Goal: Task Accomplishment & Management: Use online tool/utility

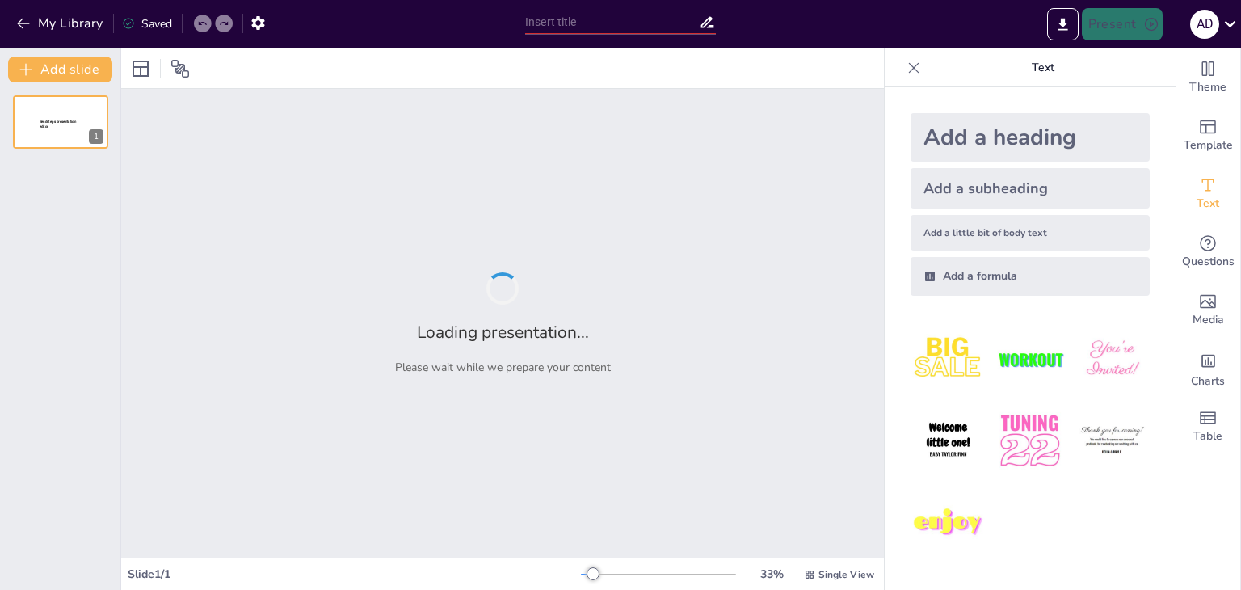
type input "фаст-фуд"
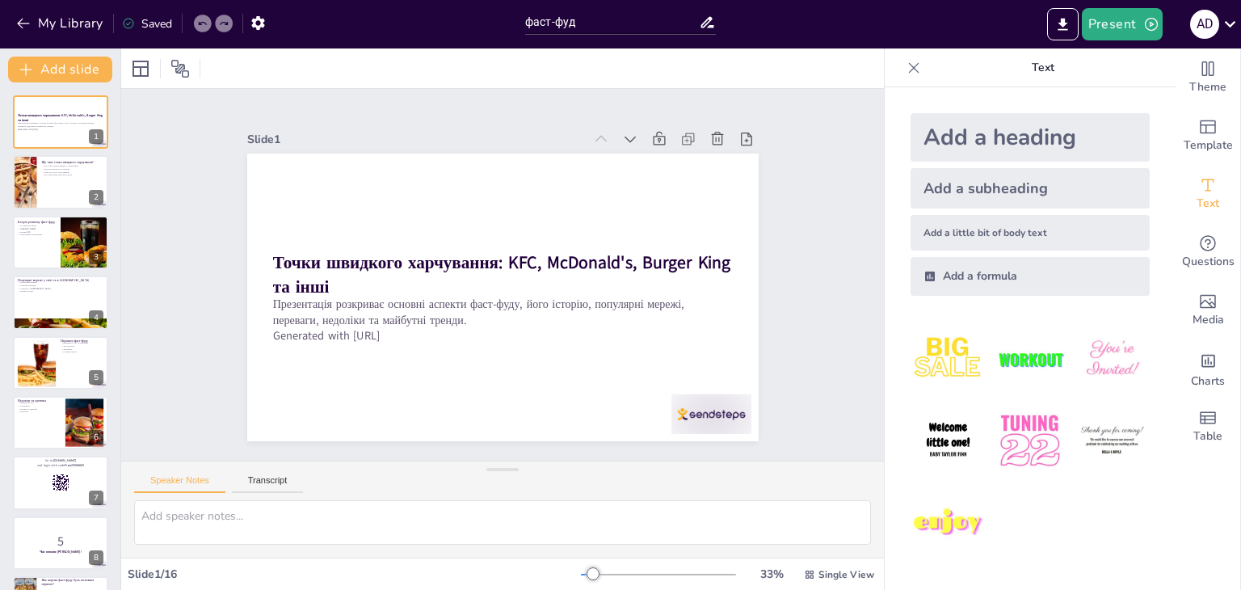
checkbox input "true"
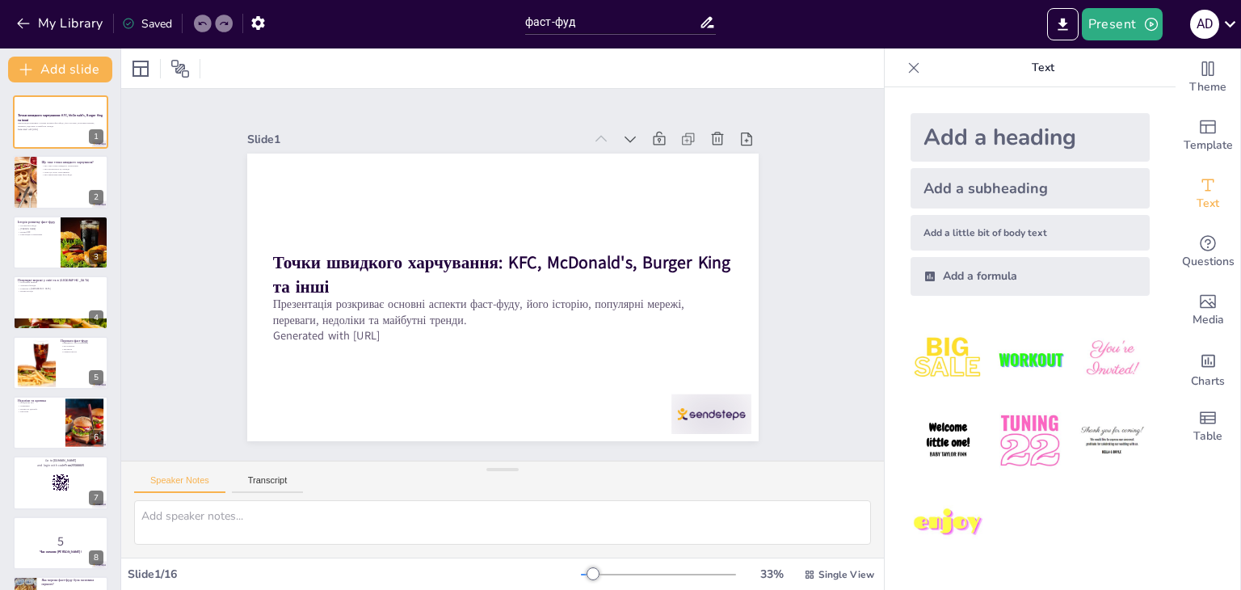
checkbox input "true"
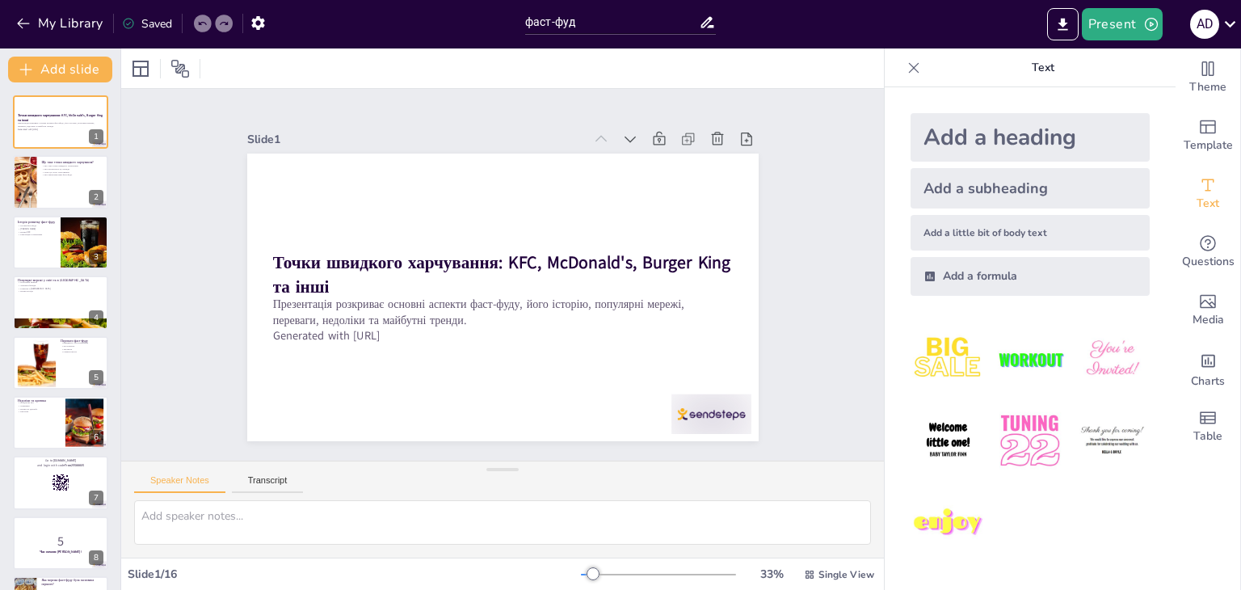
checkbox input "true"
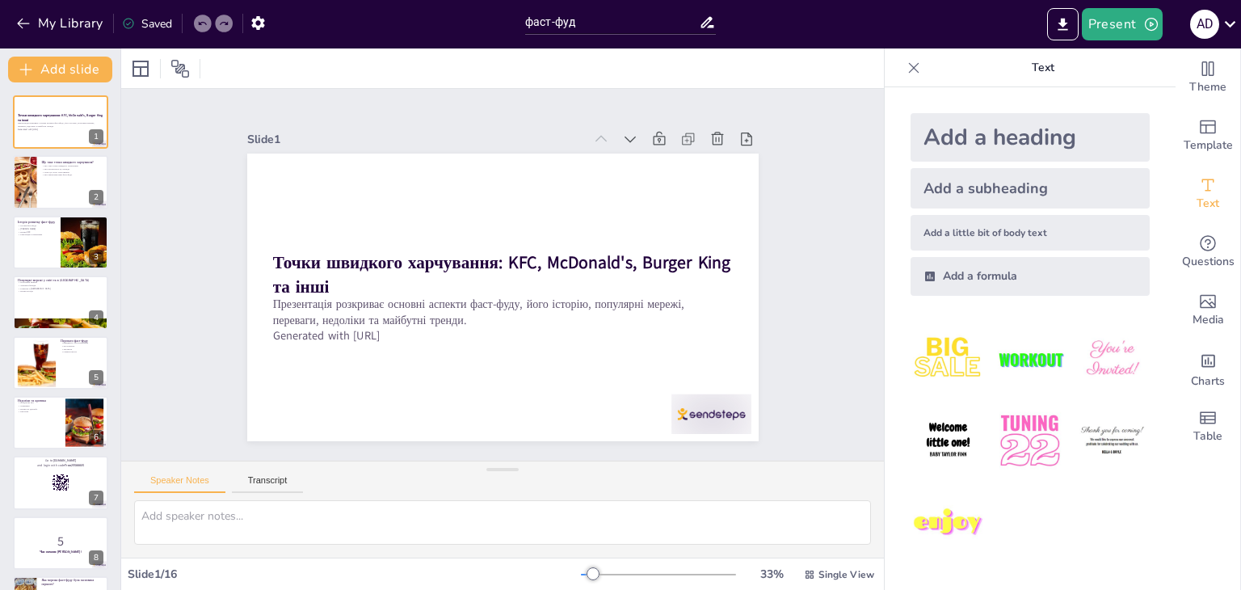
checkbox input "true"
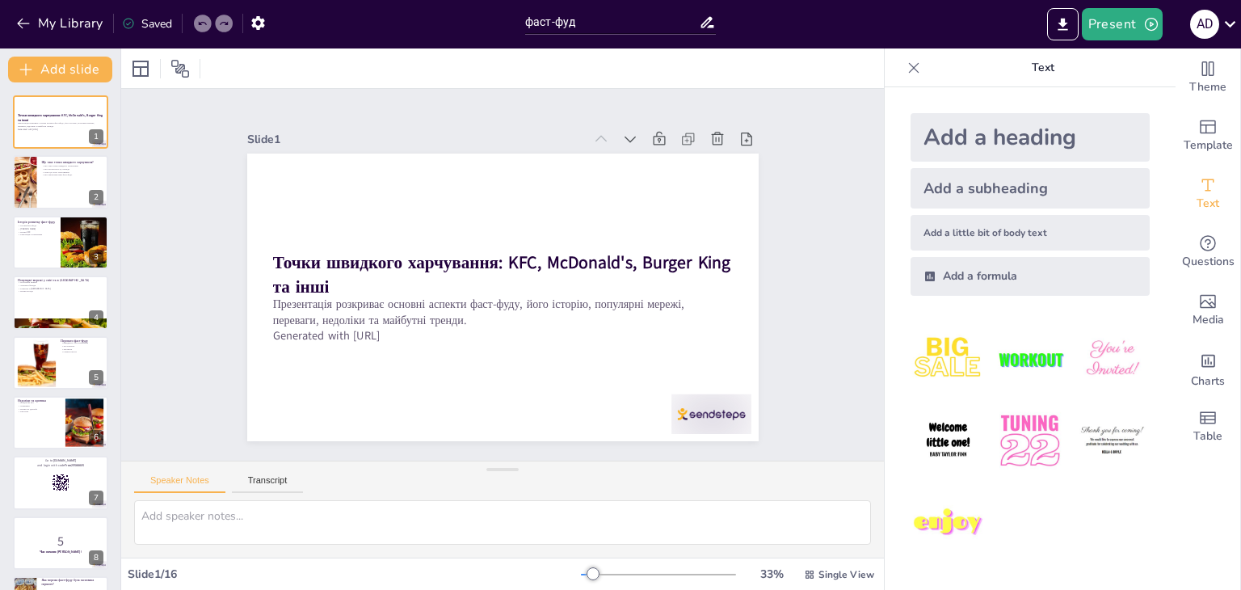
checkbox input "true"
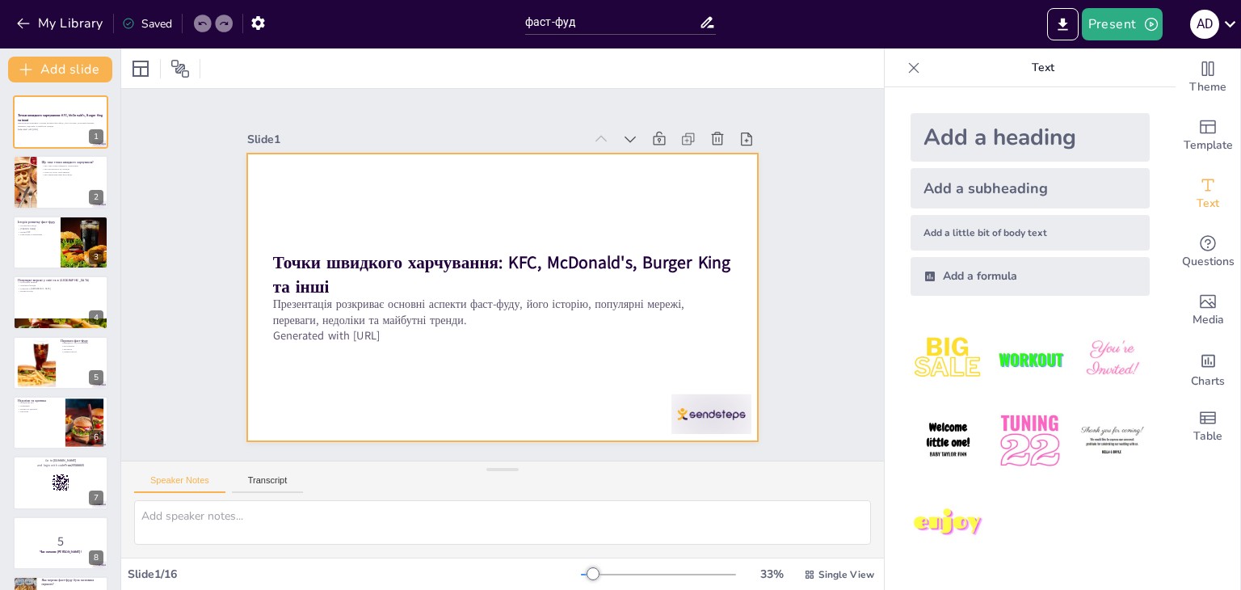
checkbox input "true"
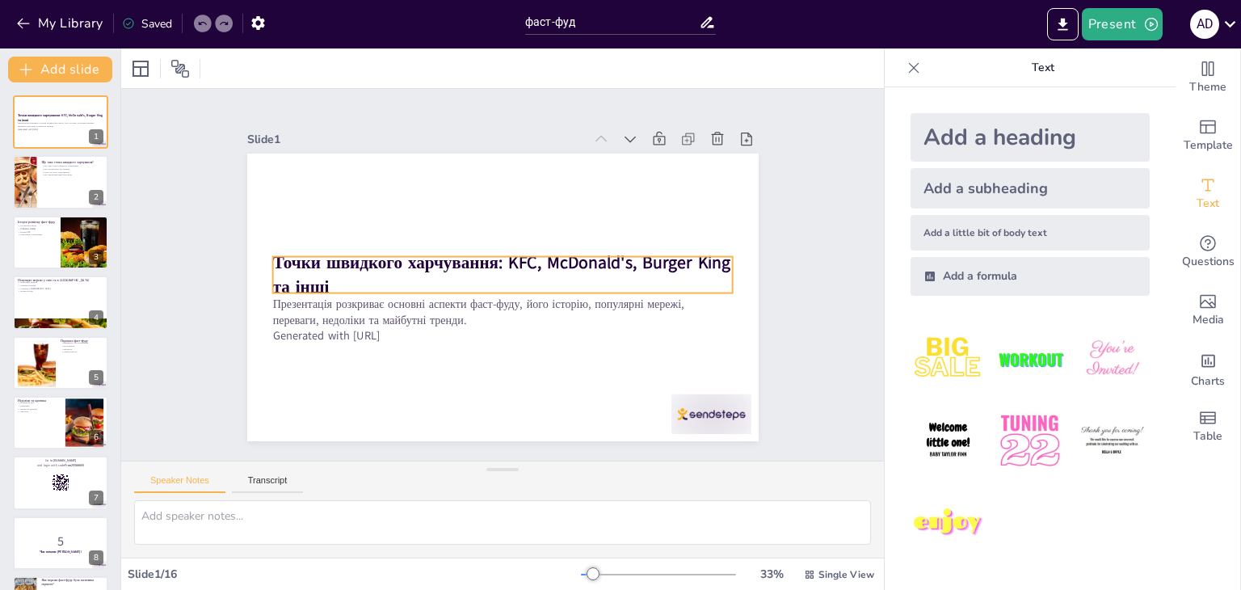
checkbox input "true"
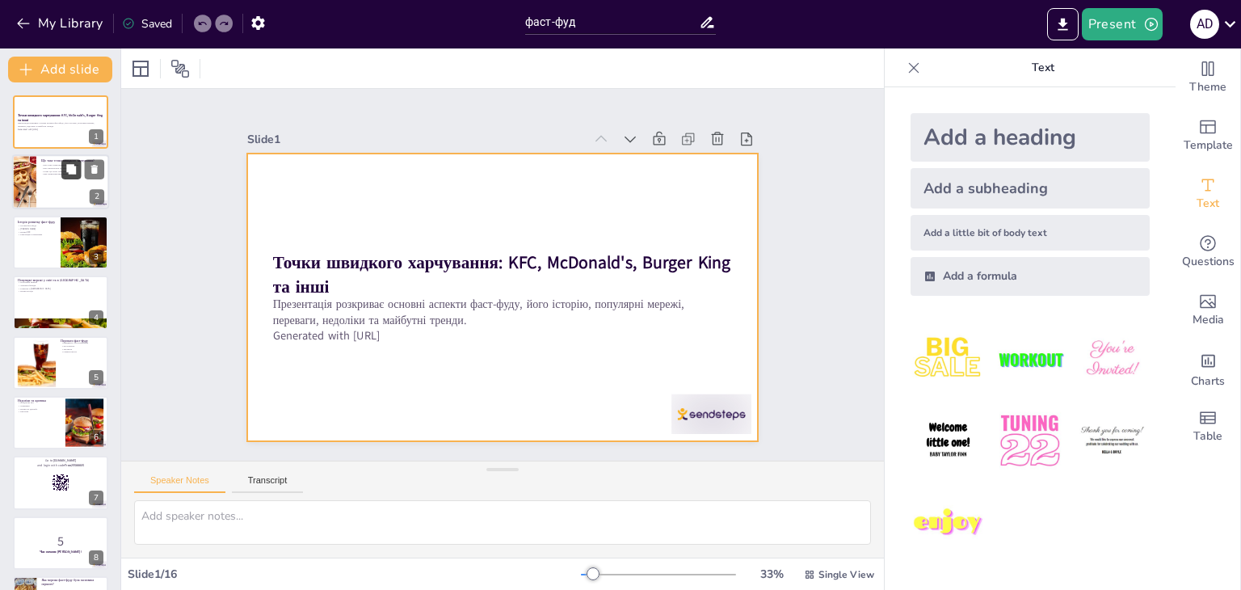
checkbox input "true"
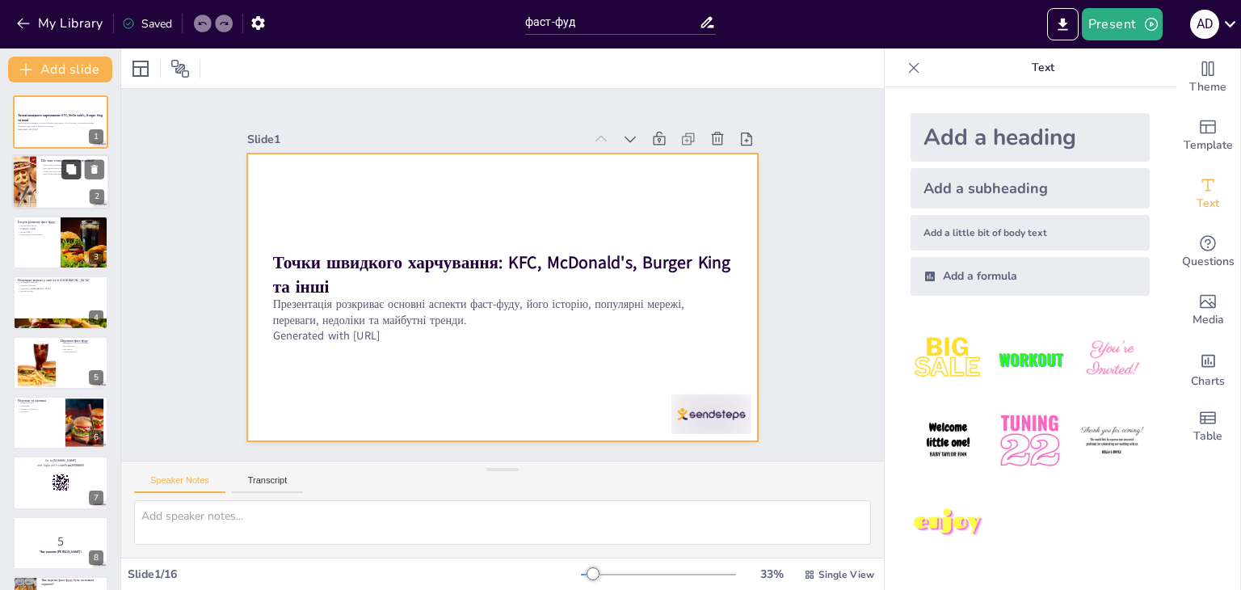
checkbox input "true"
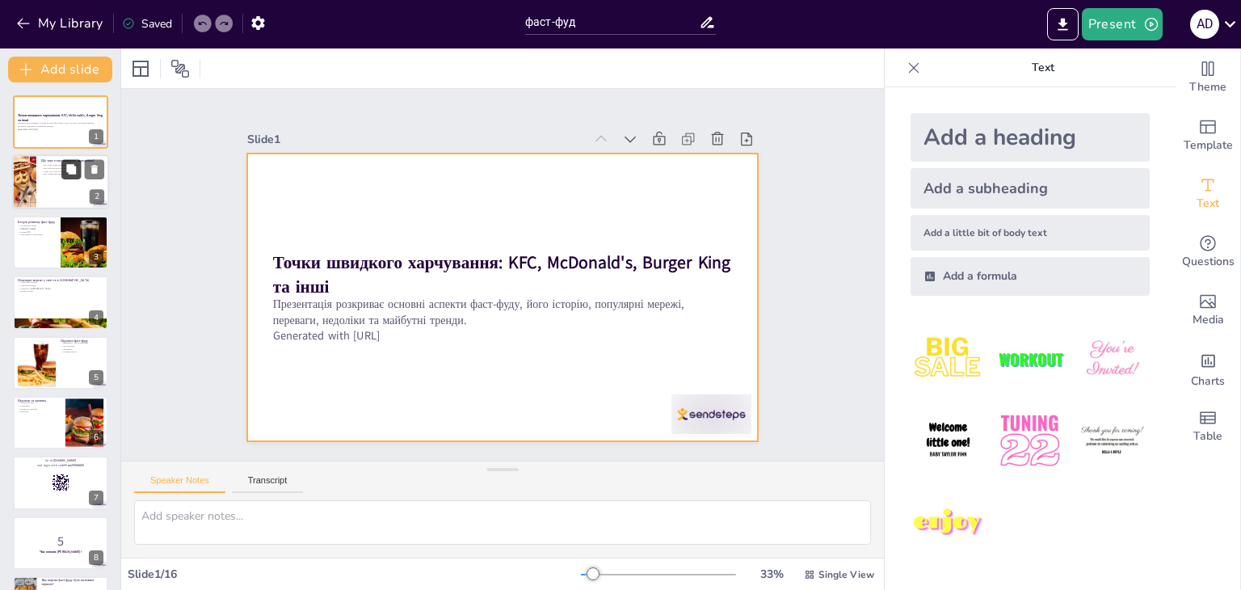
checkbox input "true"
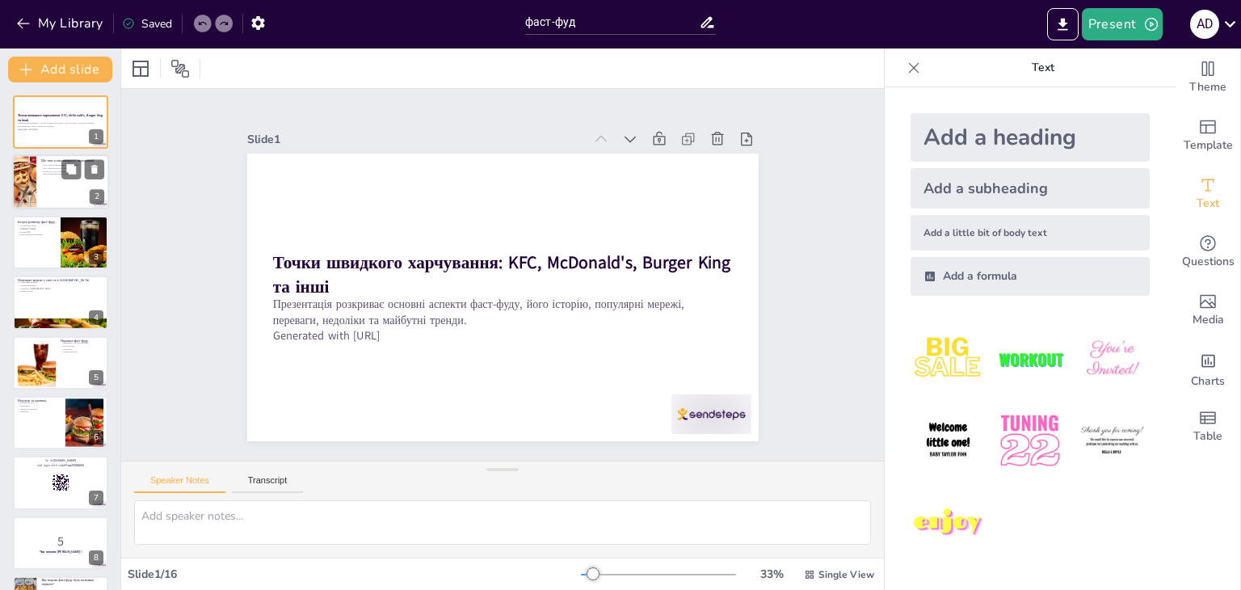
checkbox input "true"
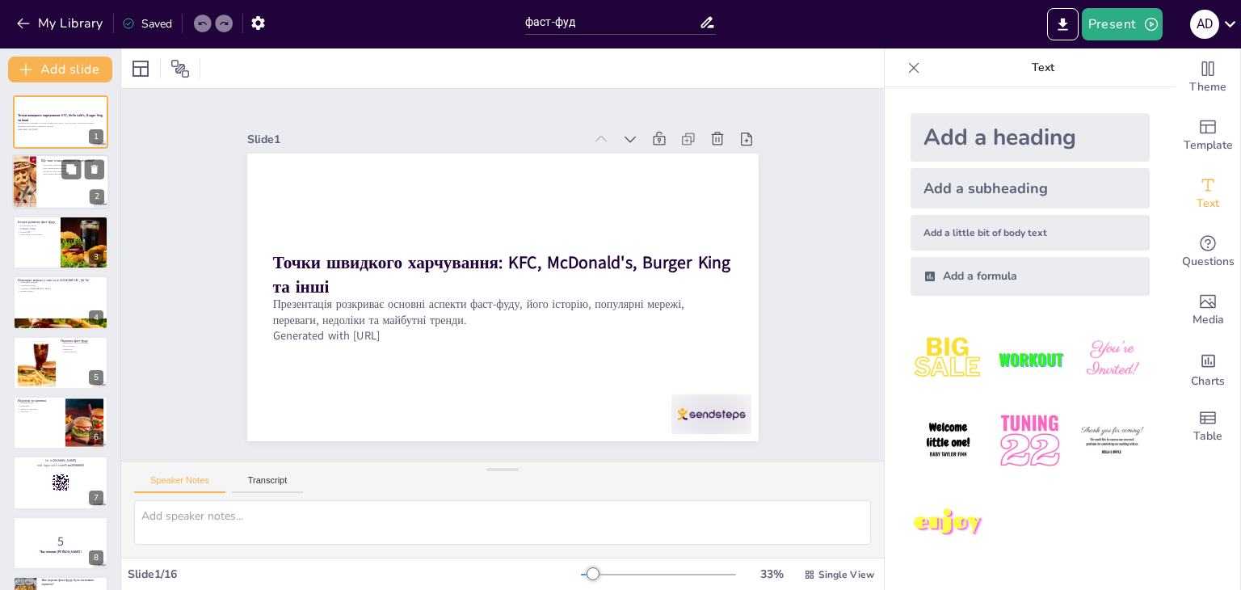
click at [36, 181] on div at bounding box center [60, 182] width 97 height 55
type textarea "Точки швидкого харчування - це заклади, які спеціалізуються на швидкому обслуго…"
checkbox input "true"
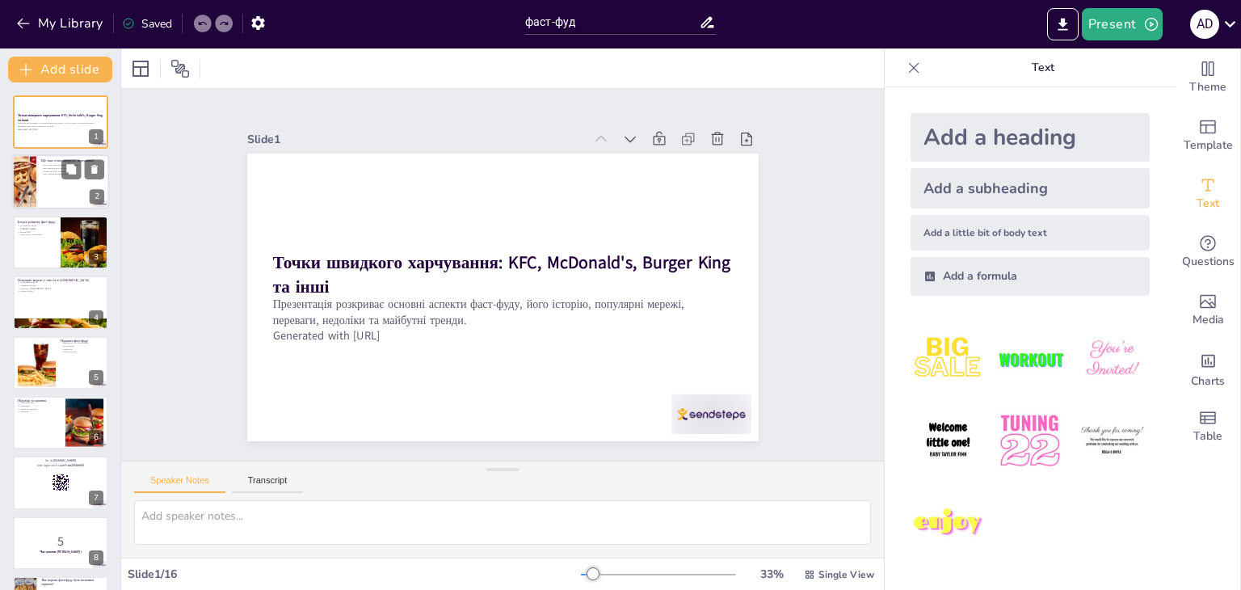
checkbox input "true"
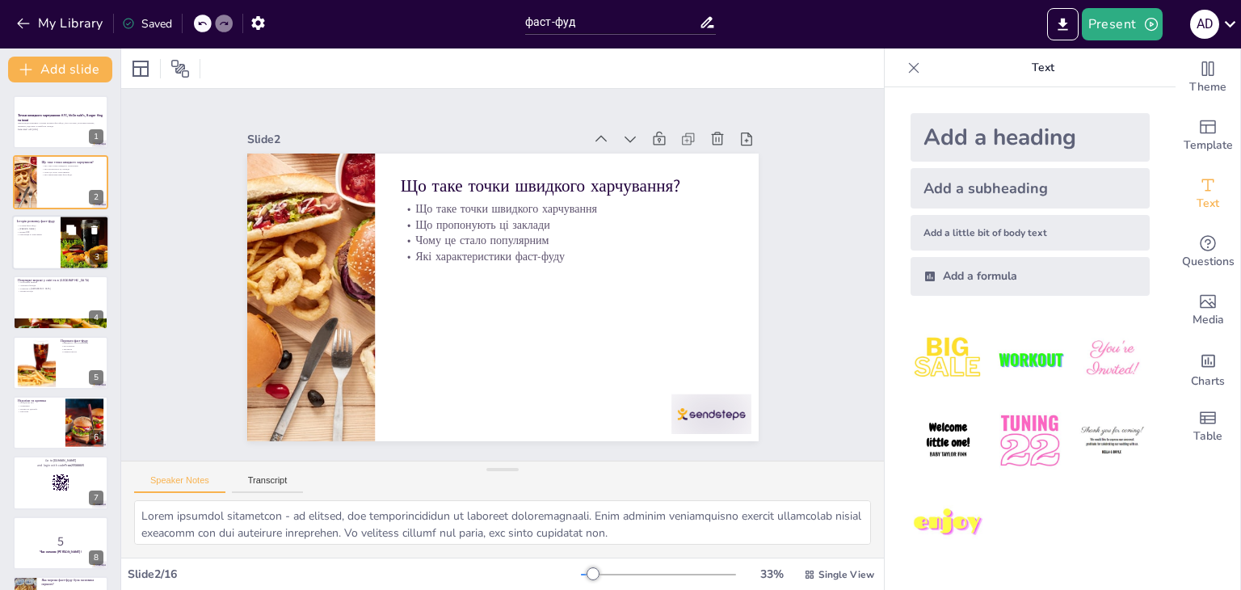
checkbox input "true"
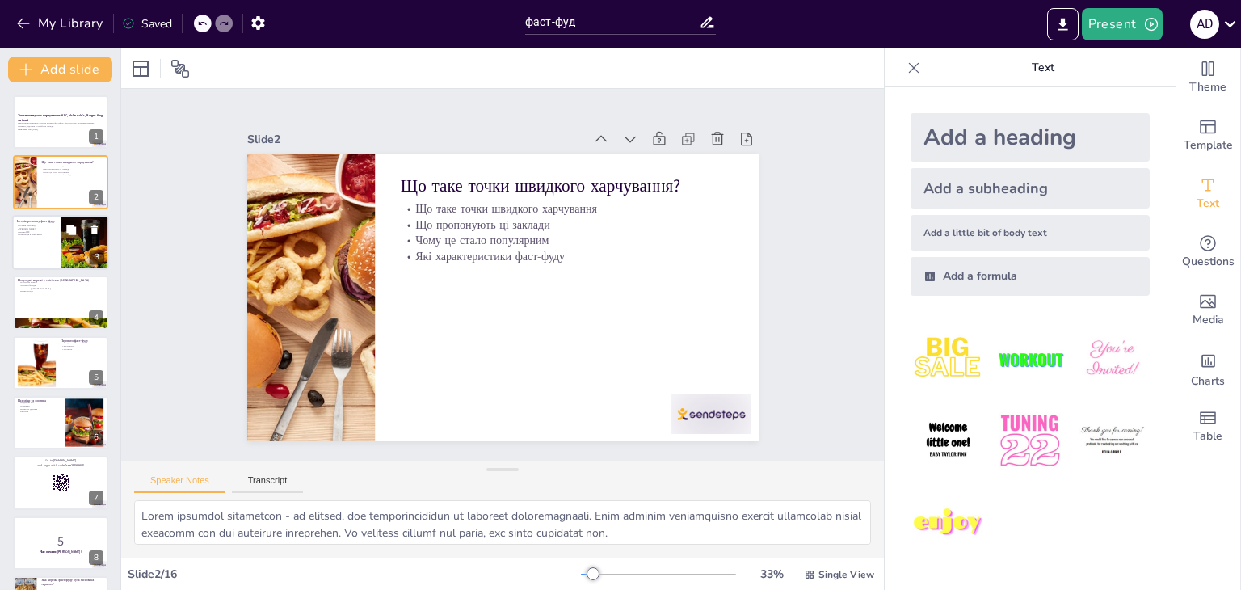
checkbox input "true"
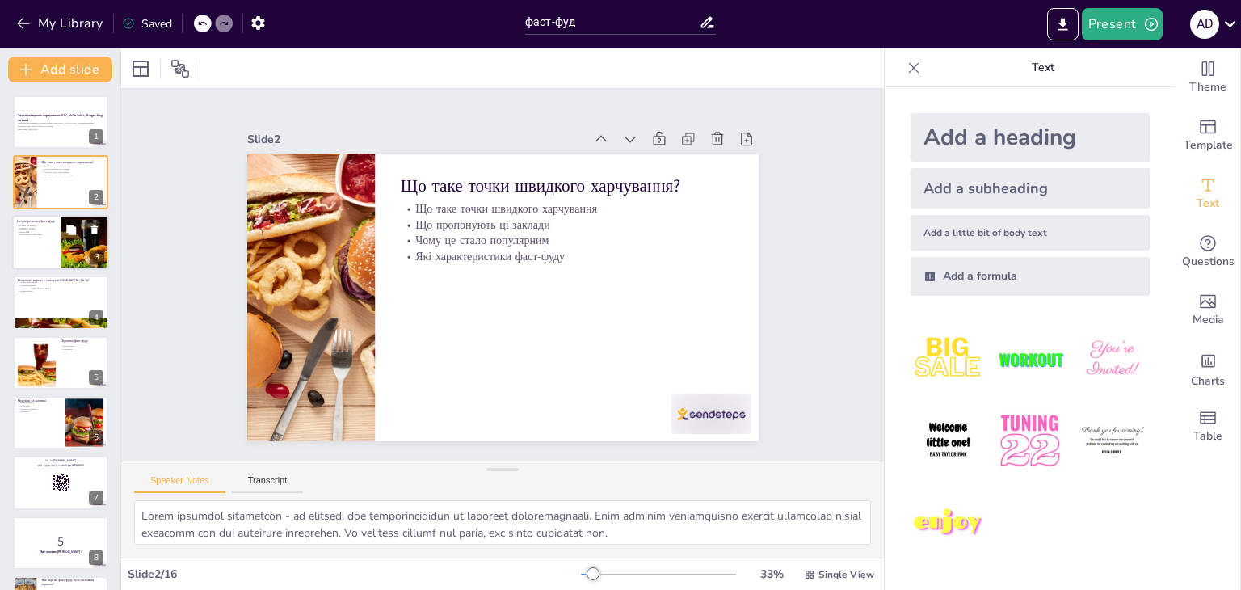
checkbox input "true"
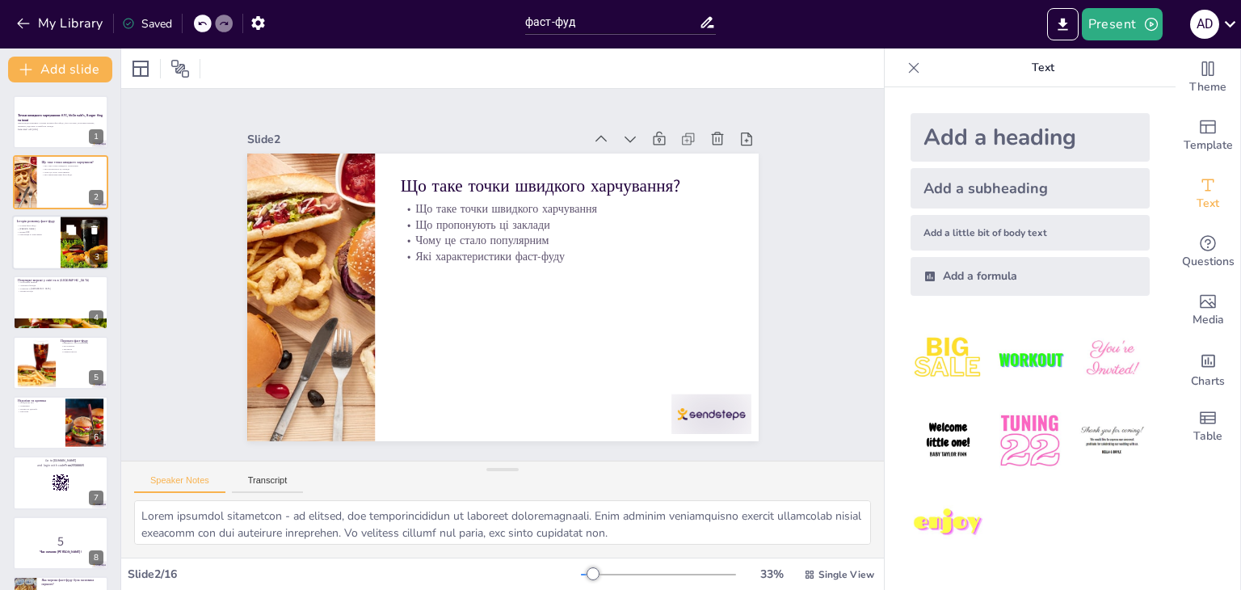
checkbox input "true"
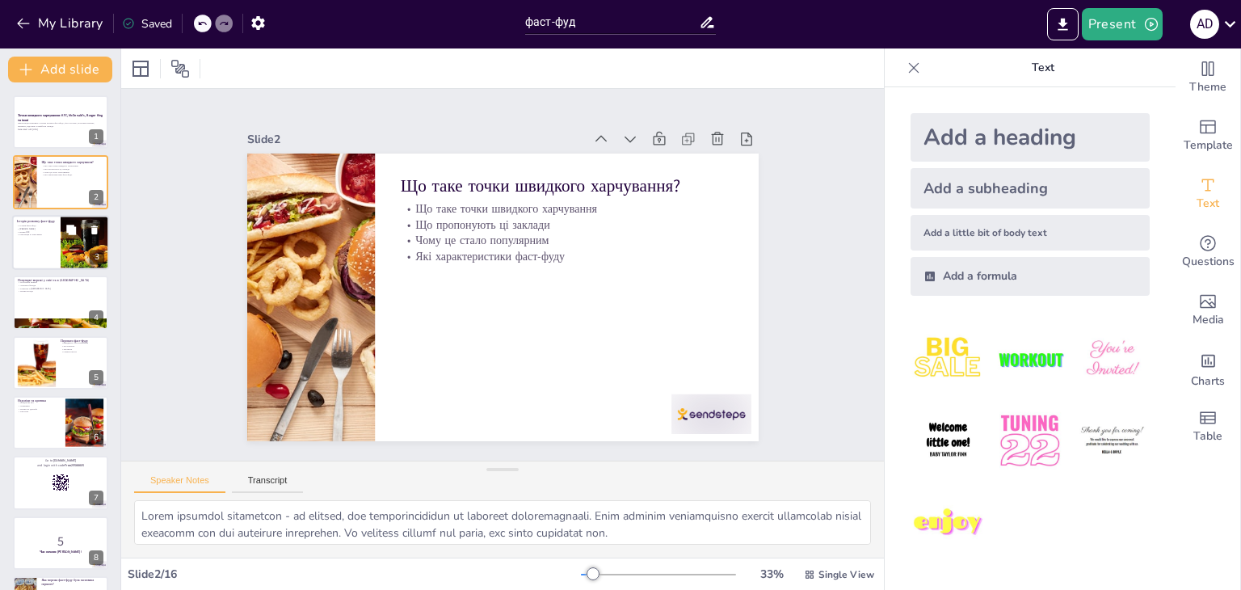
checkbox input "true"
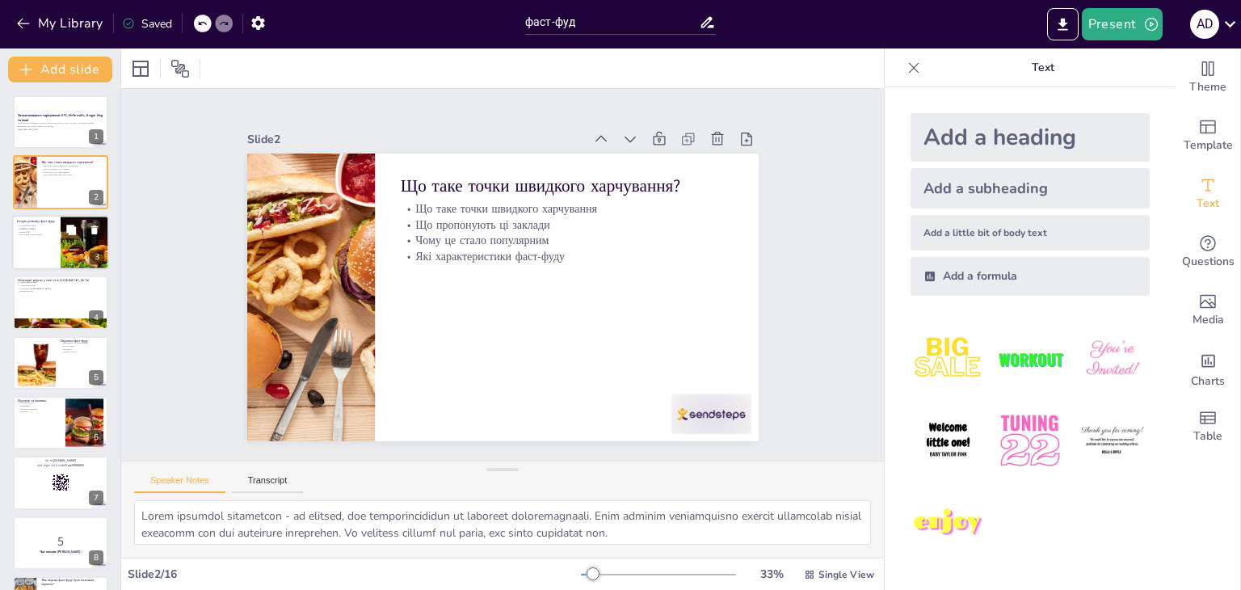
checkbox input "true"
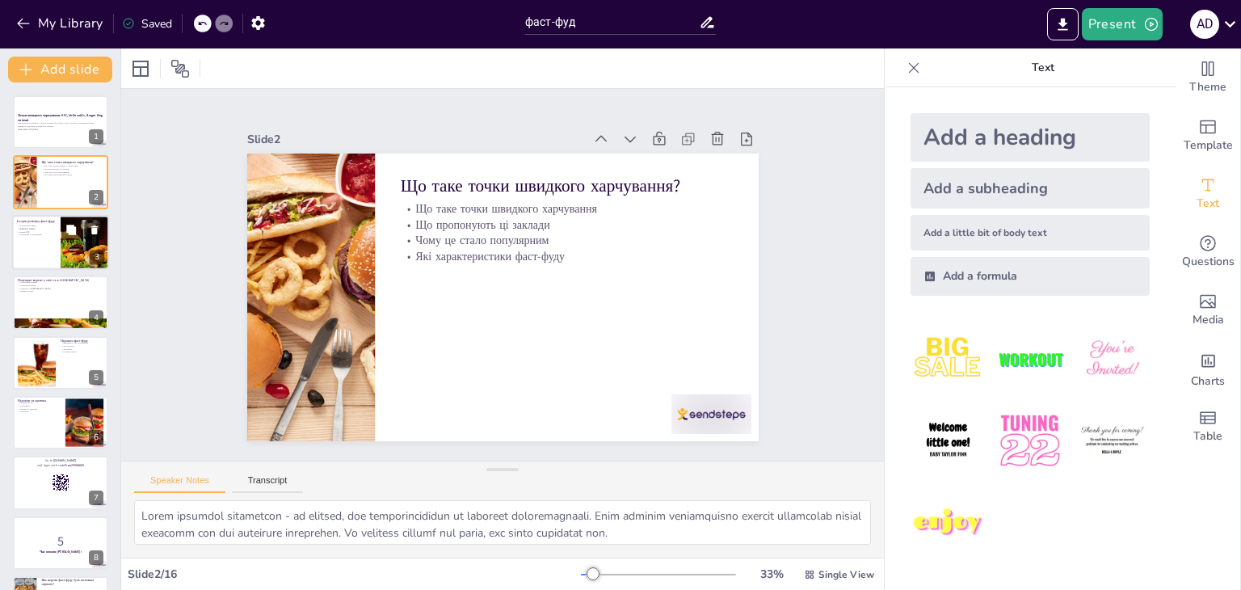
checkbox input "true"
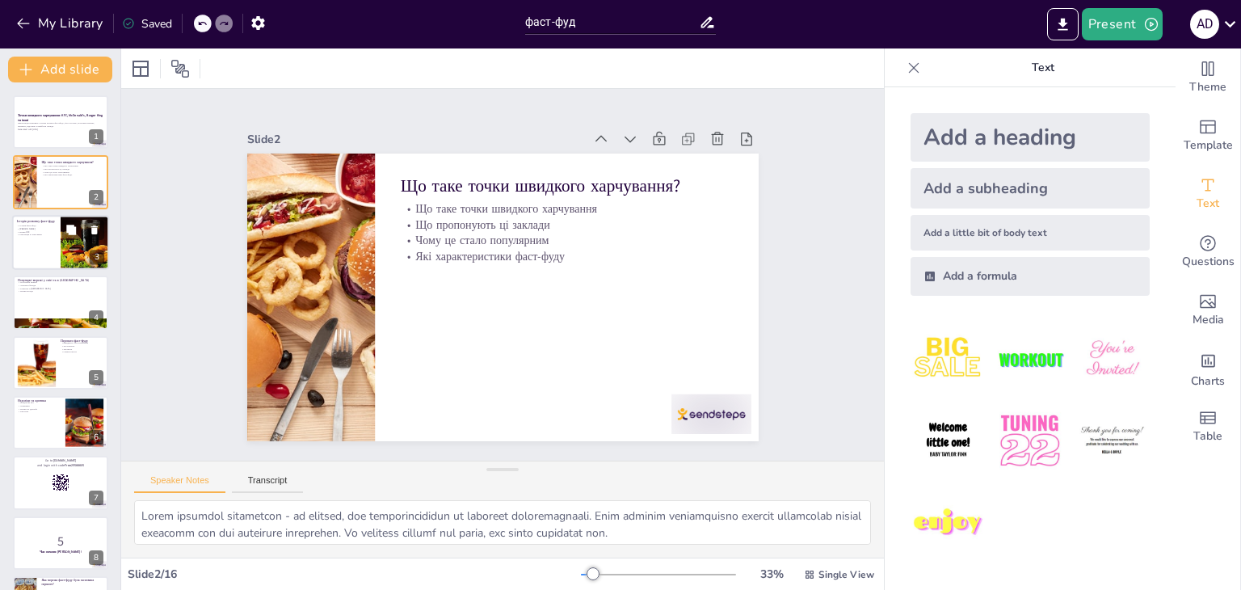
click at [54, 235] on p "Революція в харчуванні" at bounding box center [36, 234] width 39 height 3
type textarea "Історія фаст-фуду є важливою для розуміння його впливу на сучасну культуру харч…"
checkbox input "true"
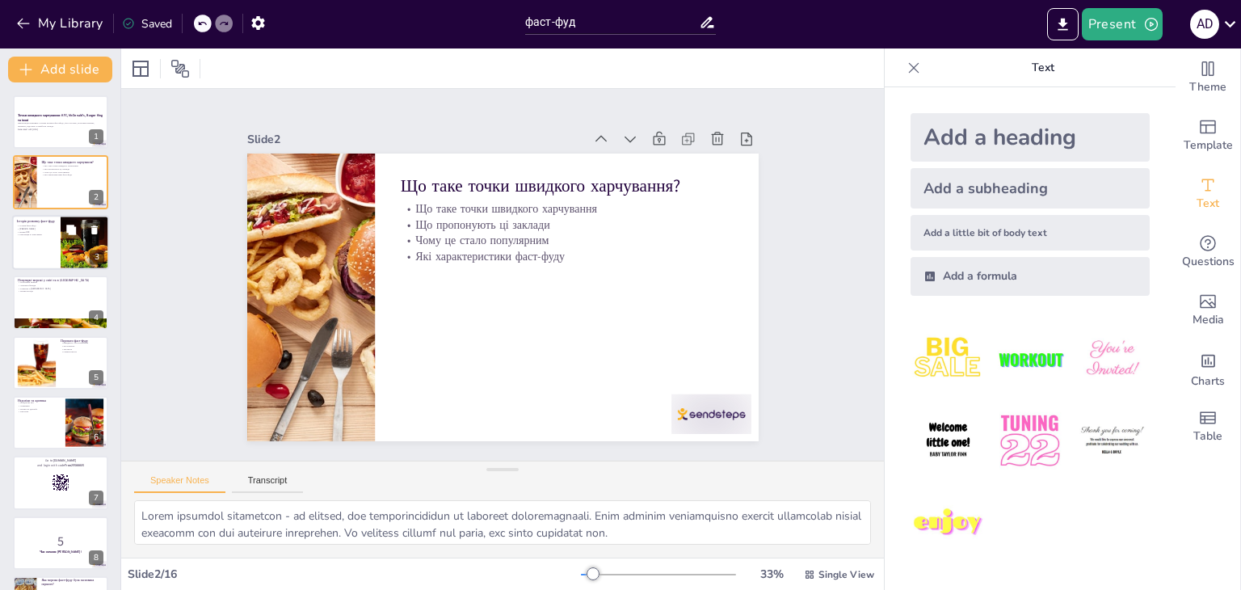
checkbox input "true"
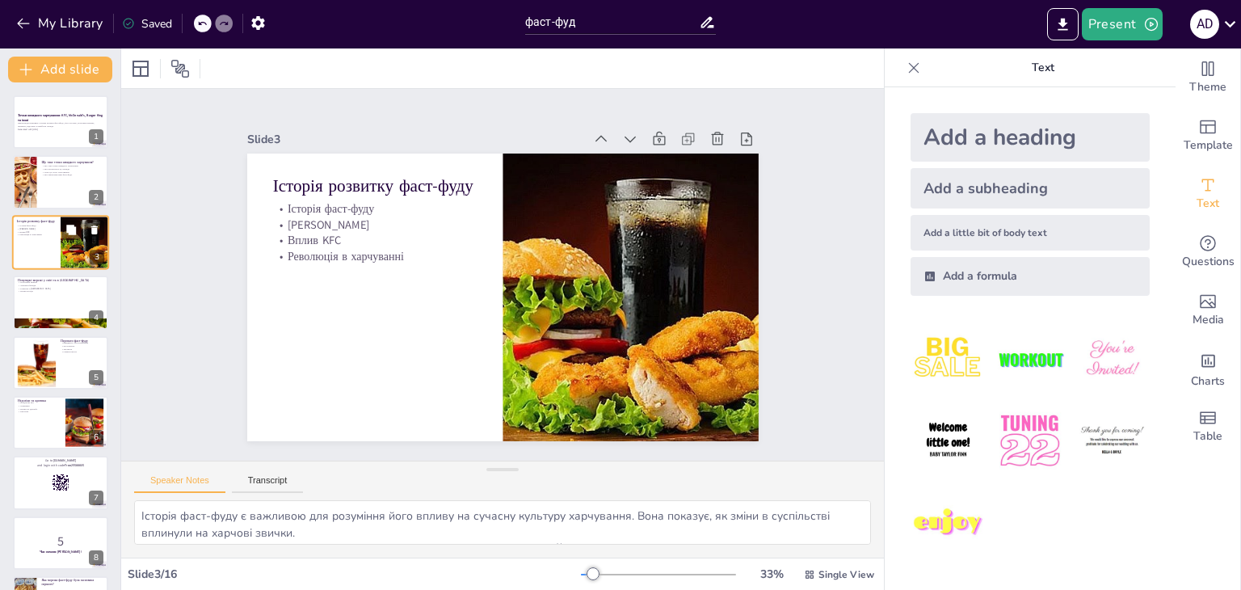
checkbox input "true"
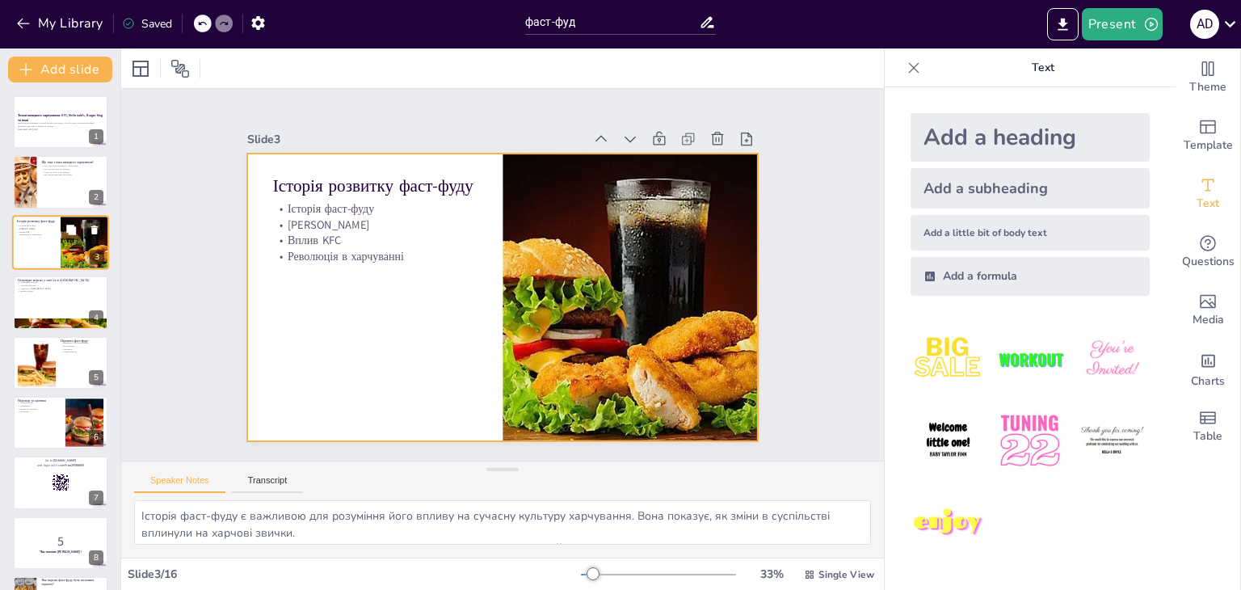
checkbox input "true"
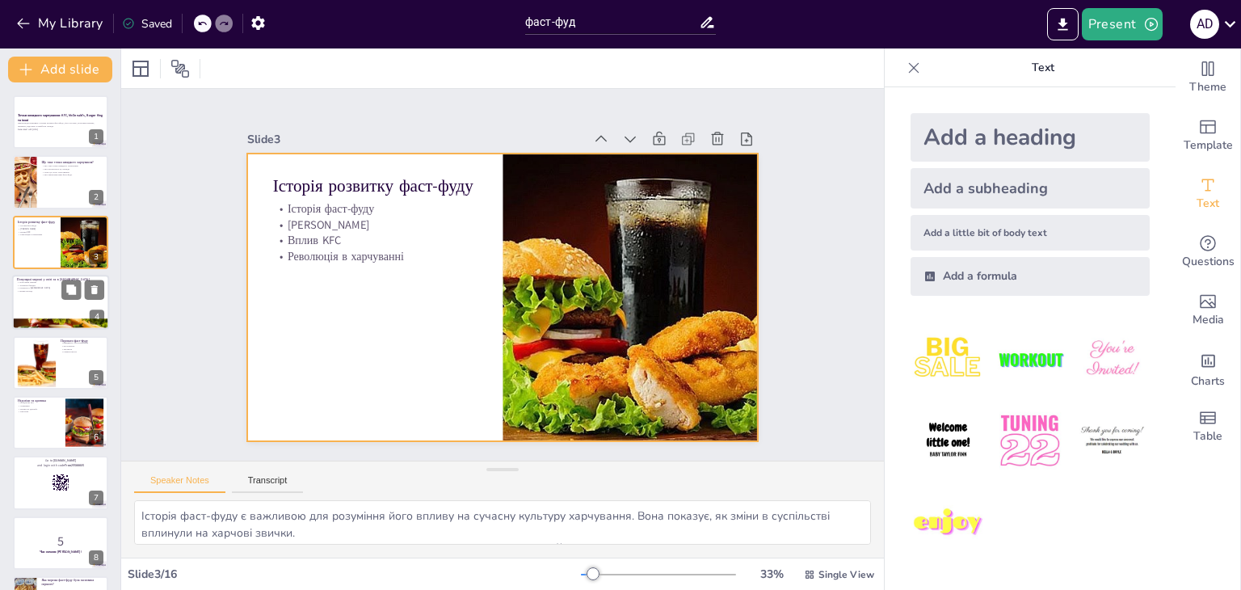
checkbox input "true"
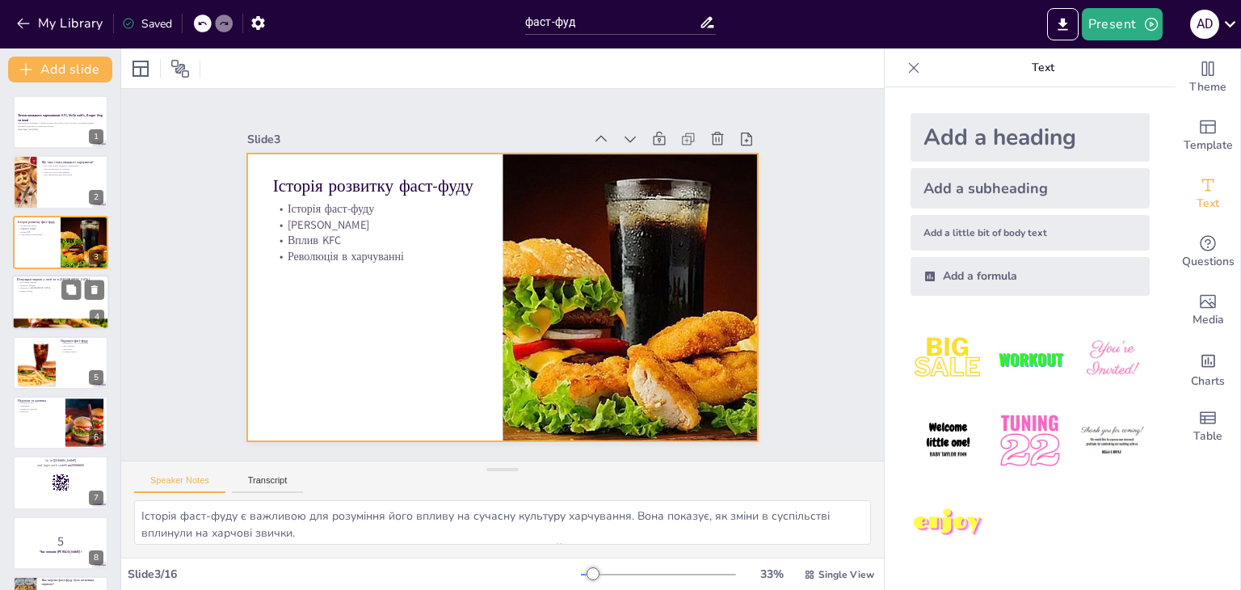
checkbox input "true"
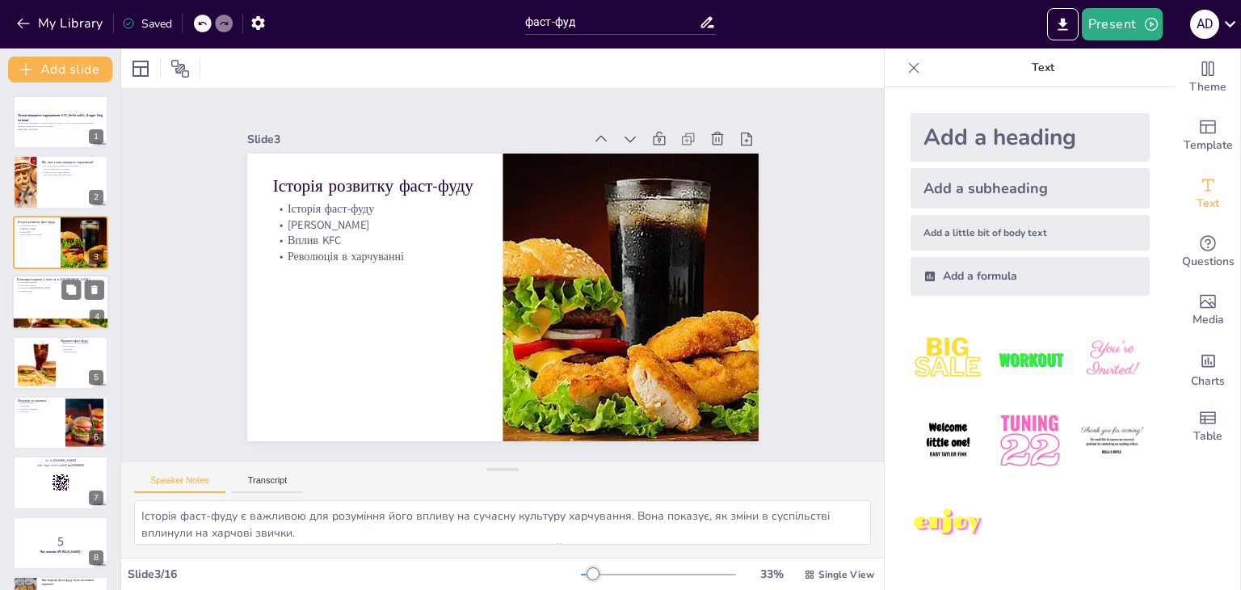
checkbox input "true"
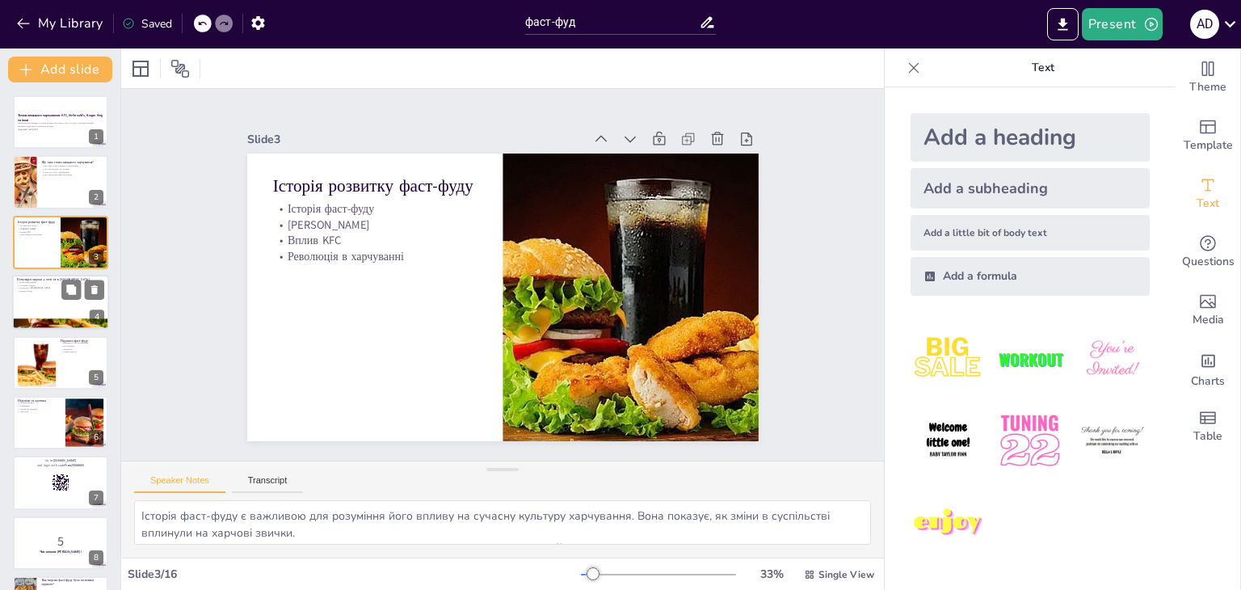
checkbox input "true"
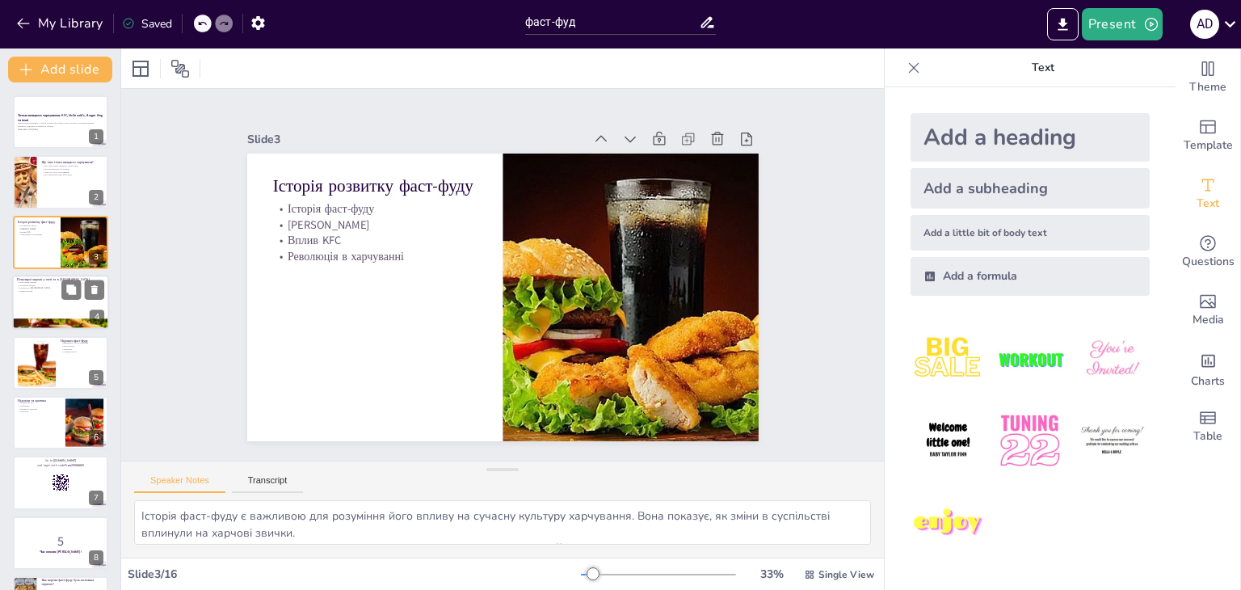
checkbox input "true"
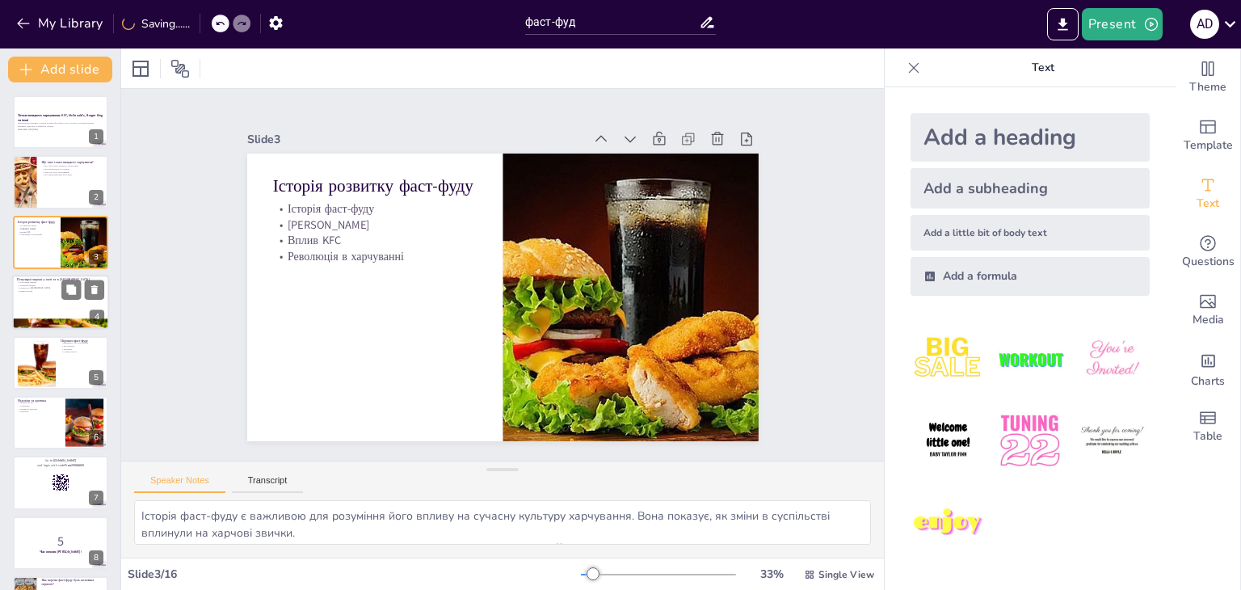
click at [56, 287] on p "Розвиток в [GEOGRAPHIC_DATA]" at bounding box center [60, 288] width 87 height 3
type textarea "Вивчення популярних мереж допомагає зрозуміти, які бренди мають найбільший впли…"
checkbox input "true"
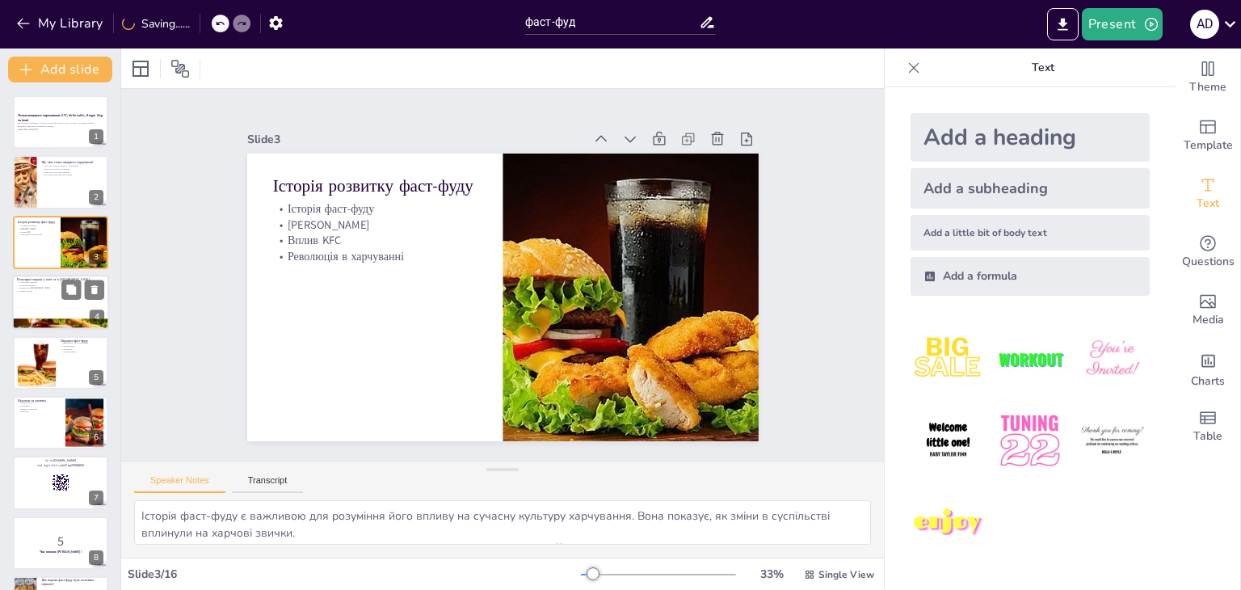
checkbox input "true"
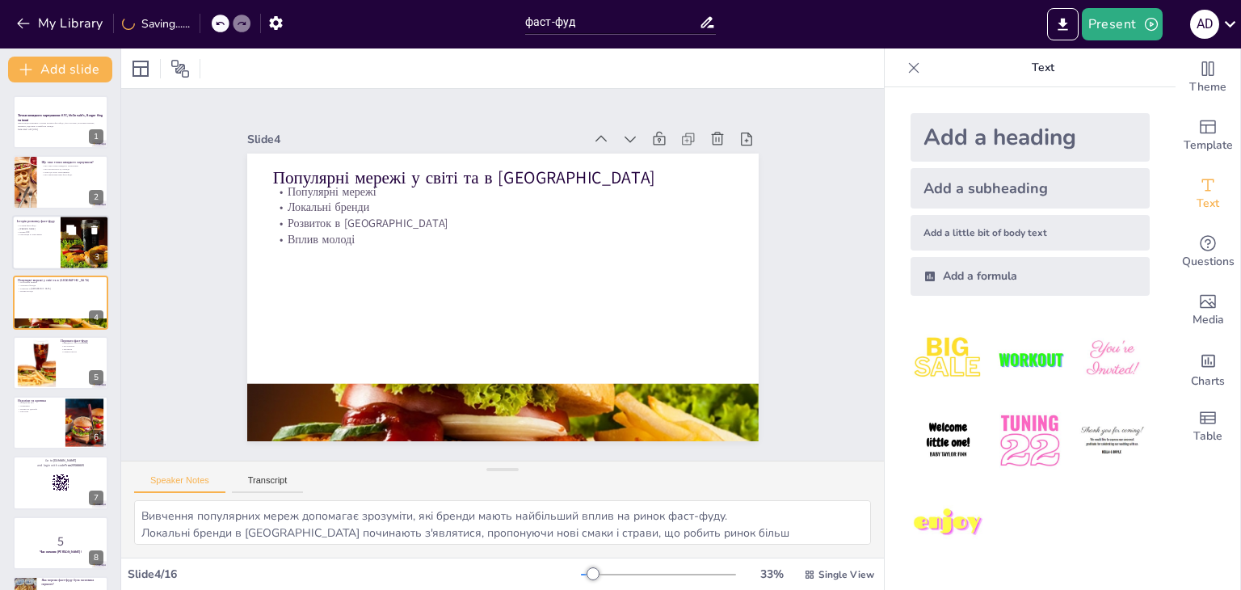
checkbox input "true"
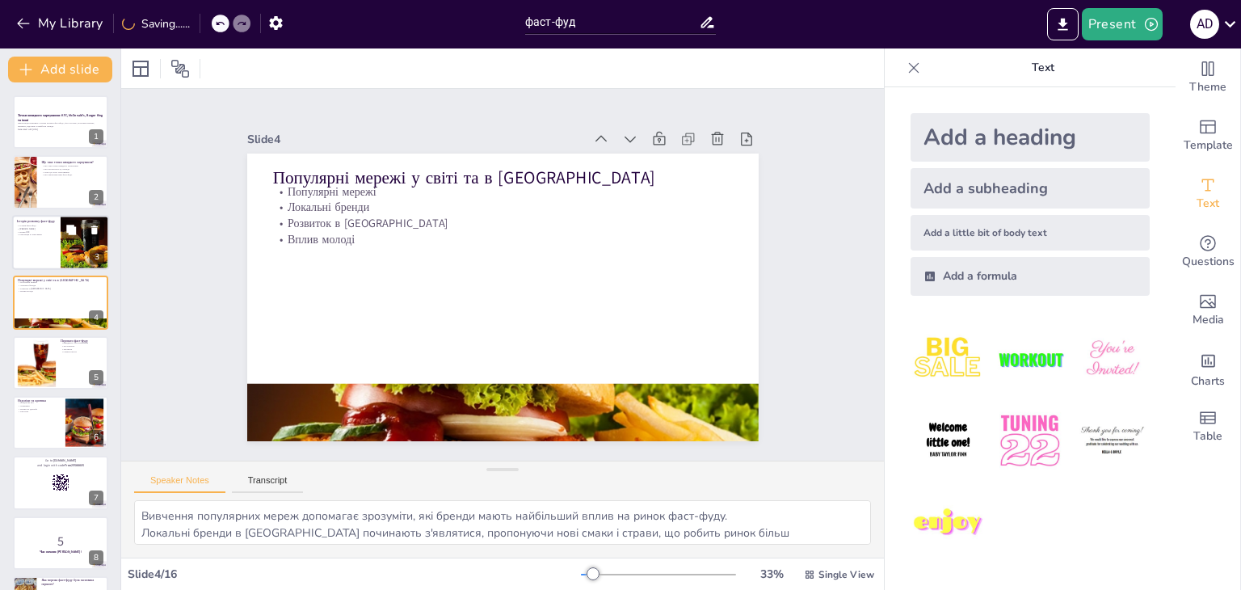
checkbox input "true"
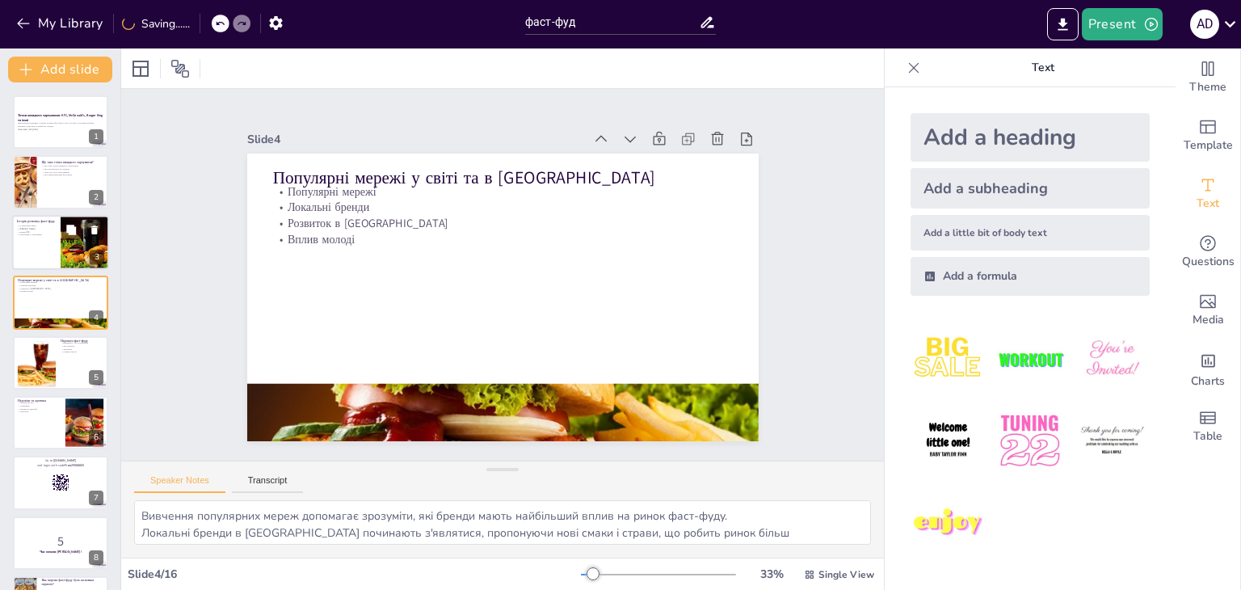
checkbox input "true"
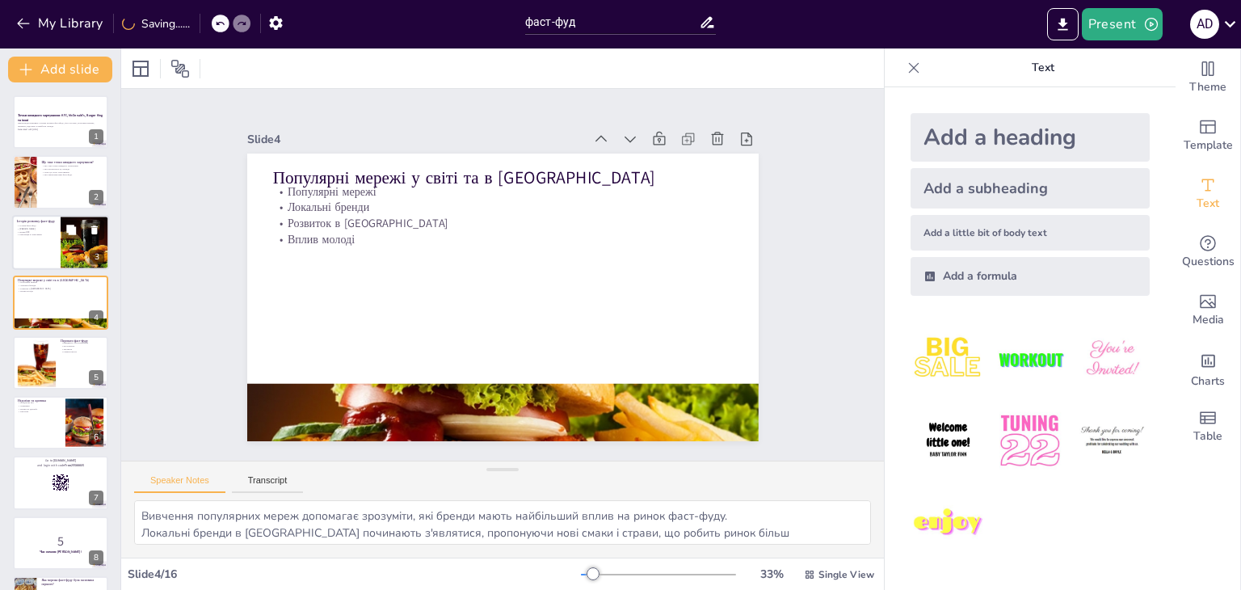
checkbox input "true"
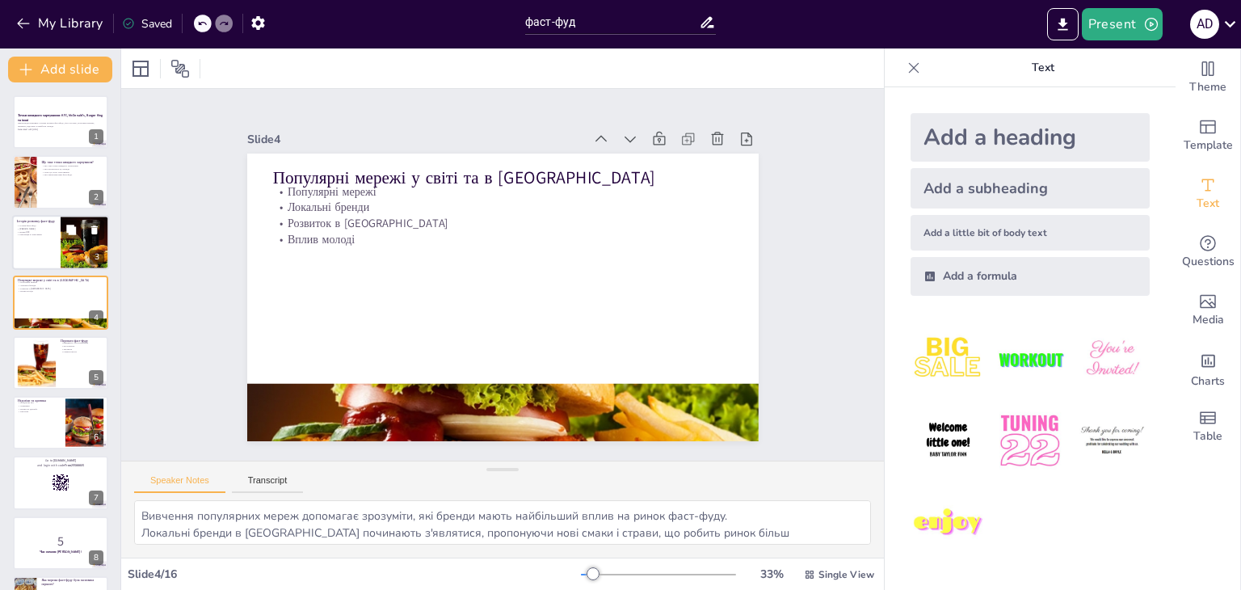
click at [33, 241] on div at bounding box center [60, 242] width 97 height 55
type textarea "Історія фаст-фуду є важливою для розуміння його впливу на сучасну культуру харч…"
checkbox input "true"
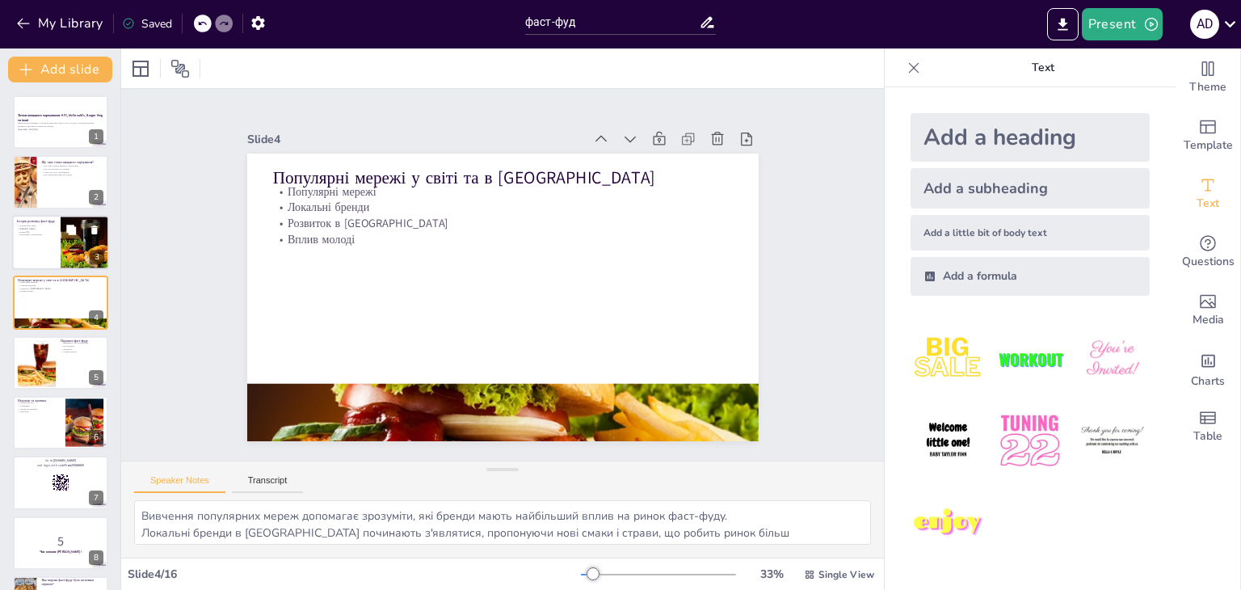
checkbox input "true"
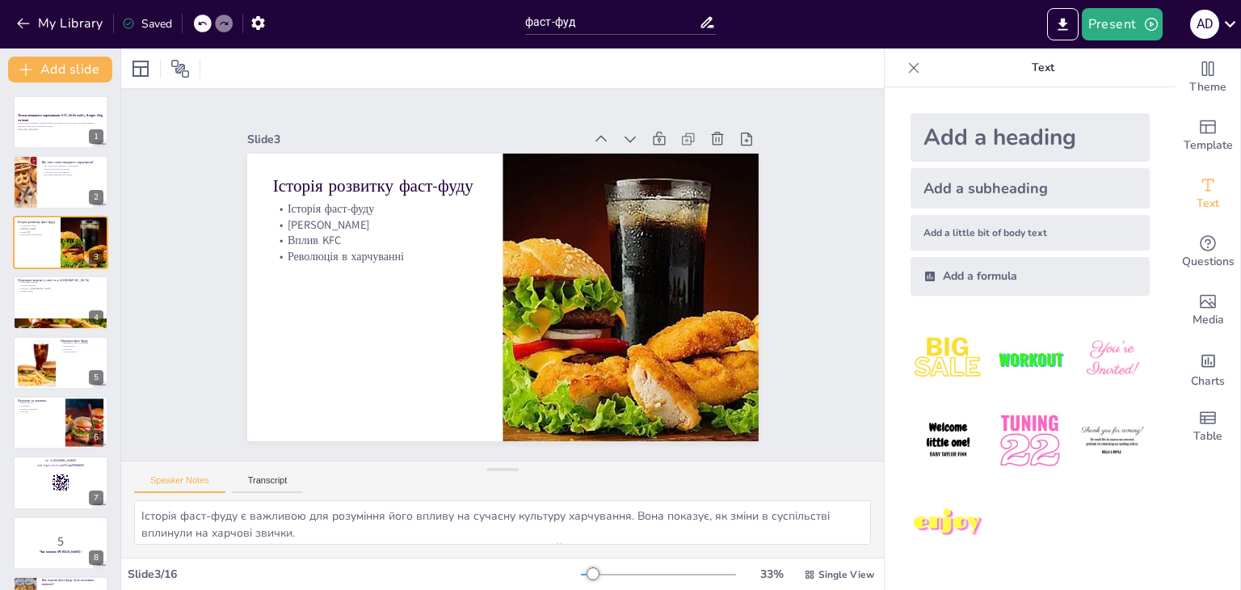
checkbox input "true"
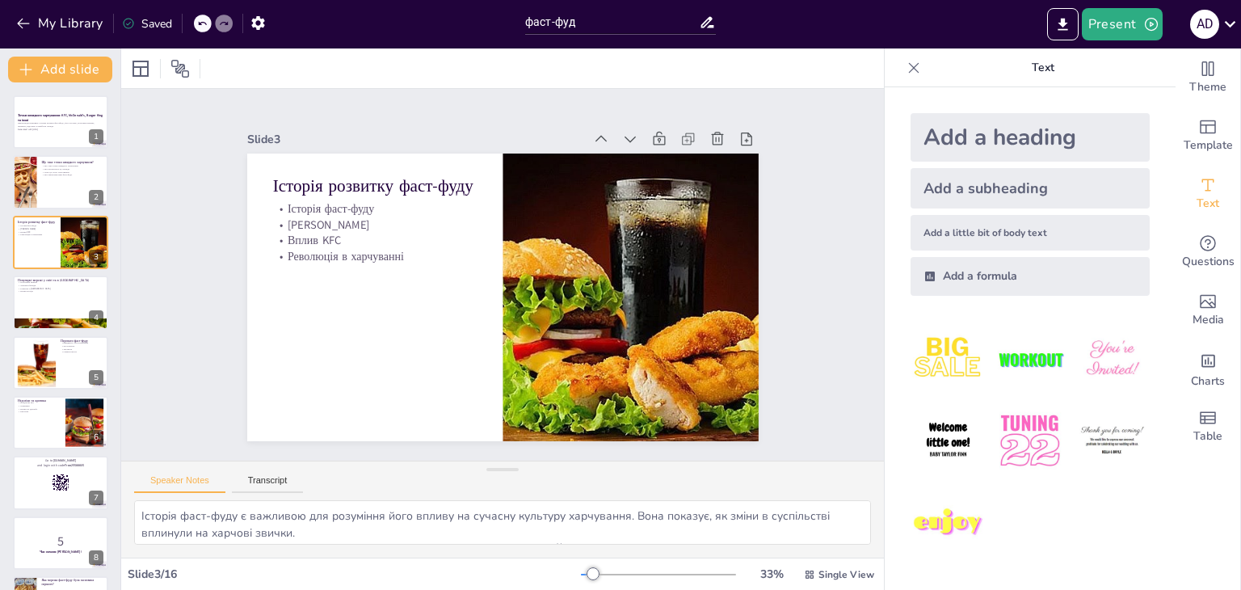
checkbox input "true"
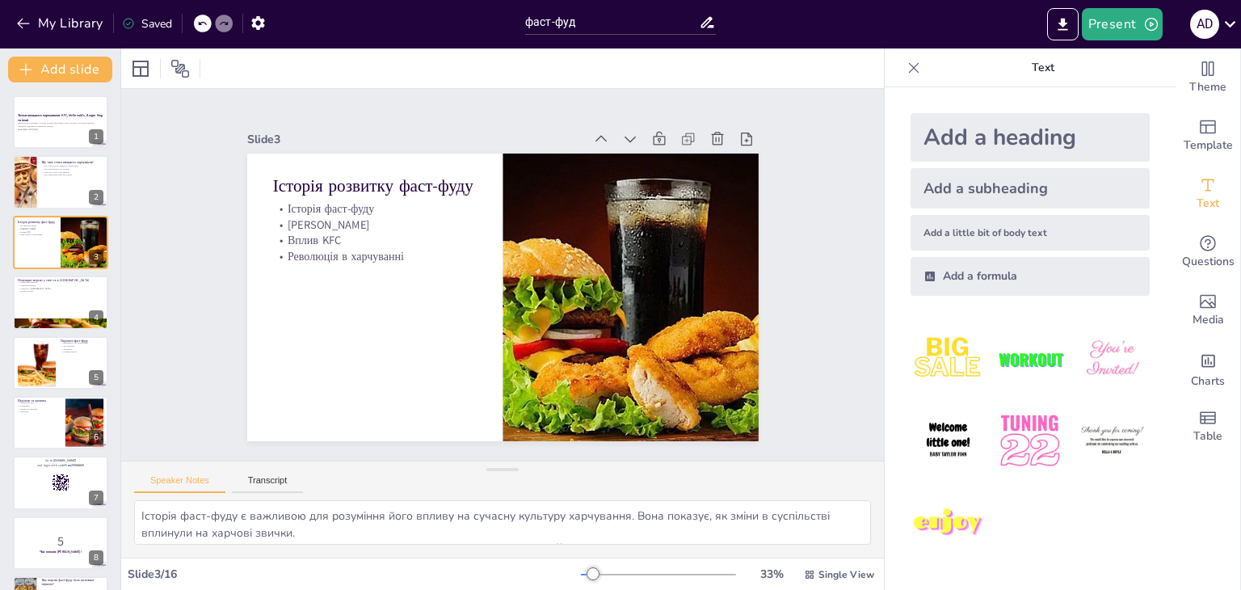
checkbox input "true"
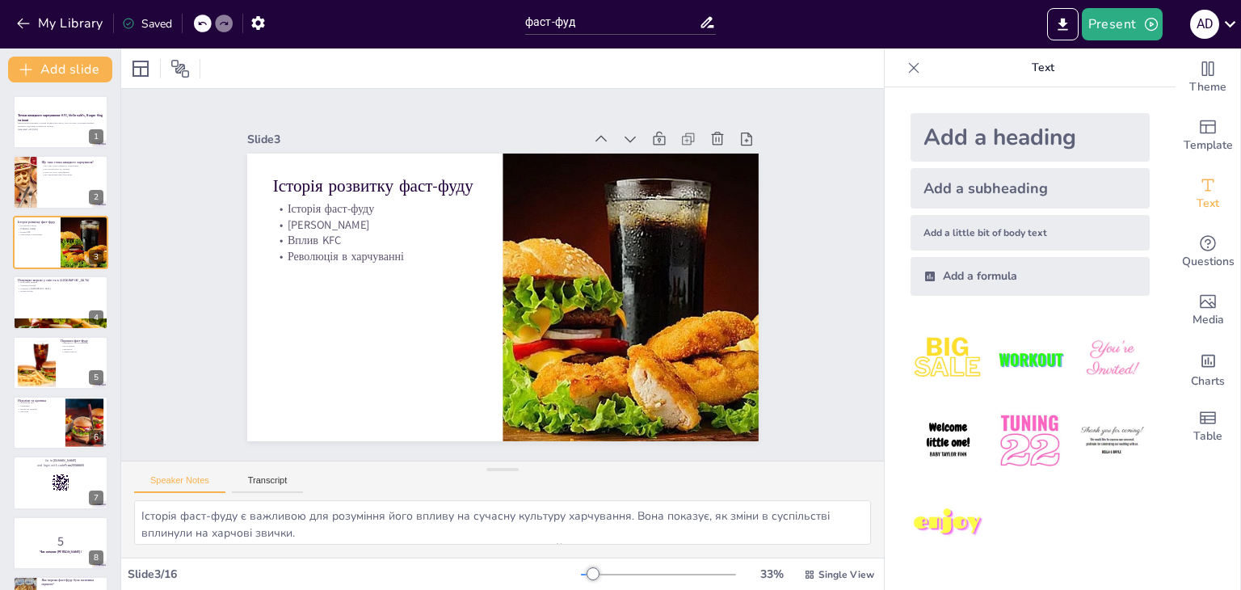
checkbox input "true"
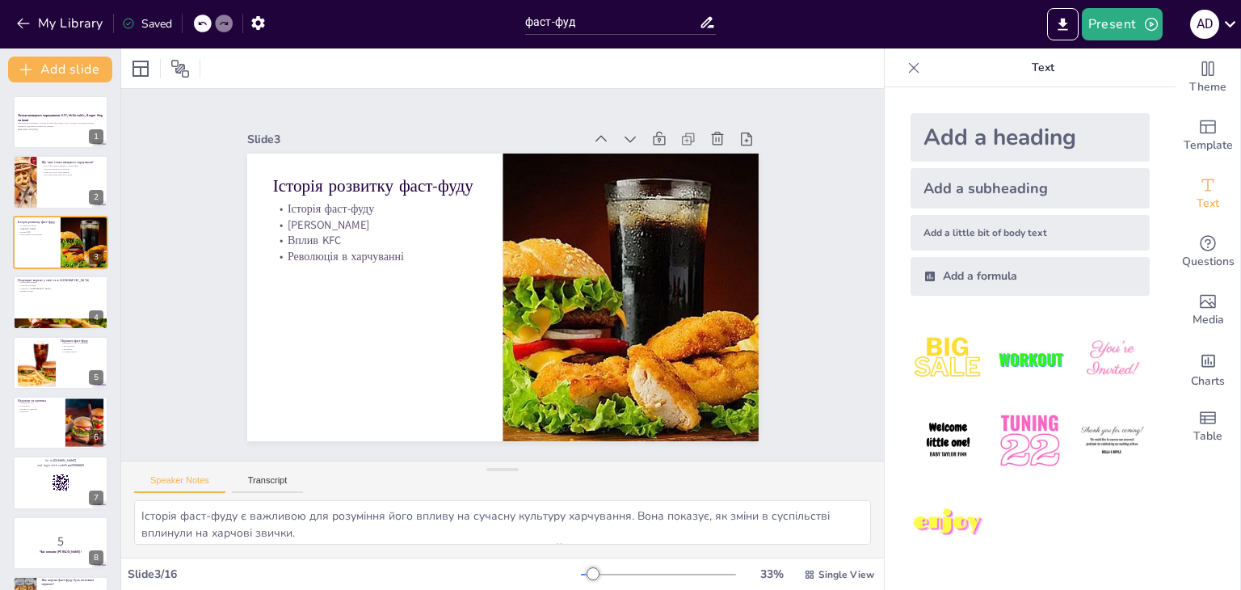
checkbox input "true"
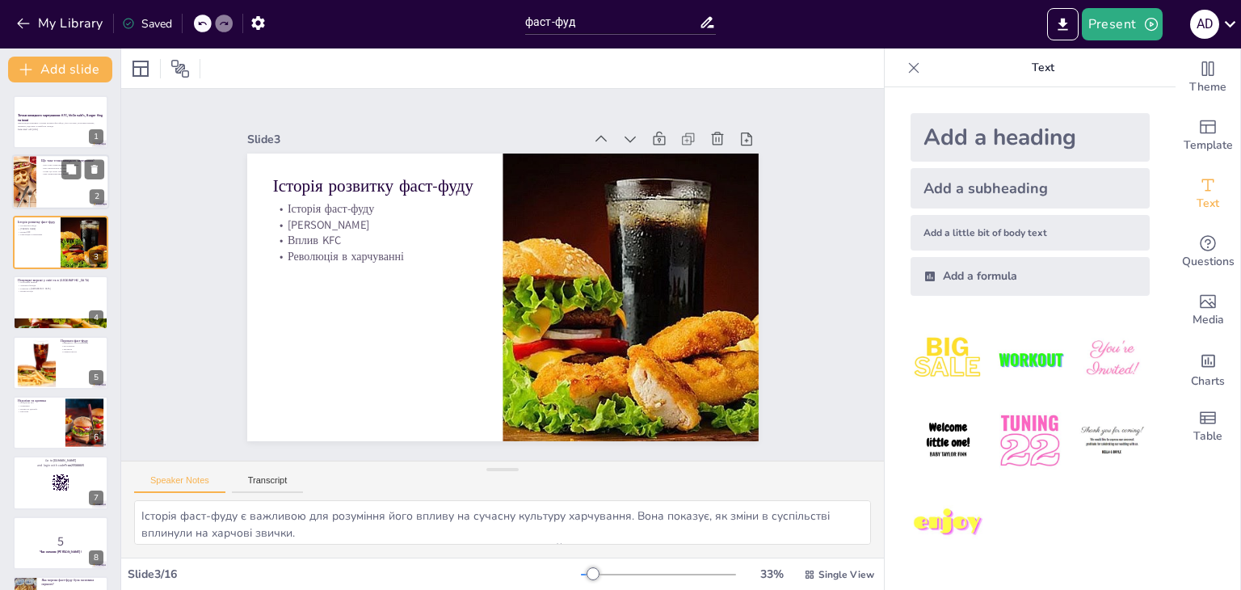
checkbox input "true"
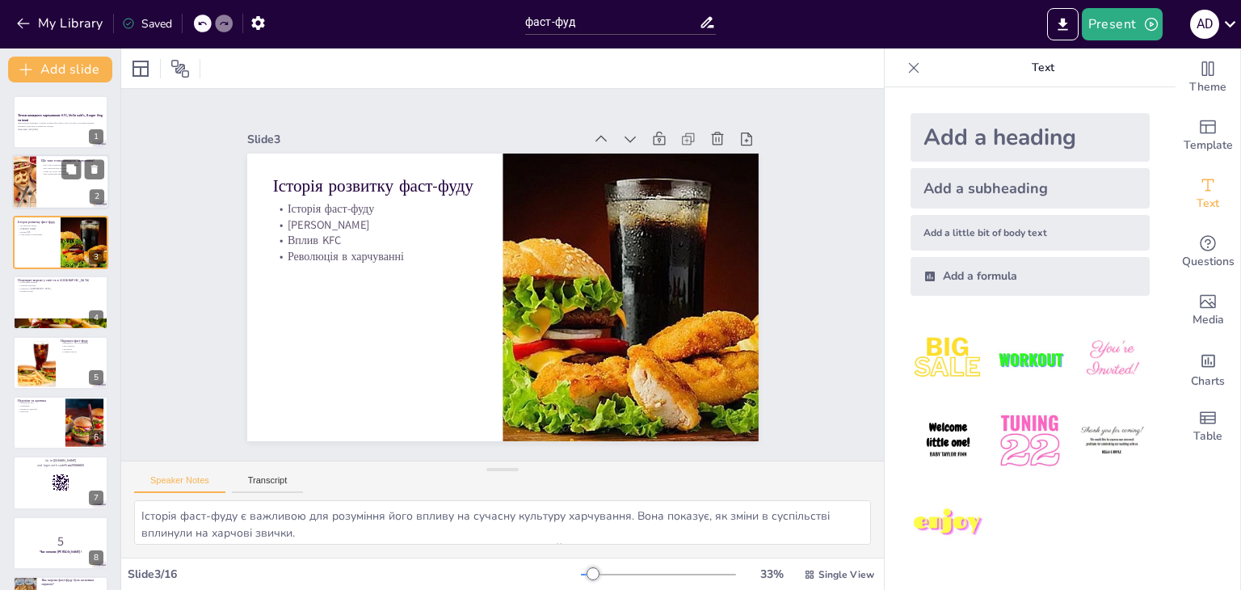
click at [44, 188] on div at bounding box center [60, 182] width 97 height 55
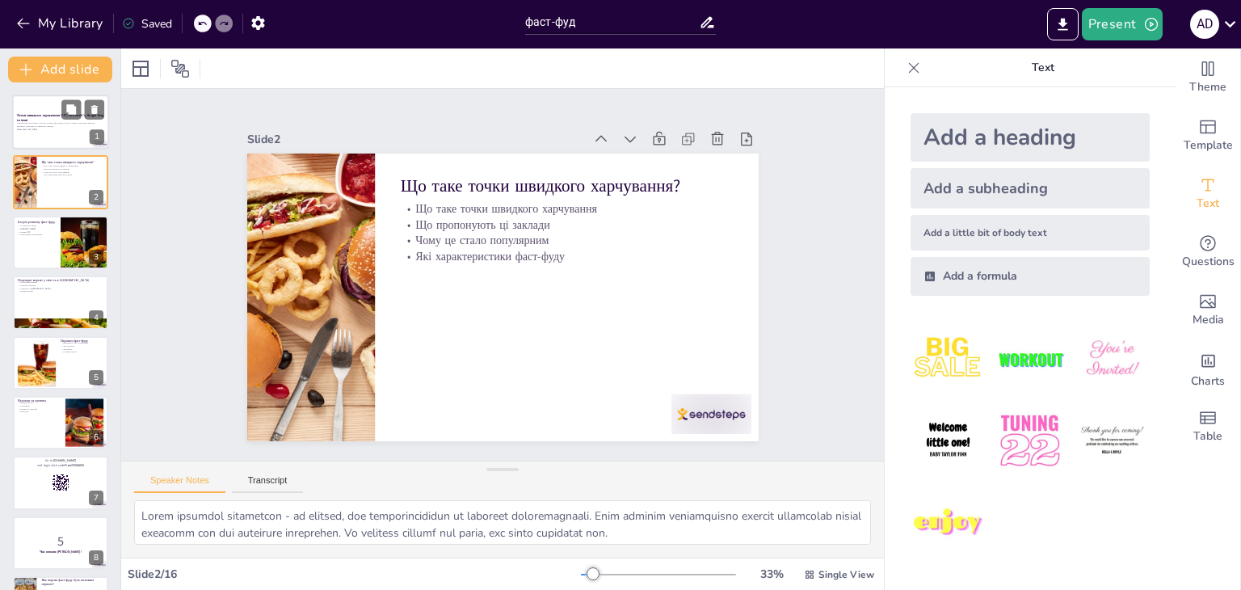
click at [52, 128] on p "Generated with [URL]" at bounding box center [60, 129] width 87 height 3
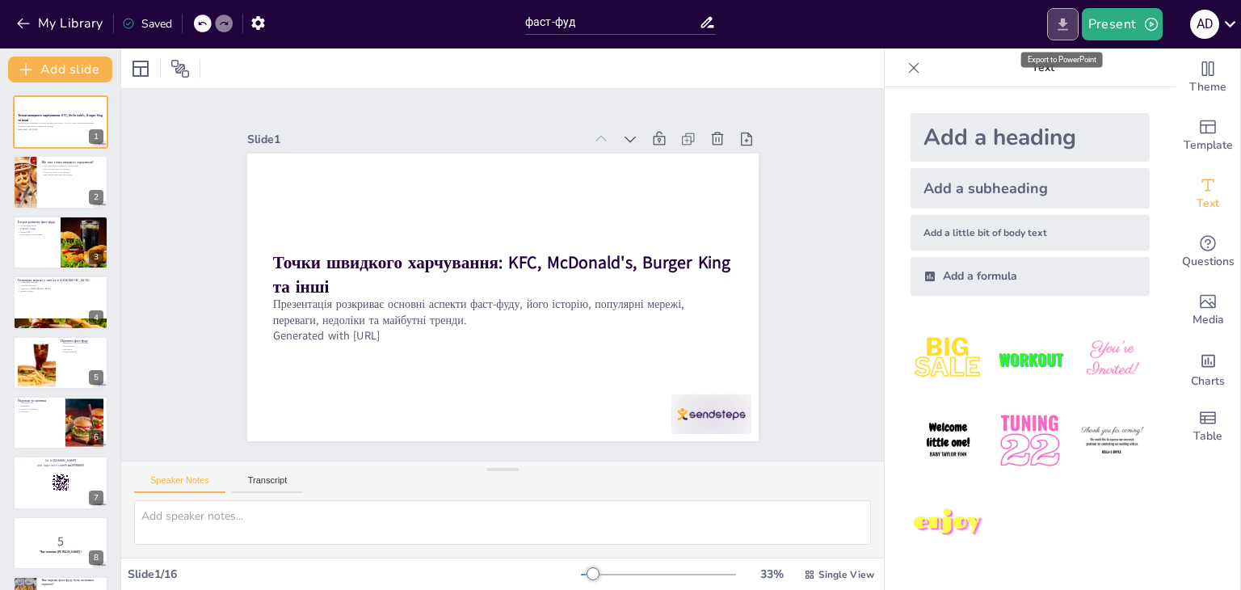
click at [1063, 21] on icon "Export to PowerPoint" at bounding box center [1062, 24] width 10 height 12
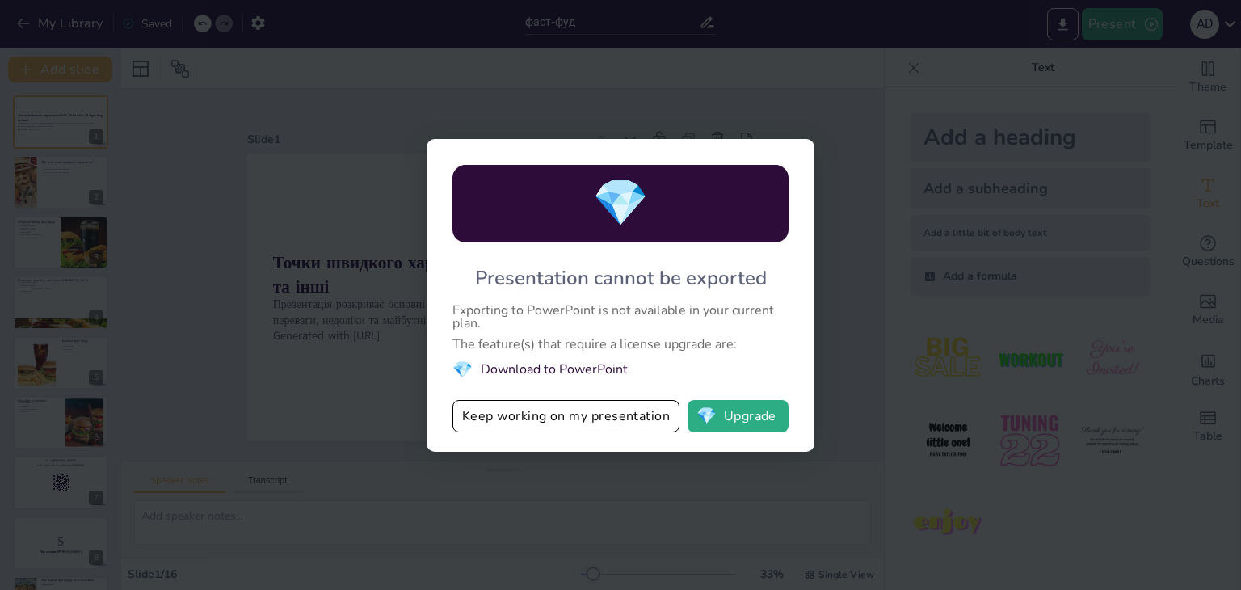
click at [904, 240] on div "💎 Presentation cannot be exported Exporting to PowerPoint is not available in y…" at bounding box center [620, 295] width 1241 height 590
click at [872, 156] on div "💎 Presentation cannot be exported Exporting to PowerPoint is not available in y…" at bounding box center [620, 295] width 1241 height 590
click at [835, 116] on div "💎 Presentation cannot be exported Exporting to PowerPoint is not available in y…" at bounding box center [620, 295] width 1241 height 590
click at [829, 84] on div "💎 Presentation cannot be exported Exporting to PowerPoint is not available in y…" at bounding box center [620, 295] width 1241 height 590
click at [633, 424] on button "Keep working on my presentation" at bounding box center [565, 416] width 227 height 32
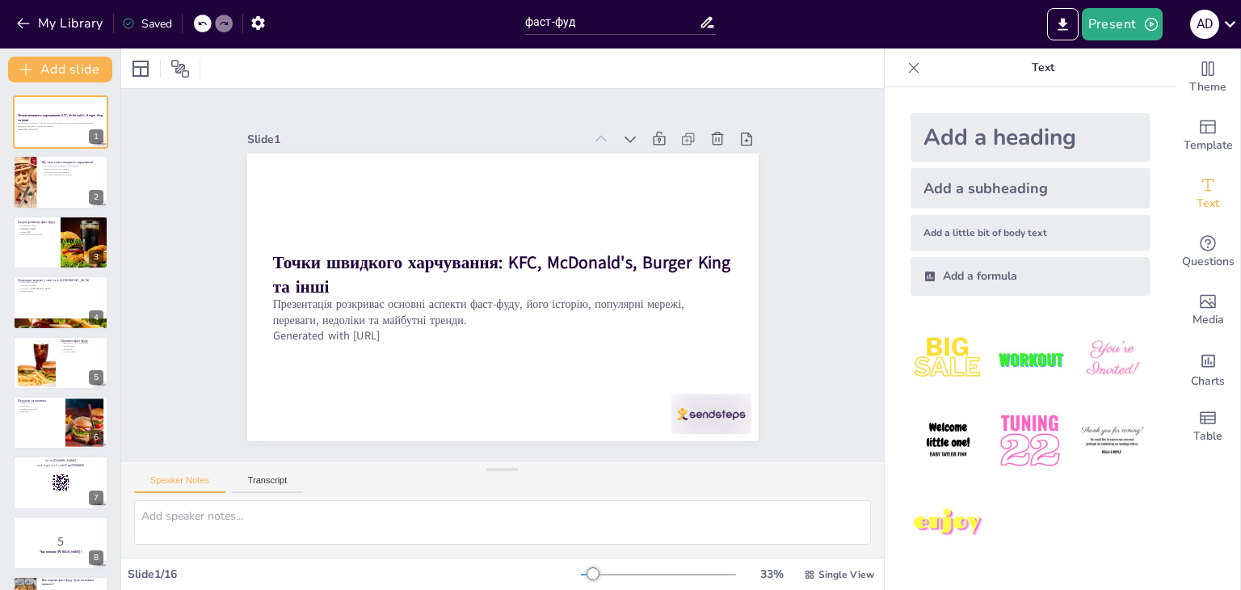
drag, startPoint x: 1219, startPoint y: 0, endPoint x: 804, endPoint y: 16, distance: 415.5
click at [804, 16] on div "Present a d" at bounding box center [982, 24] width 517 height 32
click at [74, 182] on div at bounding box center [60, 182] width 97 height 55
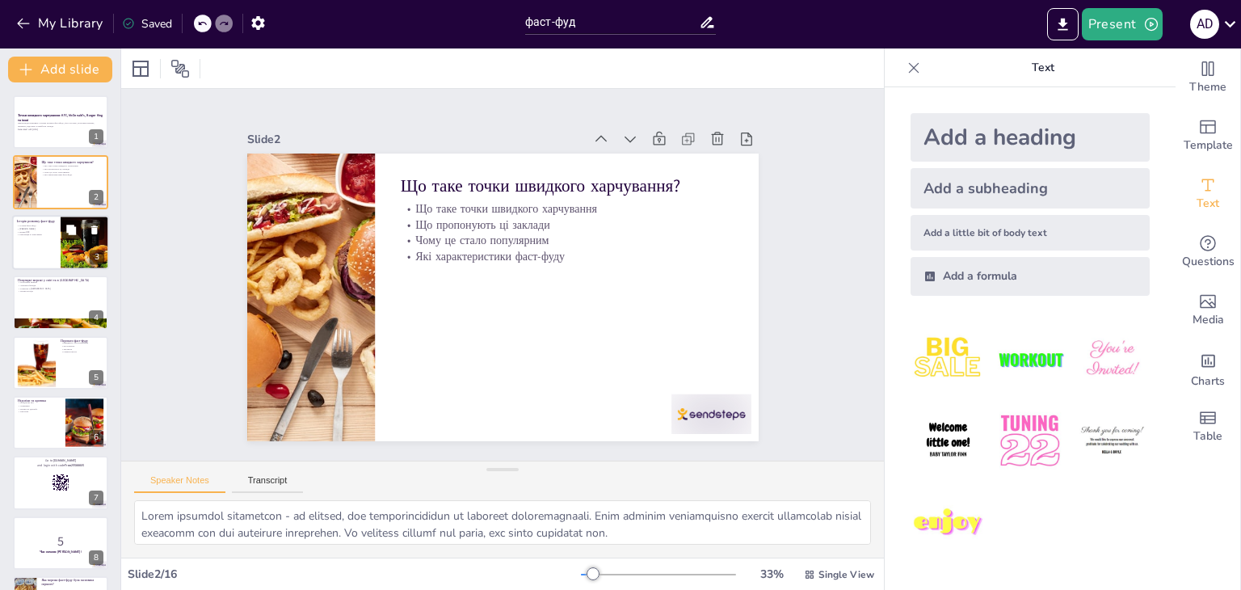
click at [61, 229] on button at bounding box center [70, 229] width 19 height 19
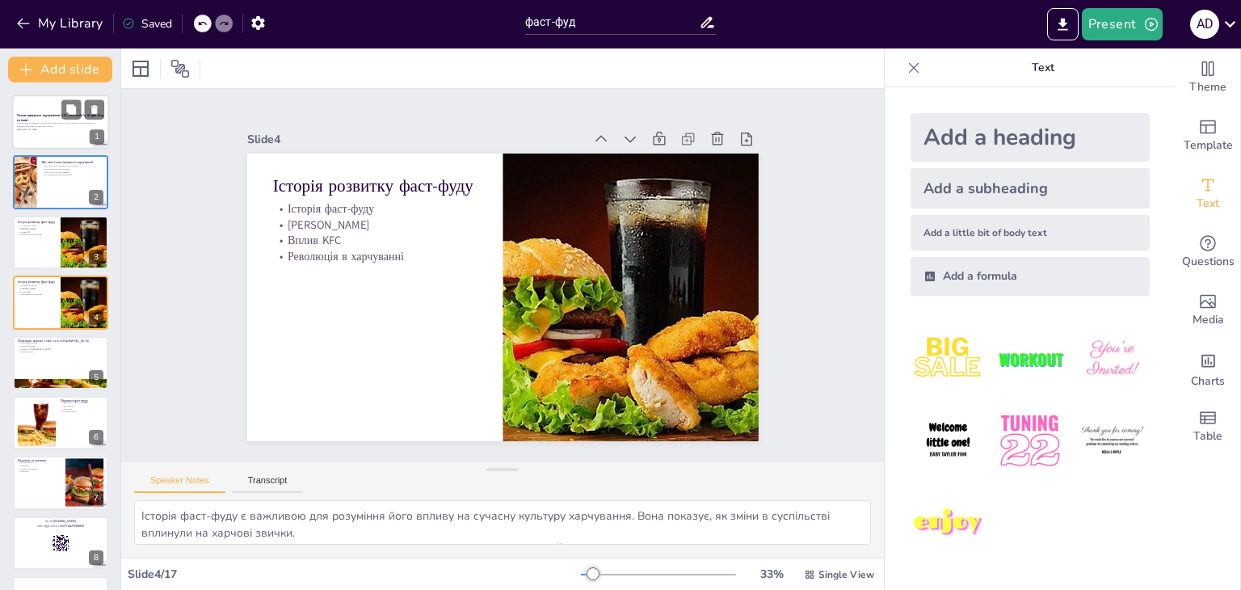
click at [55, 117] on strong "Точки швидкого харчування: KFC, McDonald's, Burger King та інші" at bounding box center [60, 117] width 87 height 9
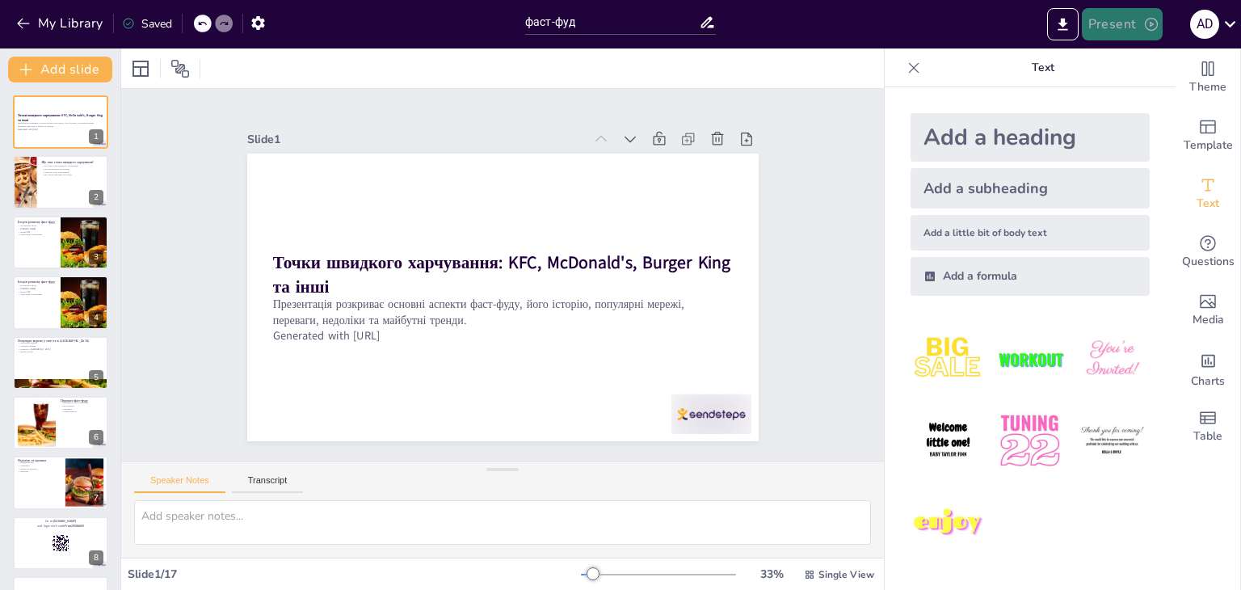
click at [1113, 21] on button "Present" at bounding box center [1122, 24] width 81 height 32
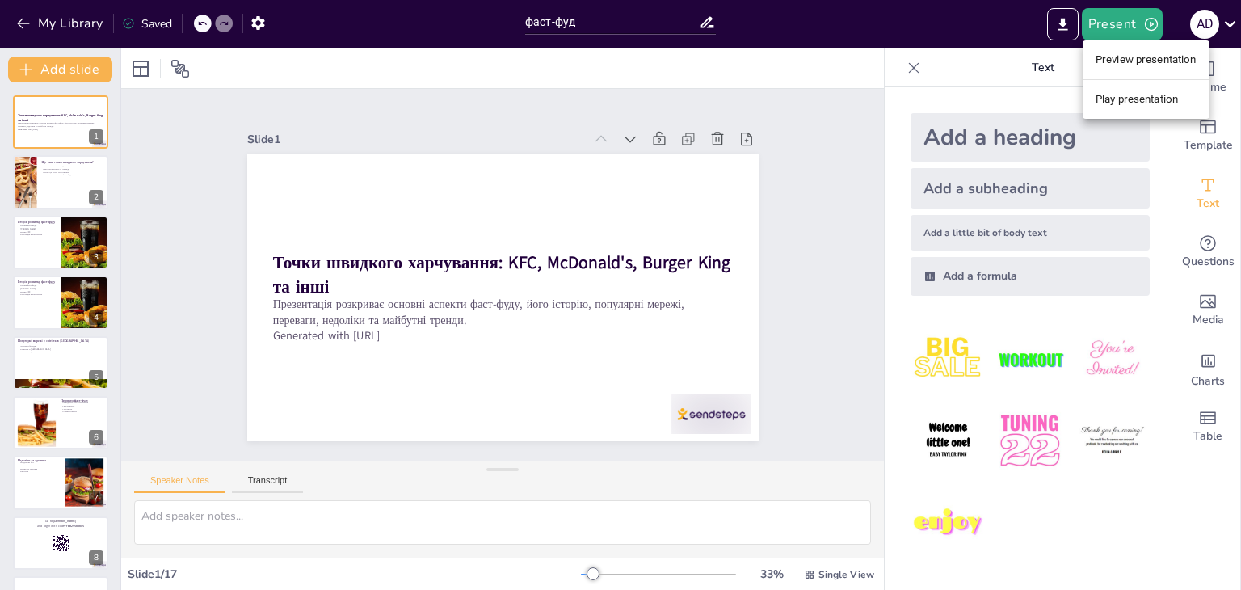
click at [918, 63] on div at bounding box center [620, 295] width 1241 height 590
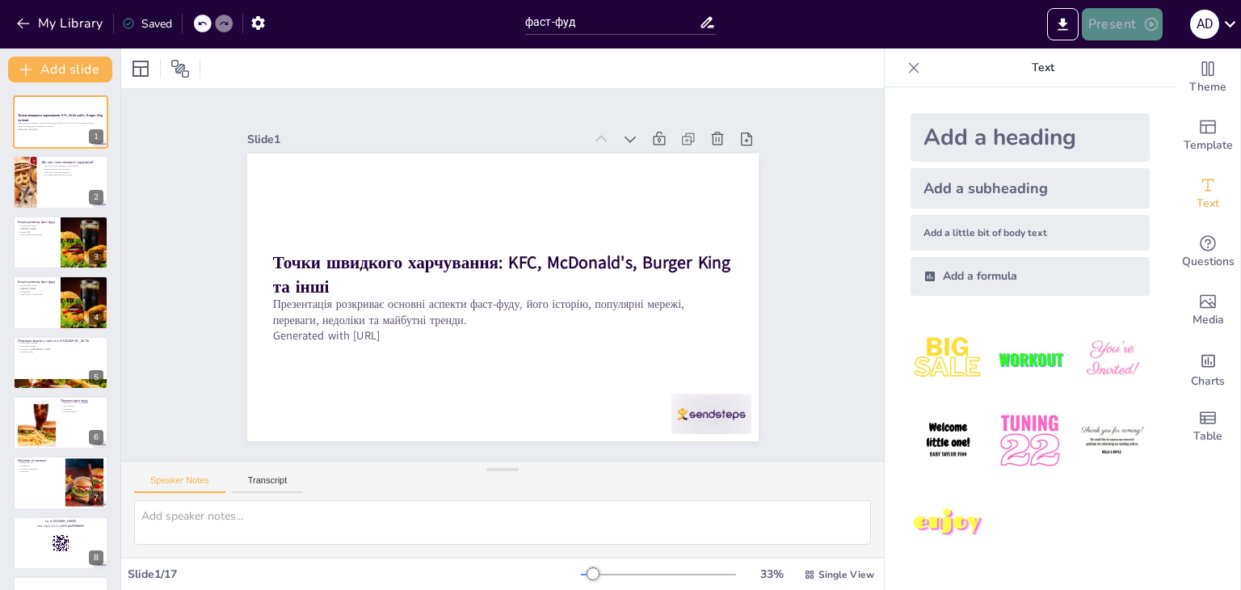
click at [1120, 20] on button "Present" at bounding box center [1122, 24] width 81 height 32
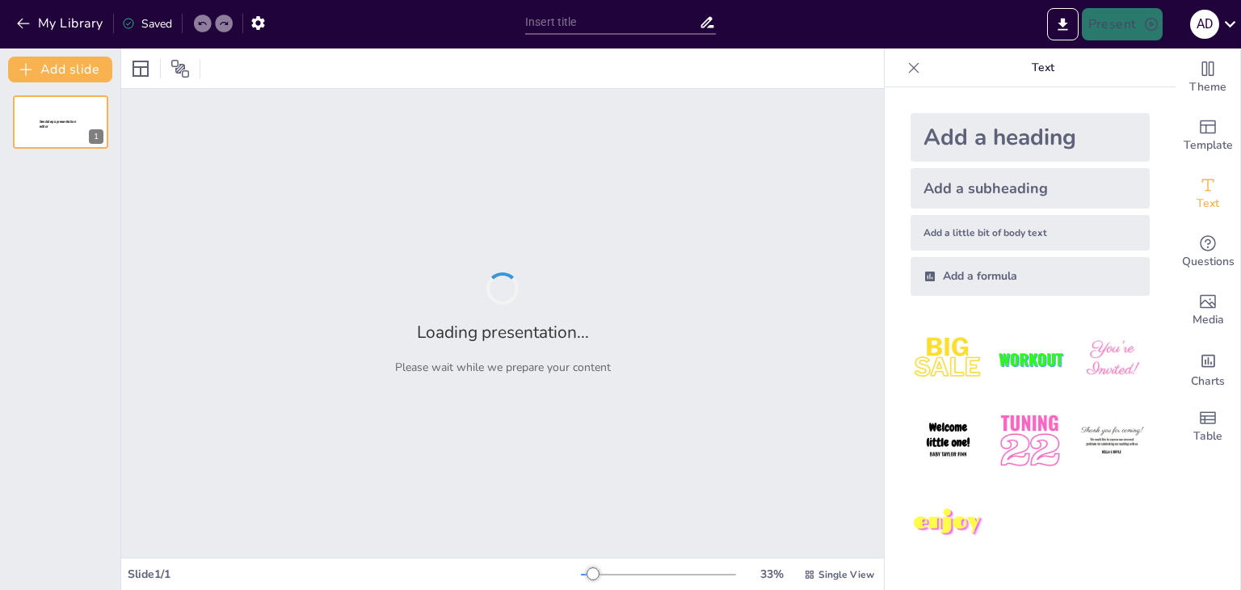
type input "фаст-фуд"
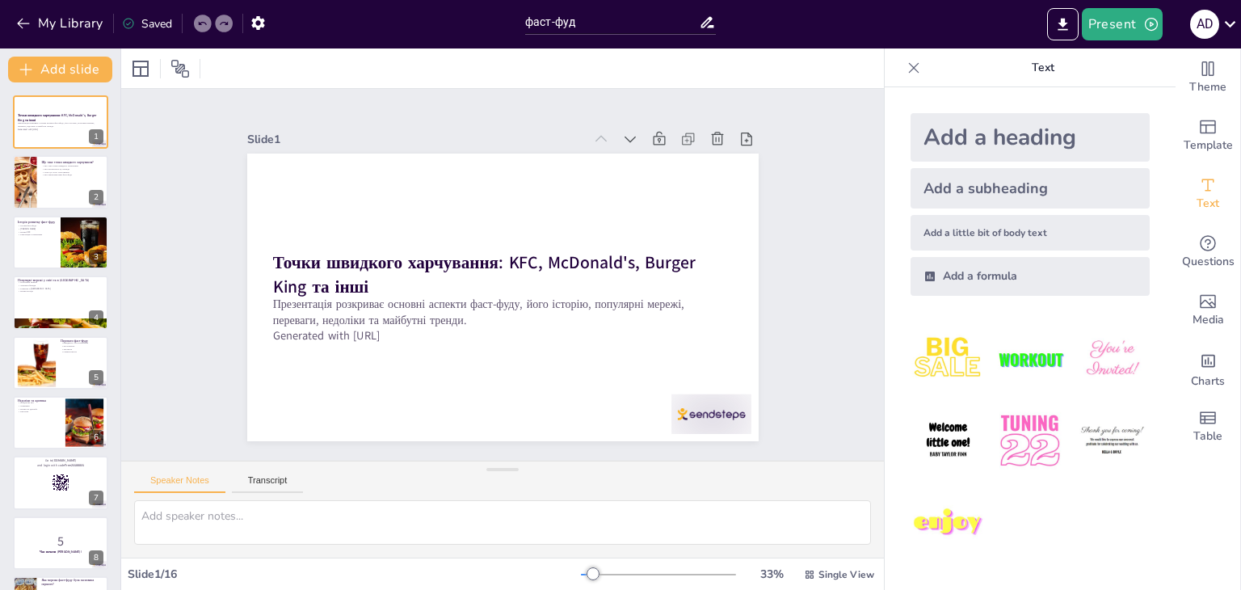
checkbox input "true"
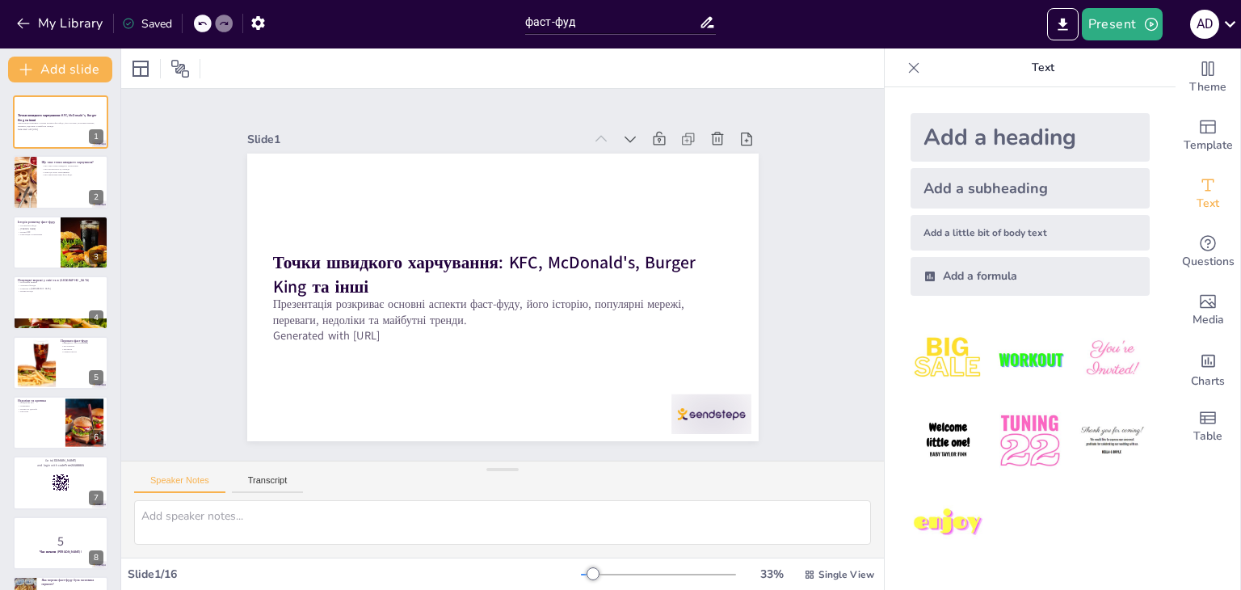
checkbox input "true"
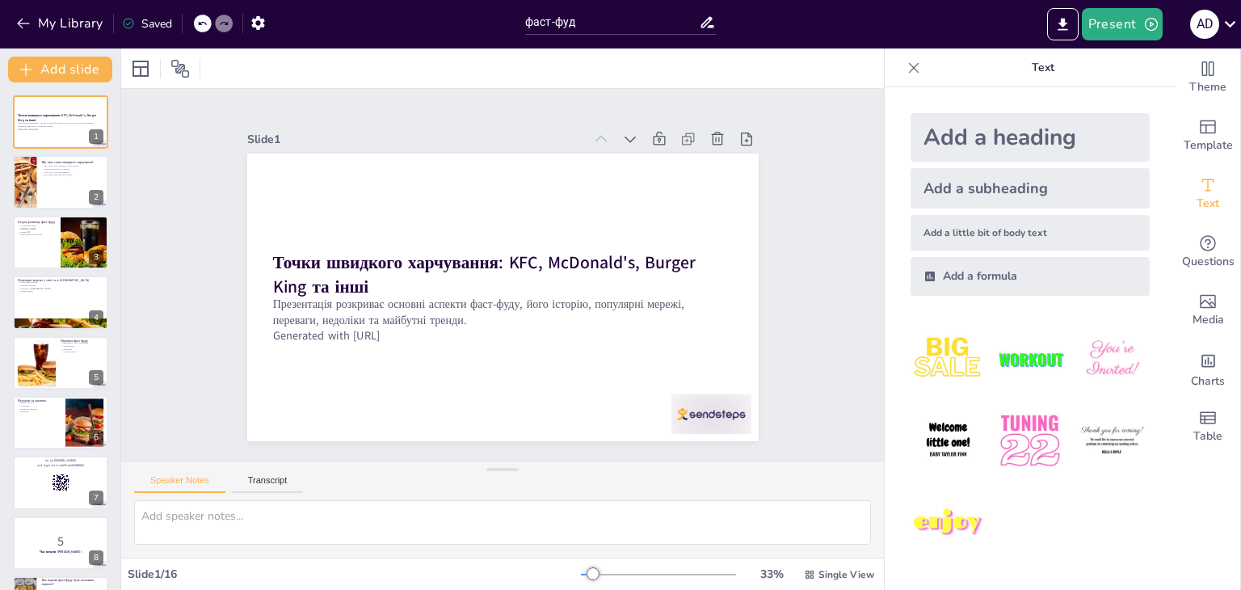
checkbox input "true"
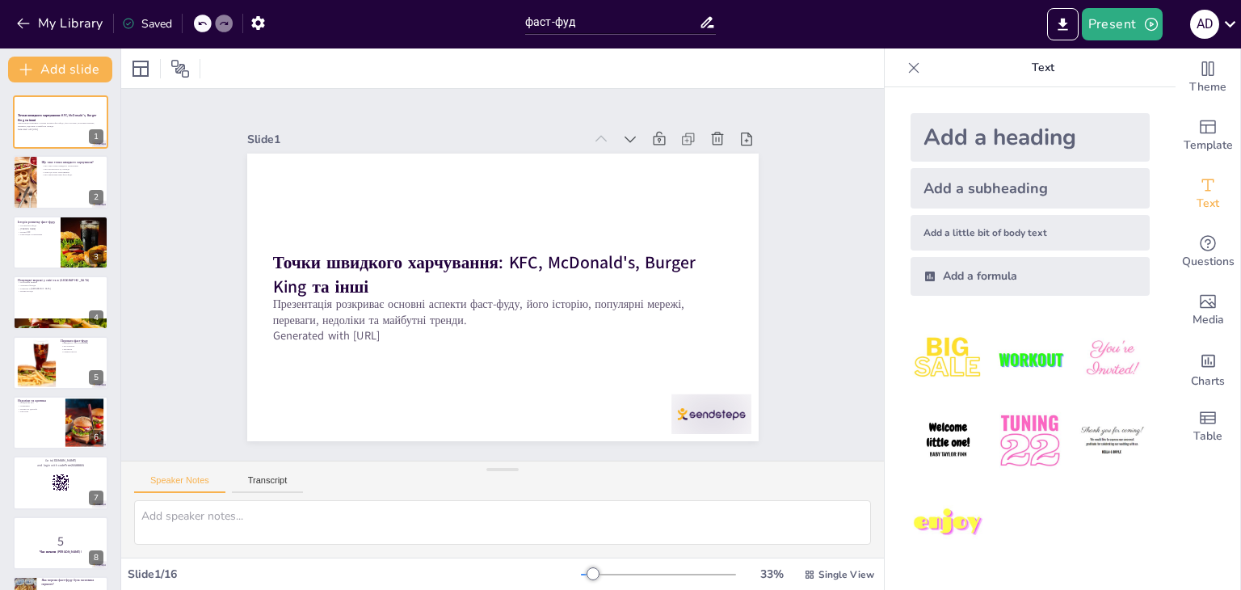
checkbox input "true"
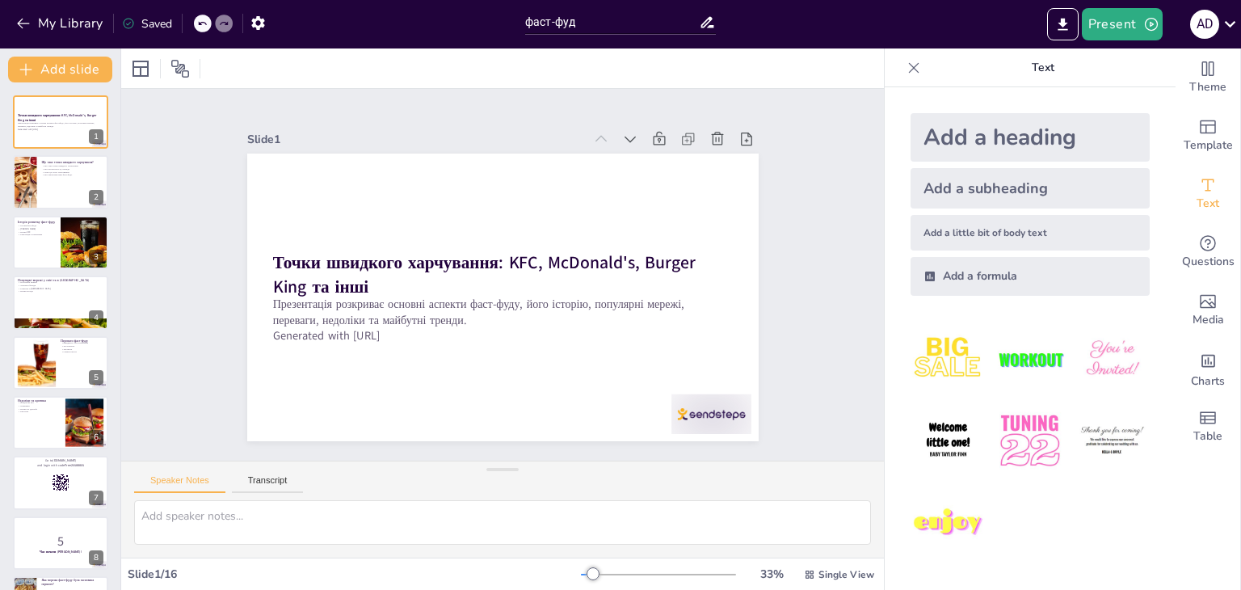
checkbox input "true"
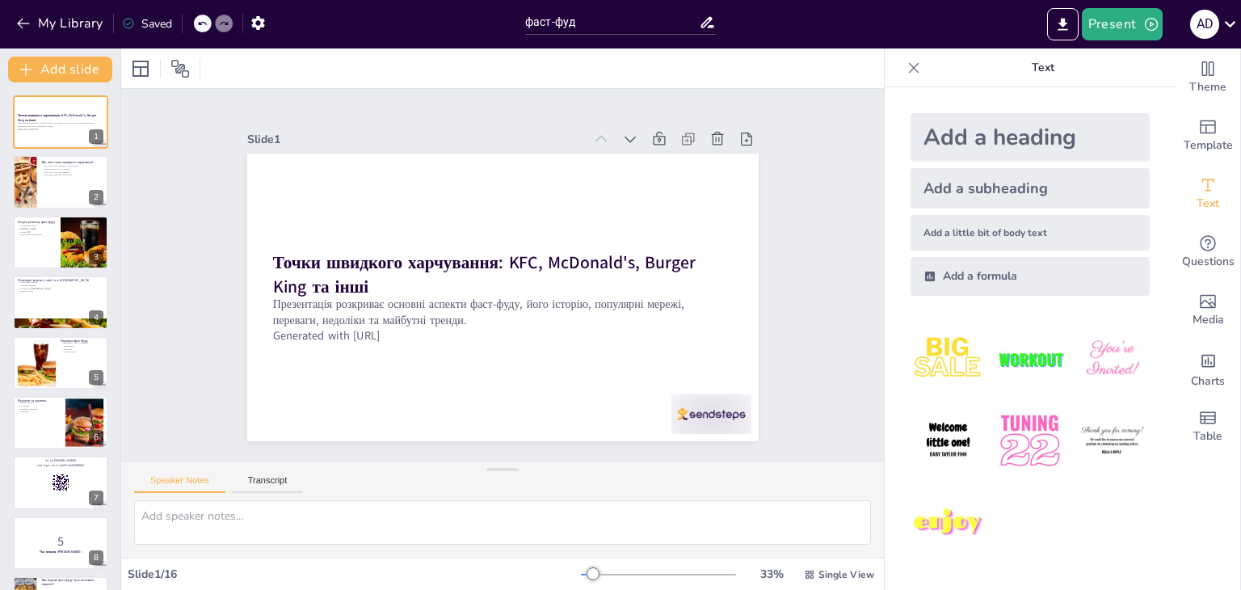
checkbox input "true"
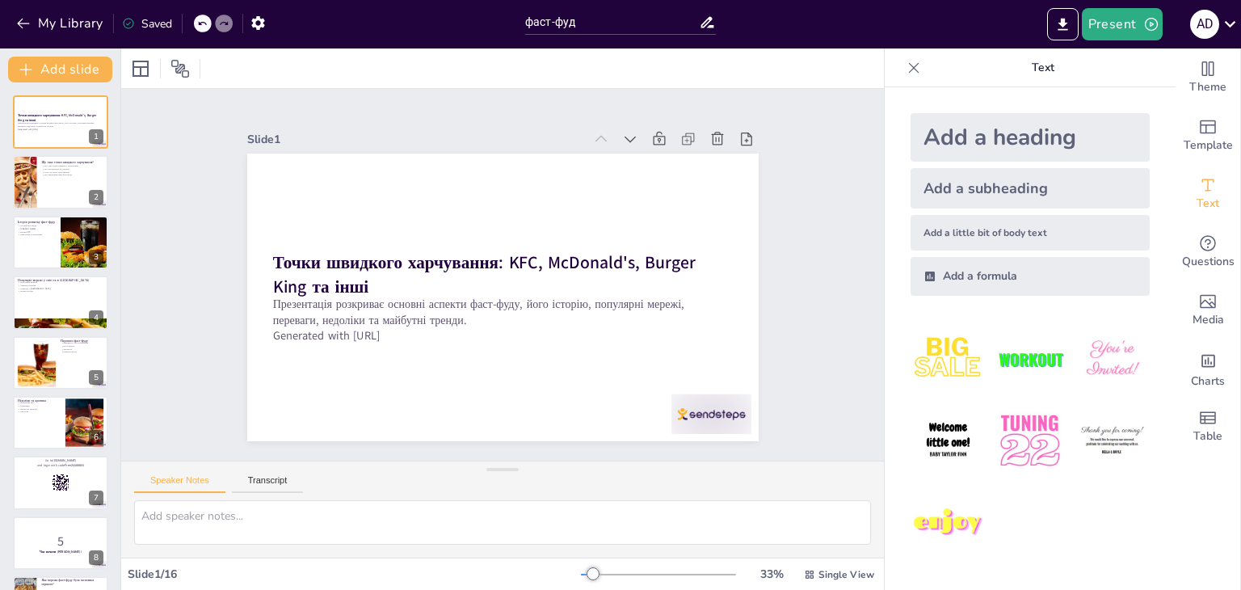
checkbox input "true"
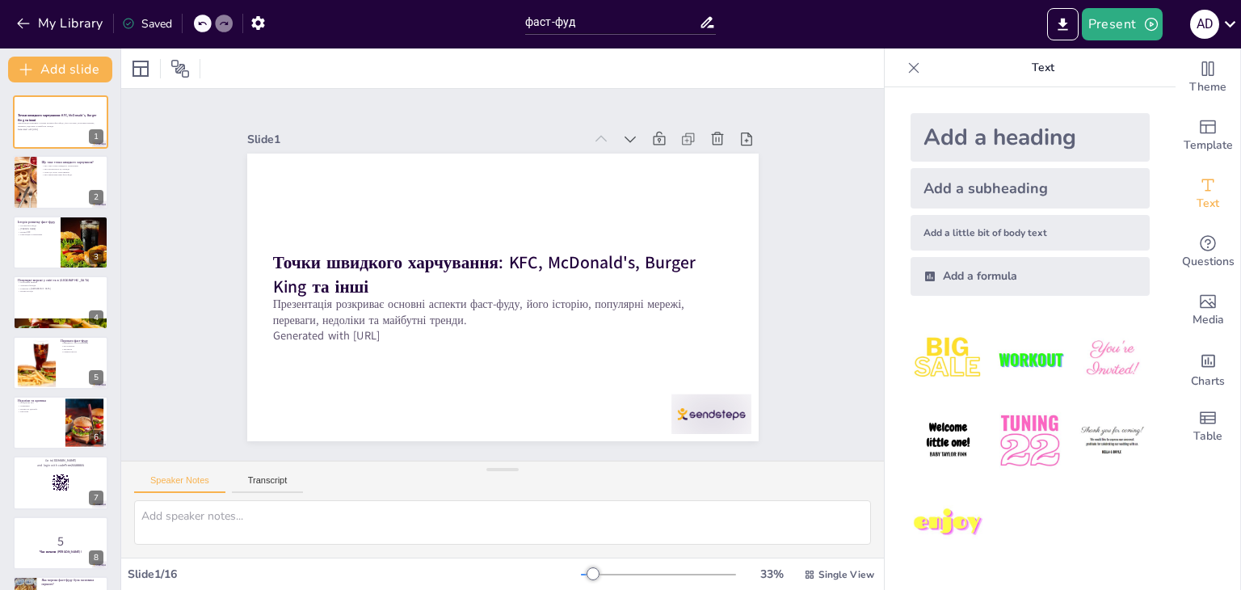
checkbox input "true"
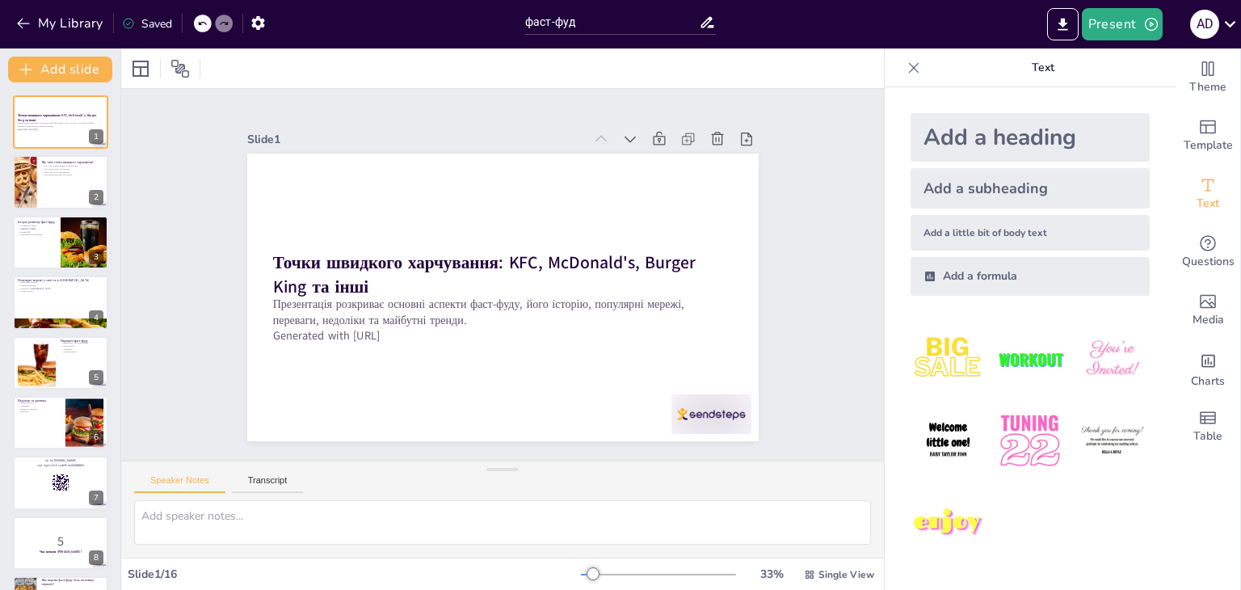
checkbox input "true"
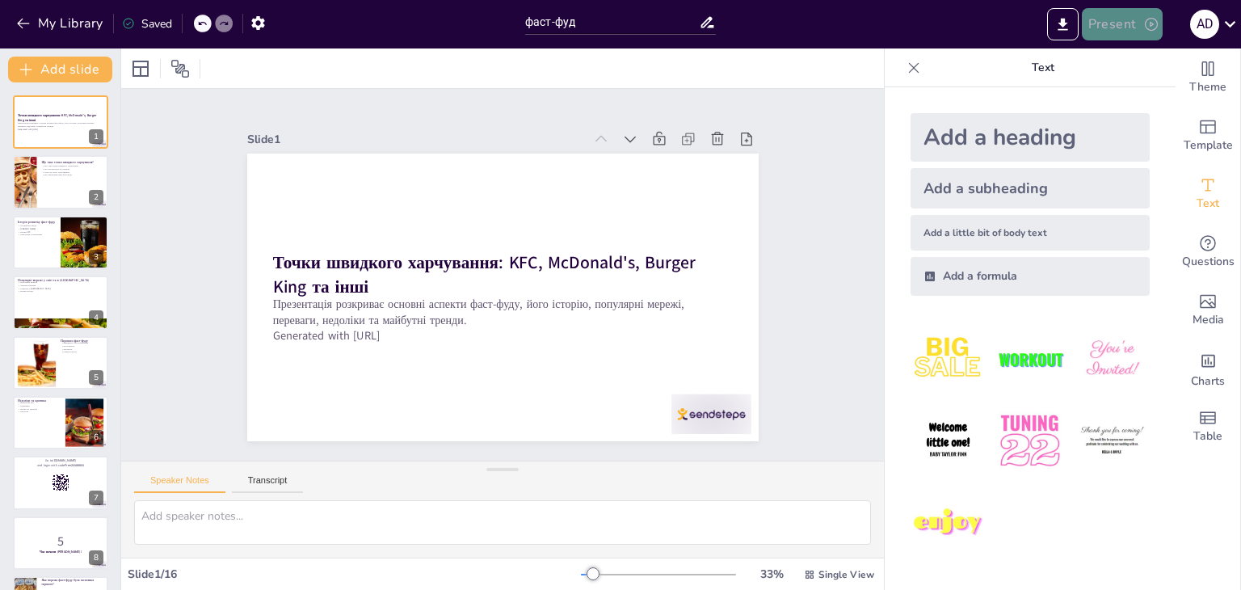
click at [1156, 19] on icon "button" at bounding box center [1151, 24] width 16 height 16
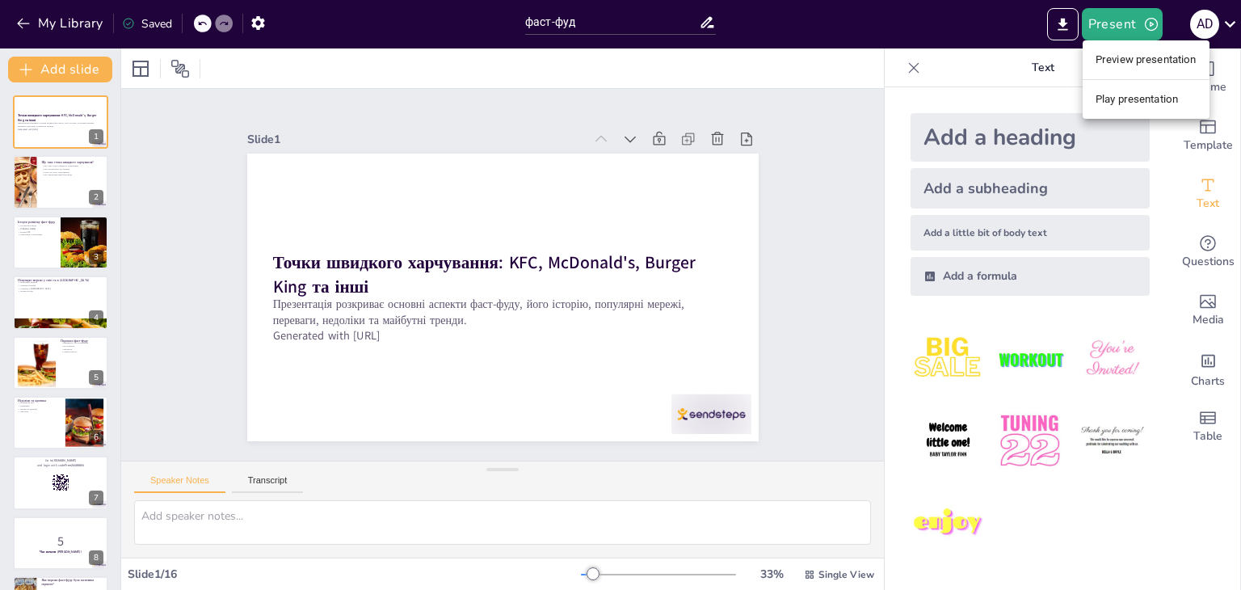
click at [982, 59] on div at bounding box center [620, 295] width 1241 height 590
click at [1222, 14] on icon at bounding box center [1230, 24] width 22 height 22
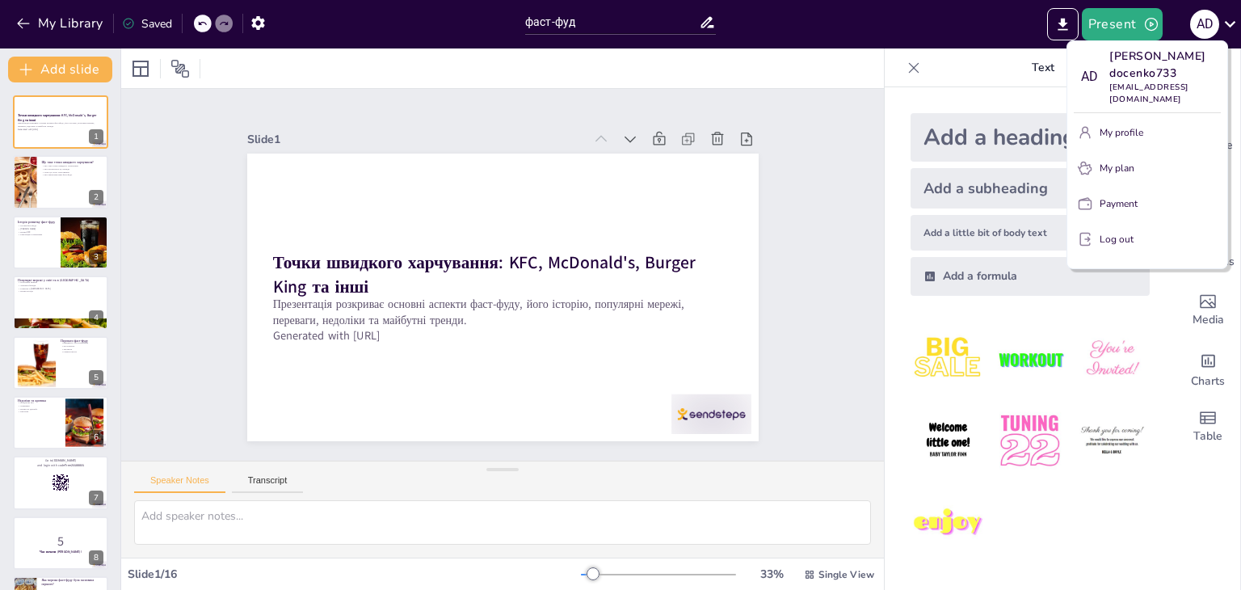
click at [952, 74] on div at bounding box center [620, 295] width 1241 height 590
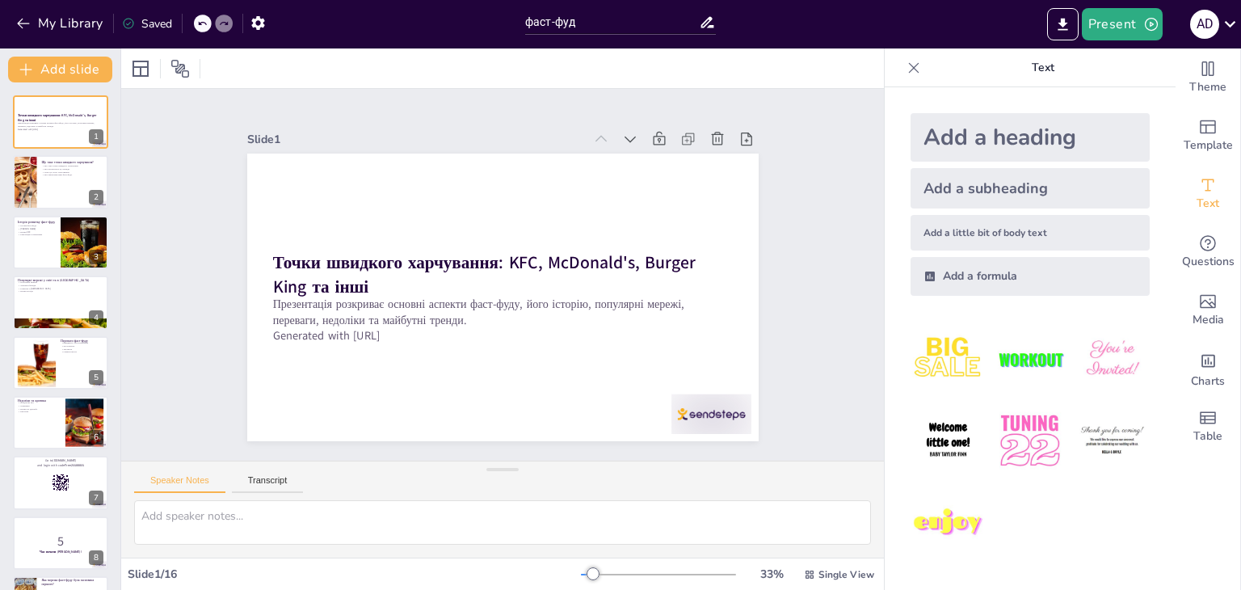
click at [906, 62] on icon at bounding box center [914, 68] width 16 height 16
checkbox input "true"
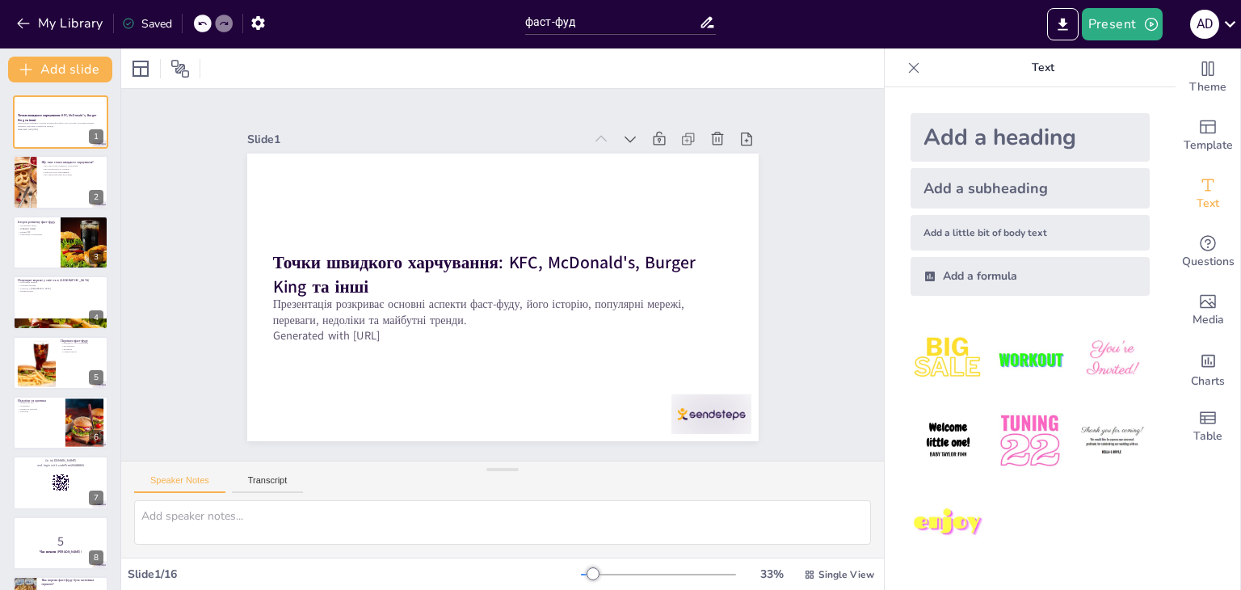
checkbox input "true"
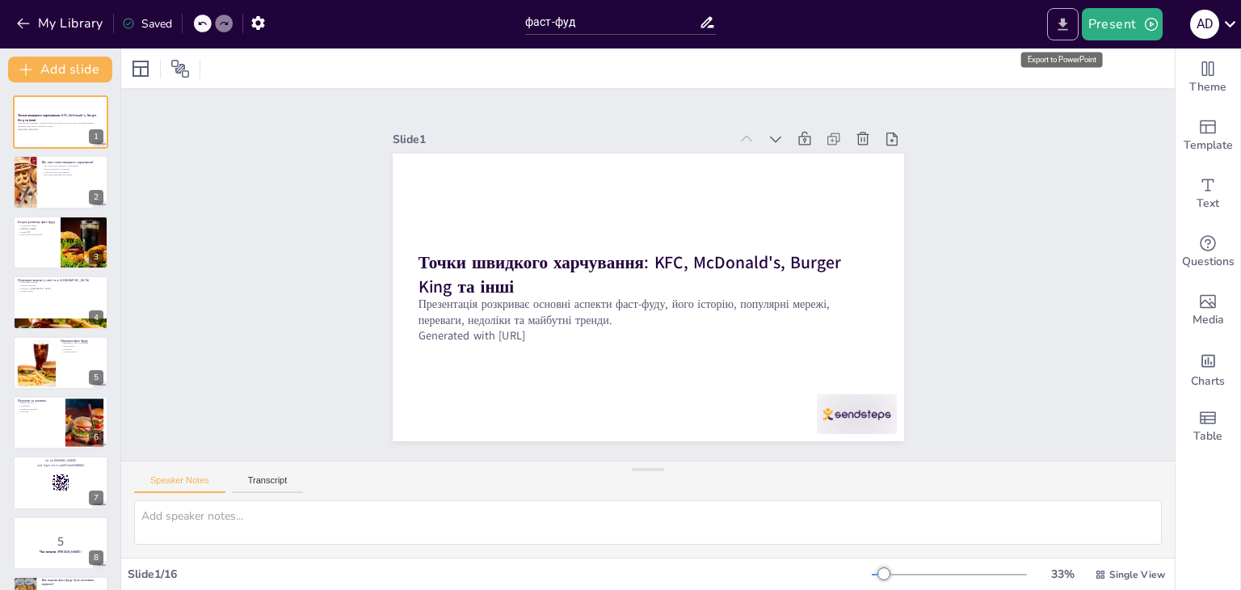
click at [1065, 23] on icon "Export to PowerPoint" at bounding box center [1062, 24] width 10 height 12
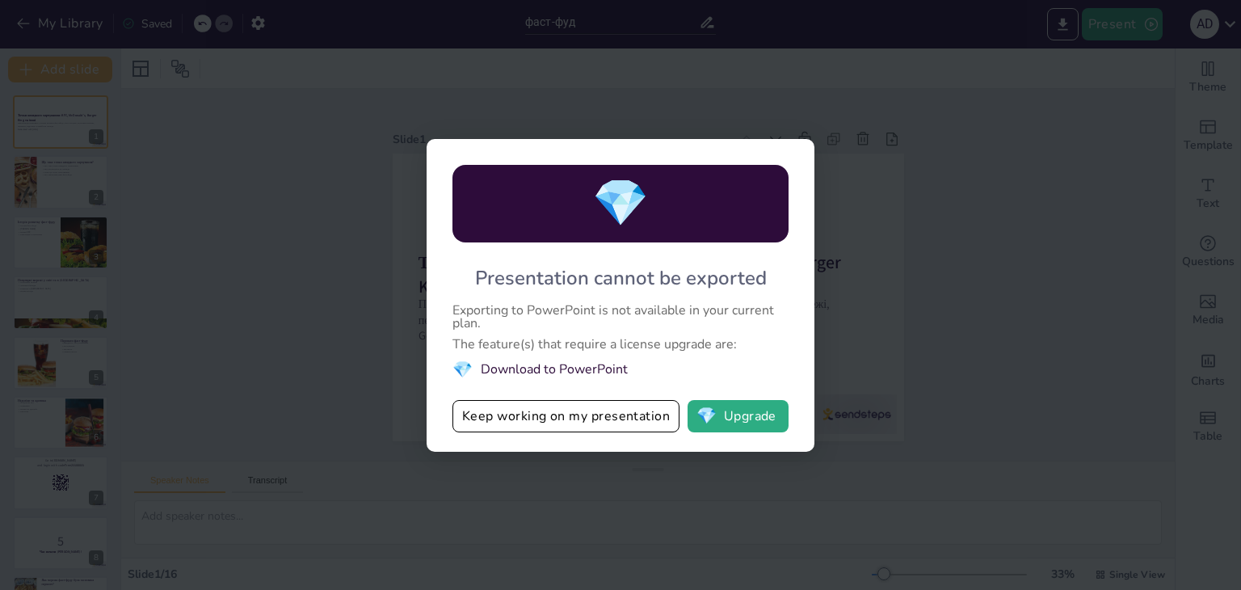
checkbox input "true"
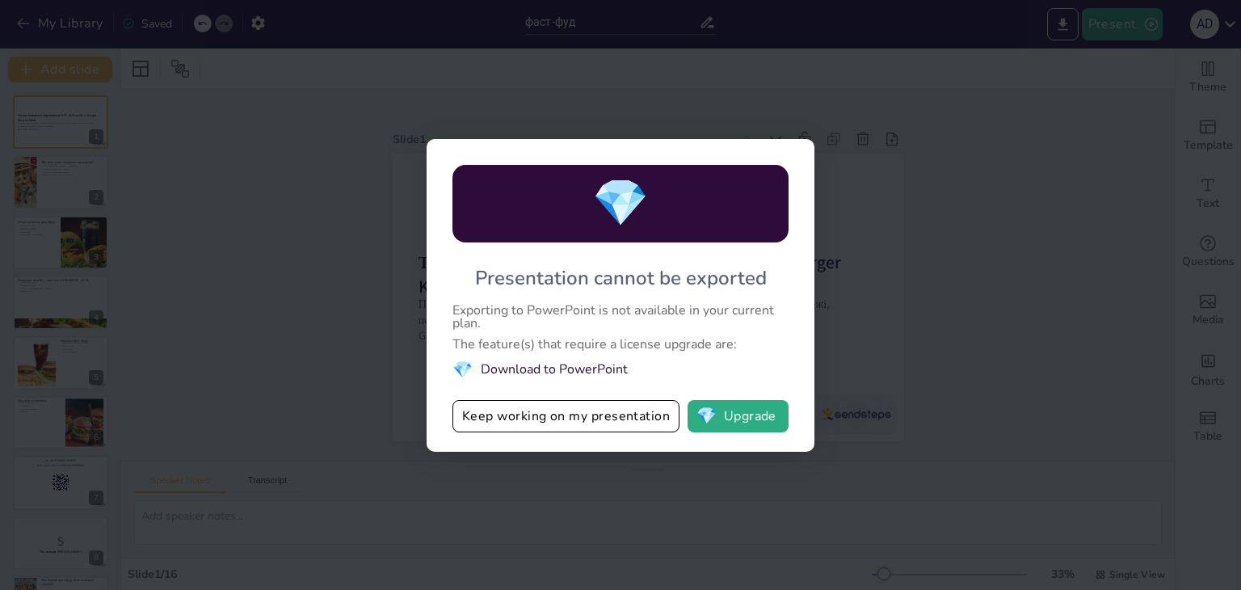
checkbox input "true"
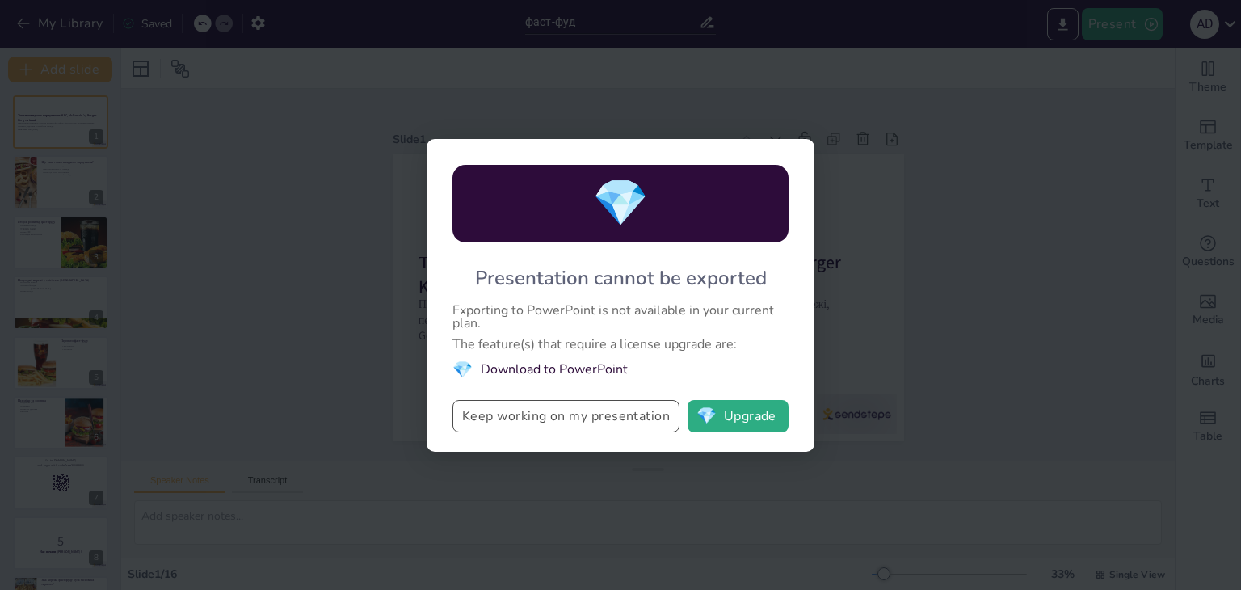
click at [562, 429] on button "Keep working on my presentation" at bounding box center [565, 416] width 227 height 32
checkbox input "true"
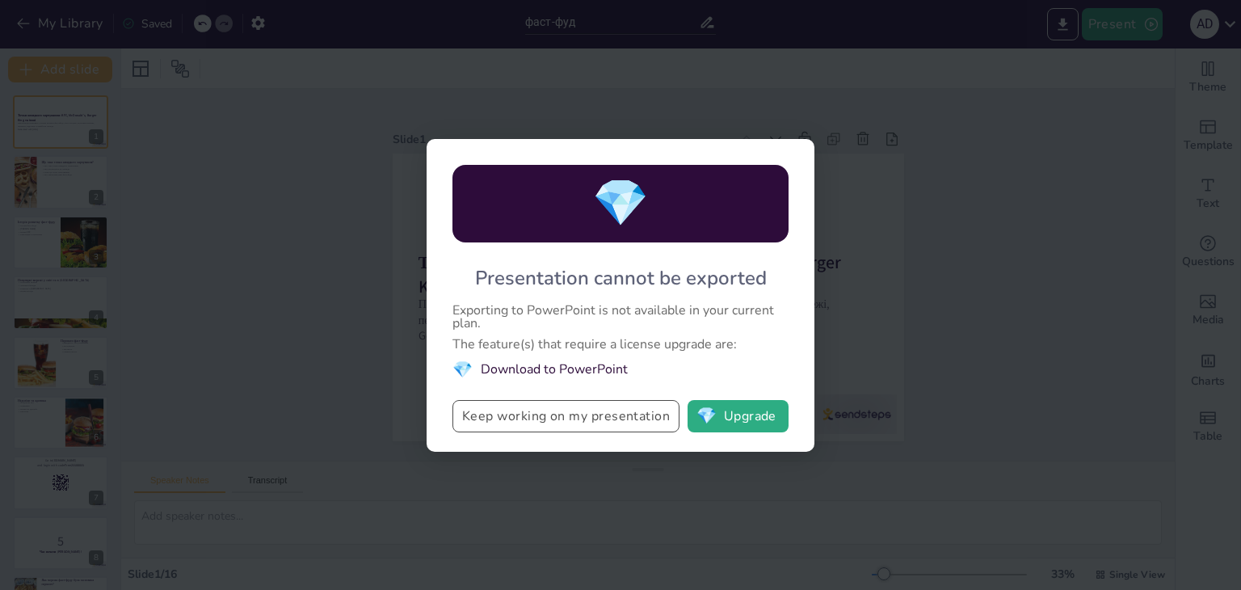
checkbox input "true"
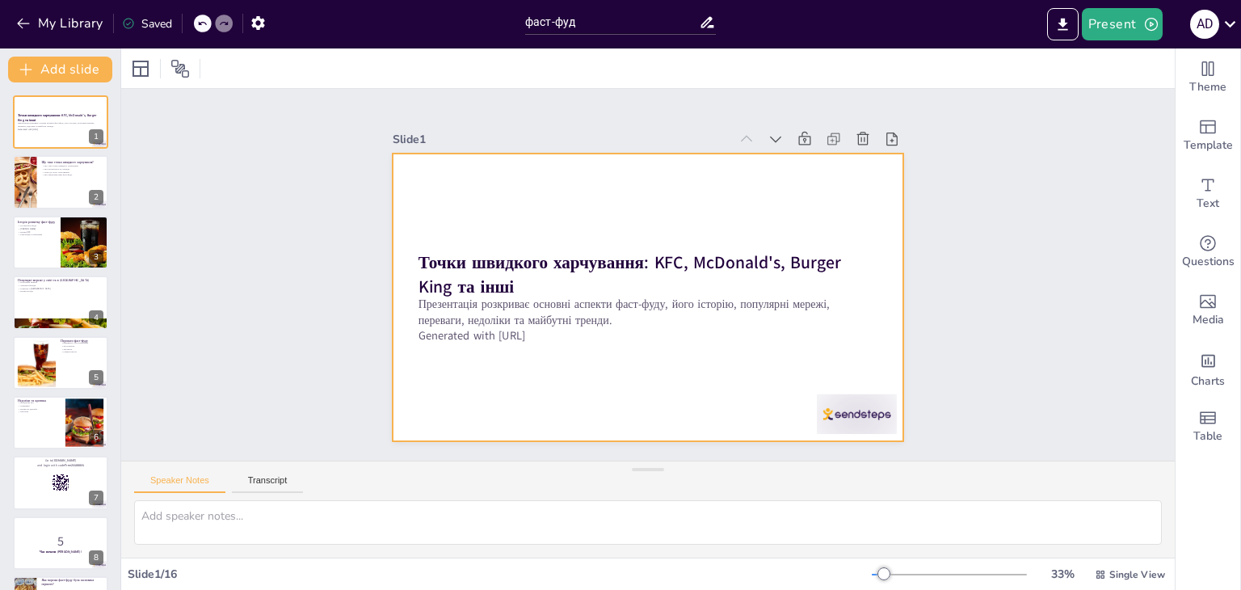
checkbox input "true"
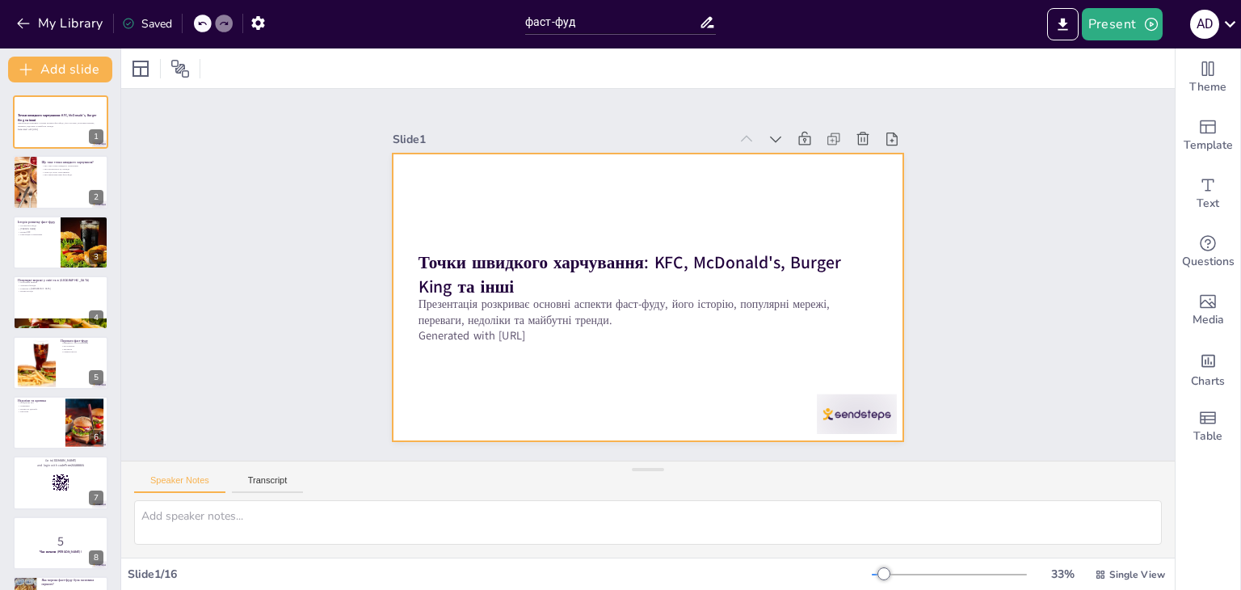
checkbox input "true"
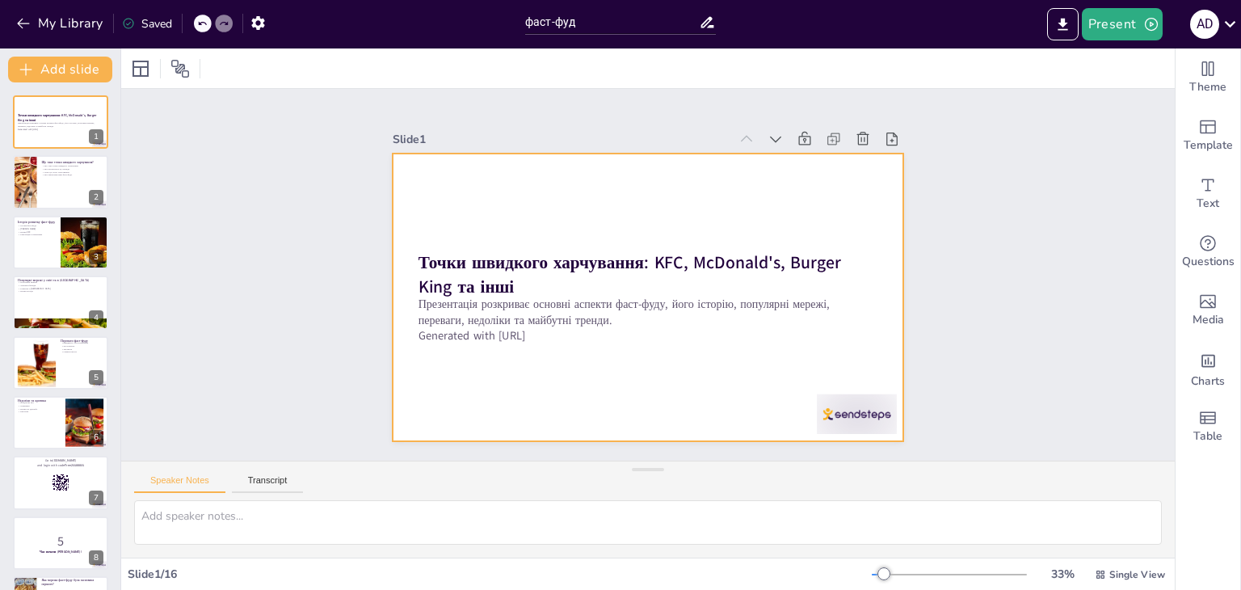
checkbox input "true"
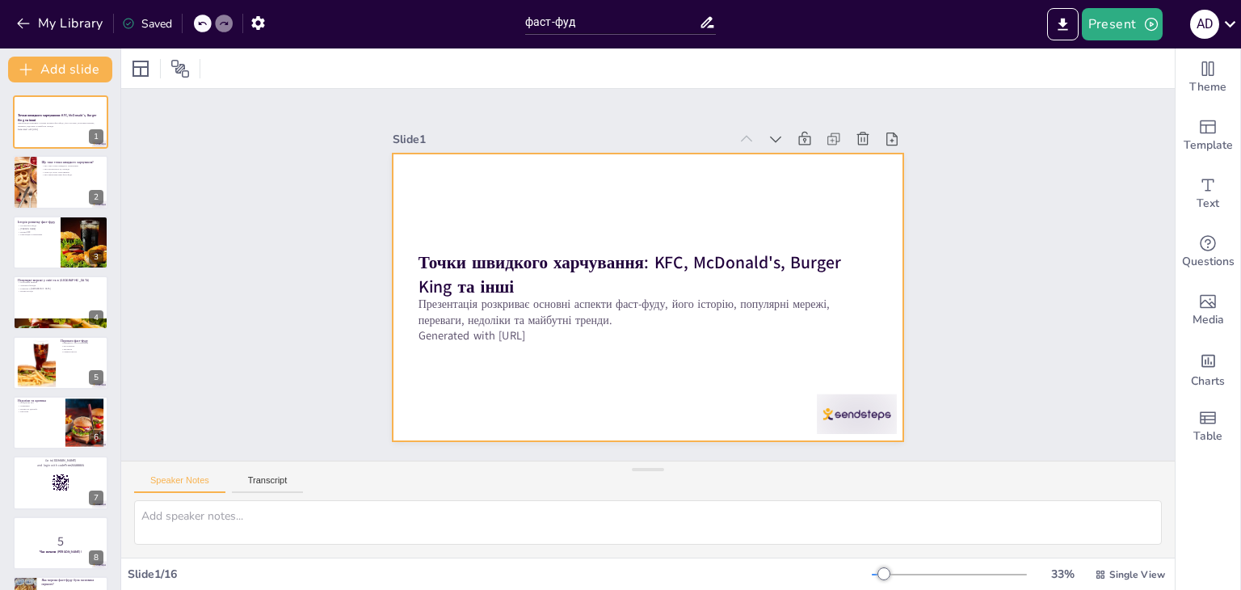
checkbox input "true"
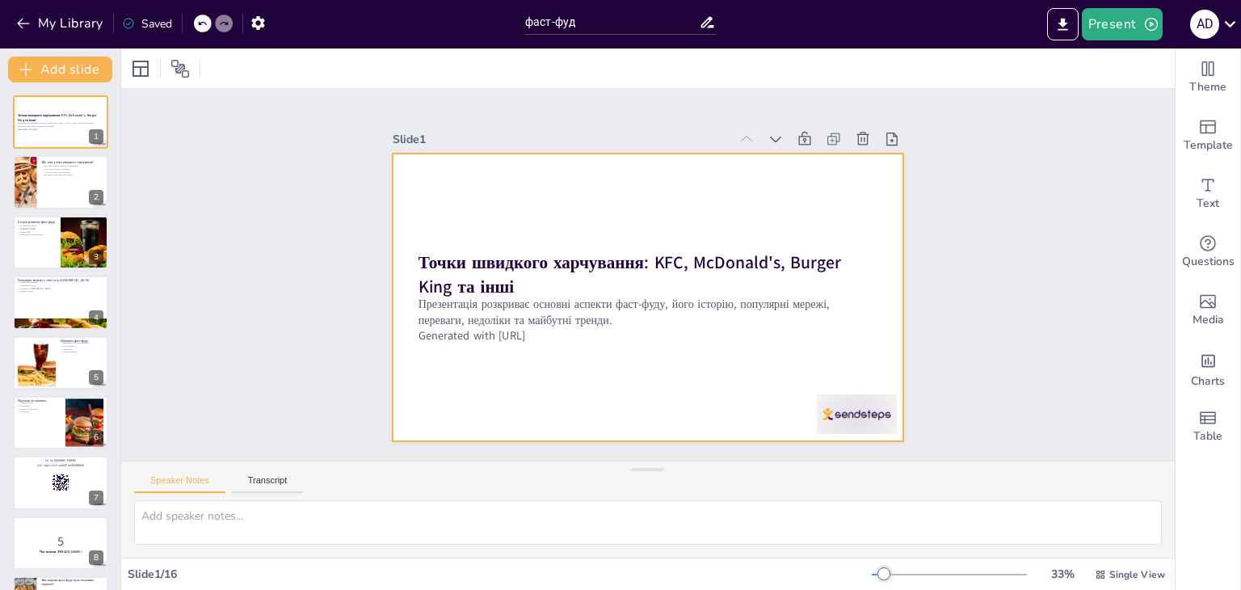
checkbox input "true"
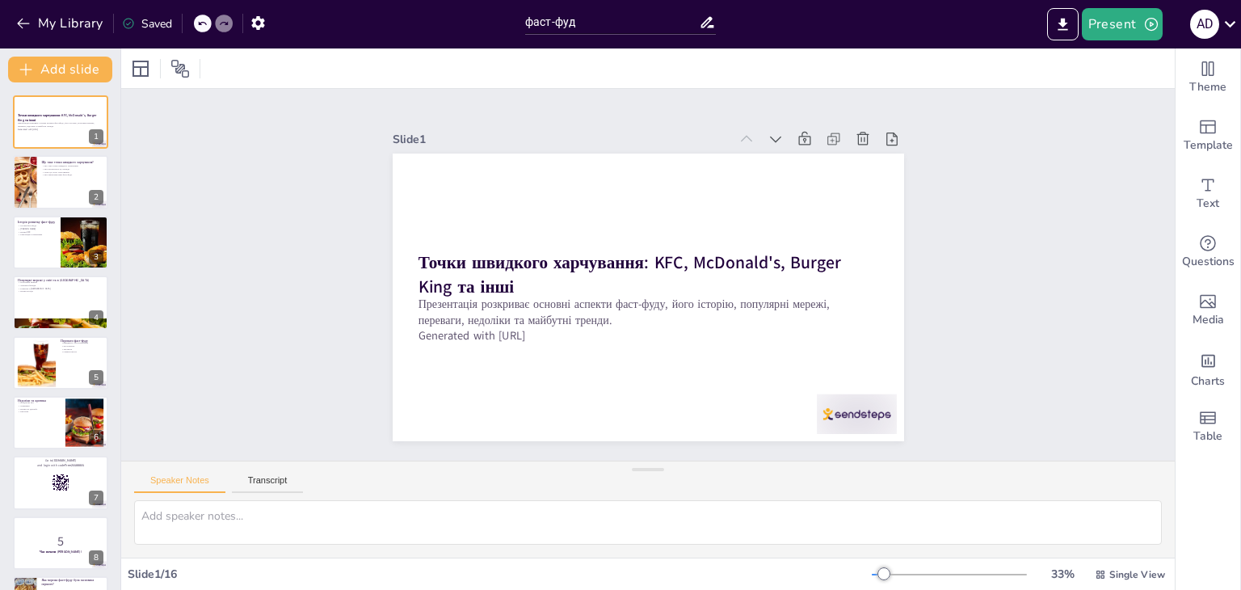
checkbox input "true"
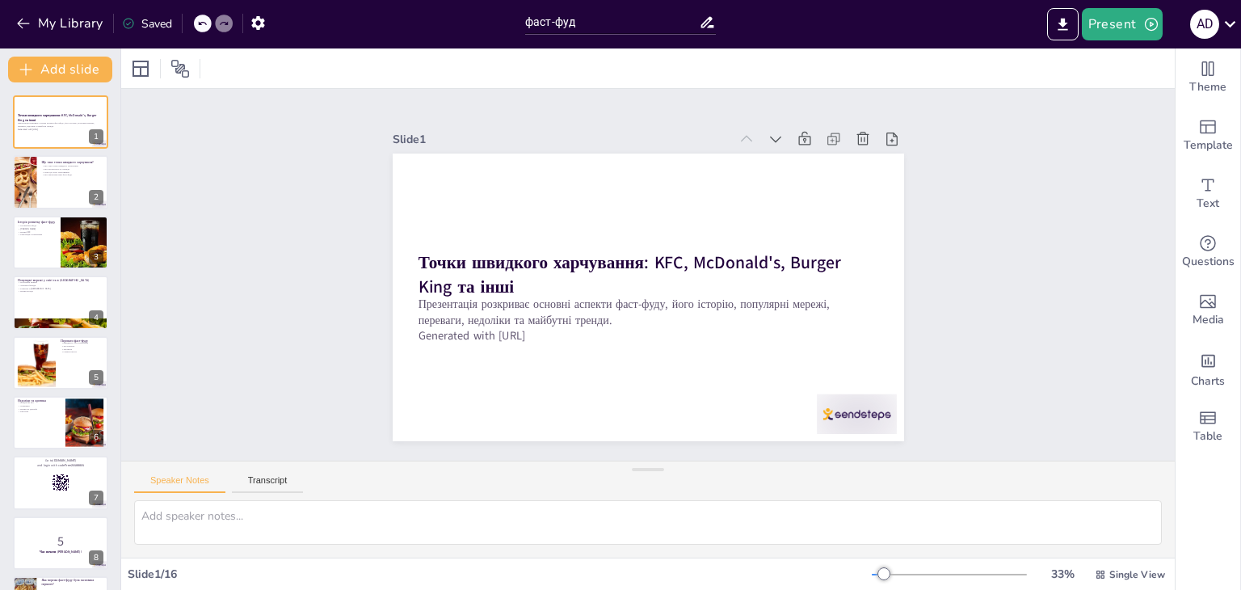
checkbox input "true"
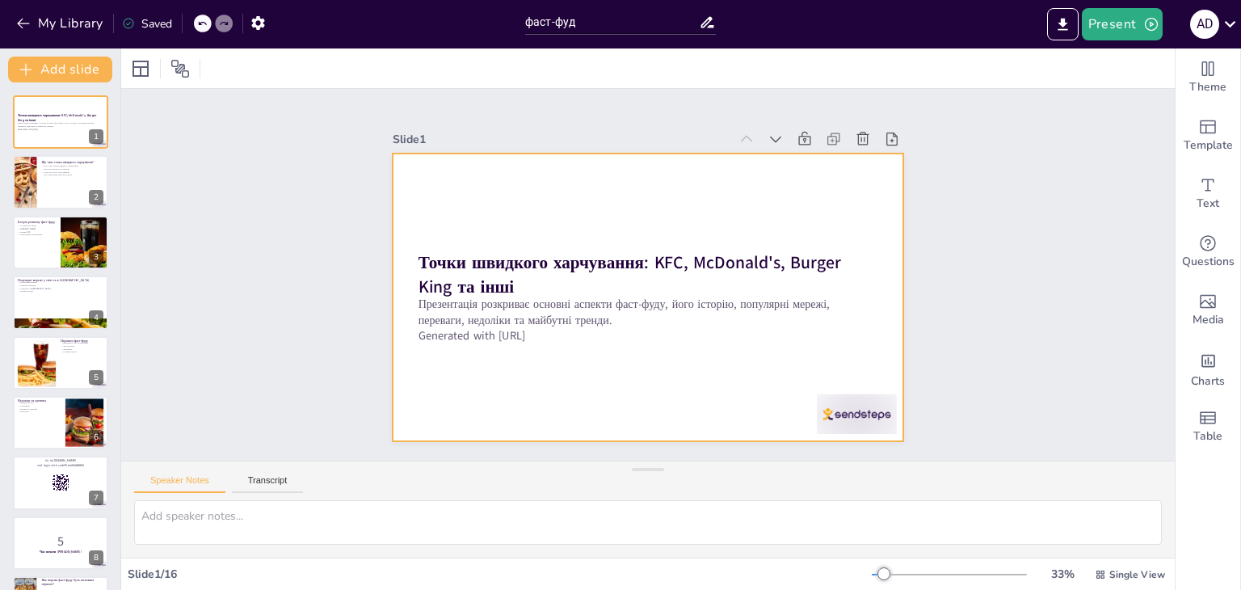
checkbox input "true"
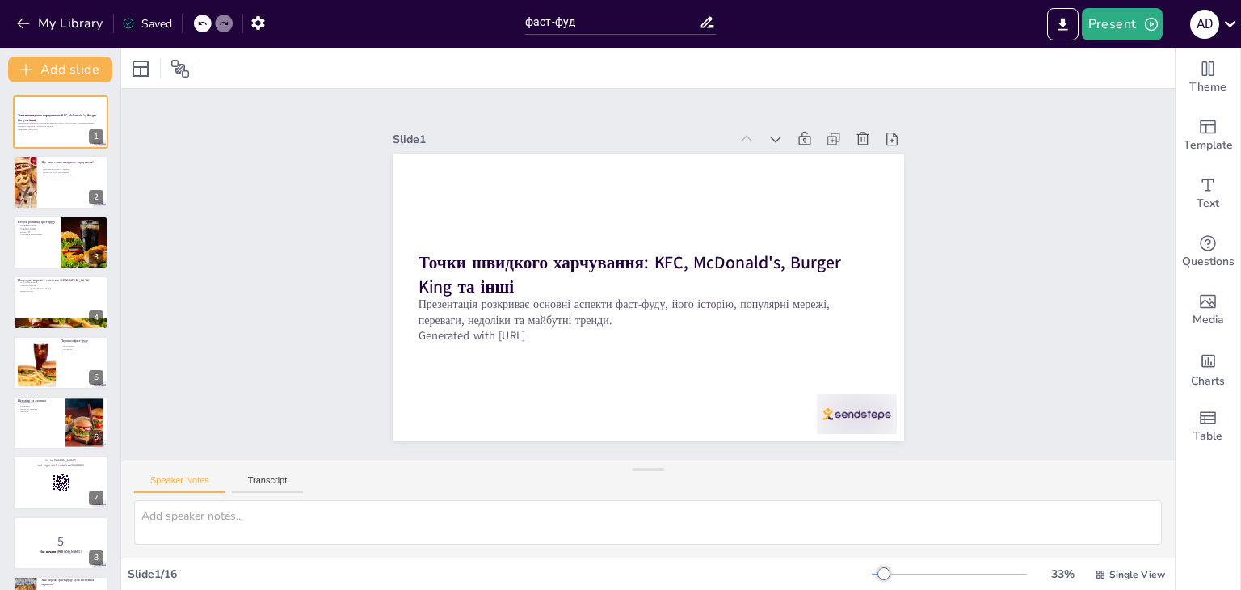
checkbox input "true"
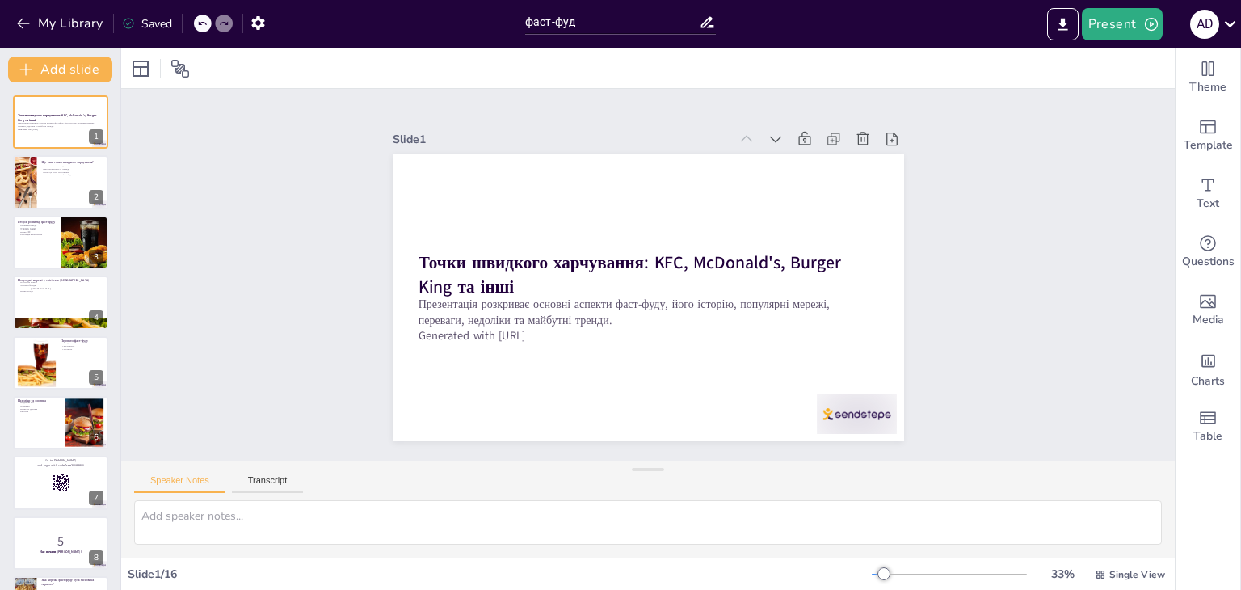
checkbox input "true"
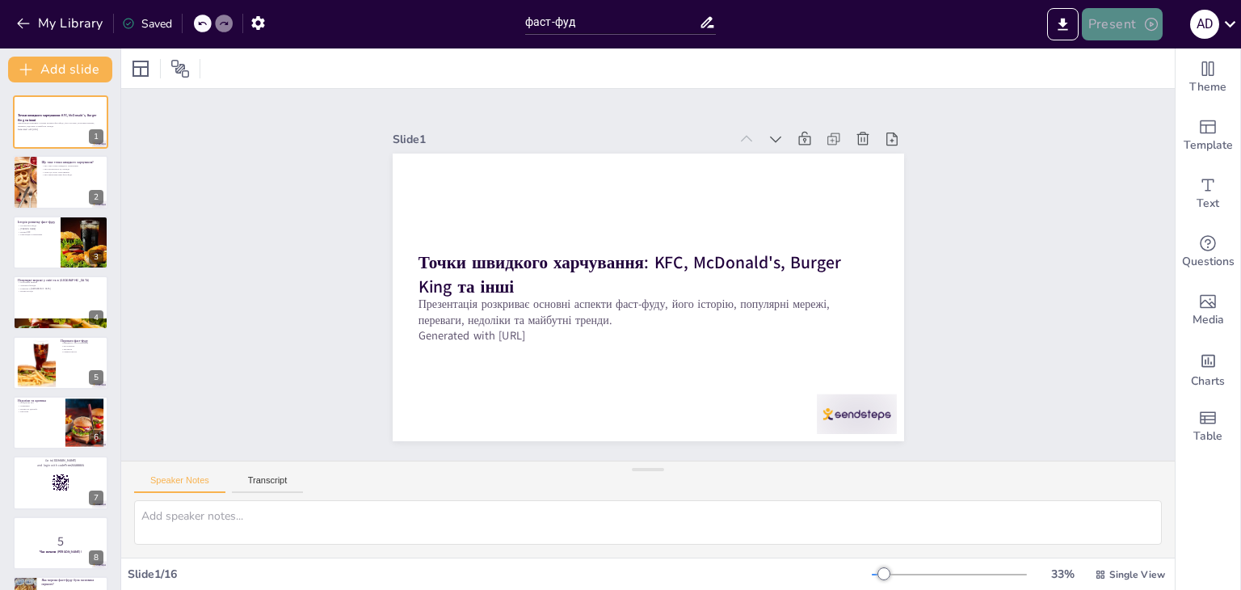
click at [1115, 27] on button "Present" at bounding box center [1122, 24] width 81 height 32
checkbox input "true"
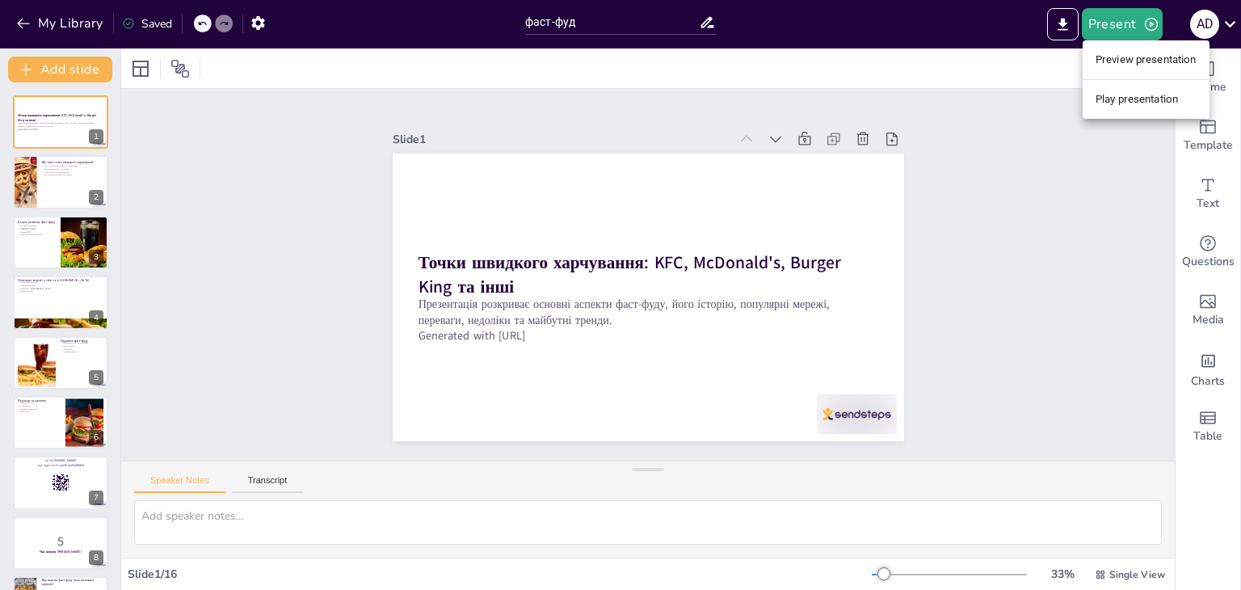
checkbox input "true"
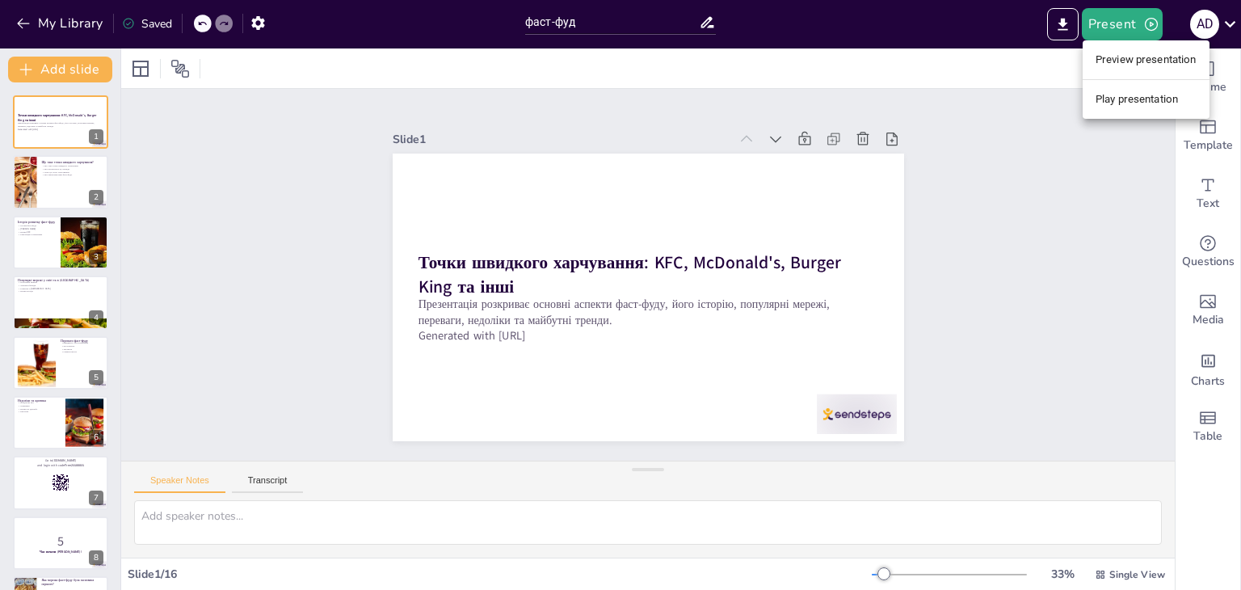
checkbox input "true"
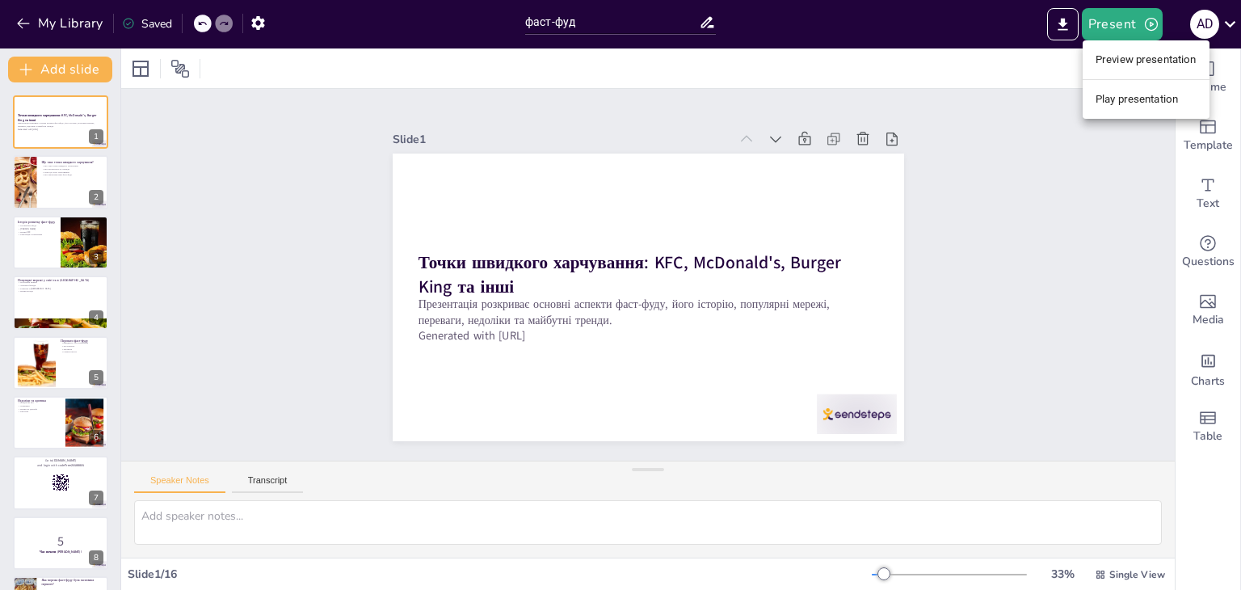
checkbox input "true"
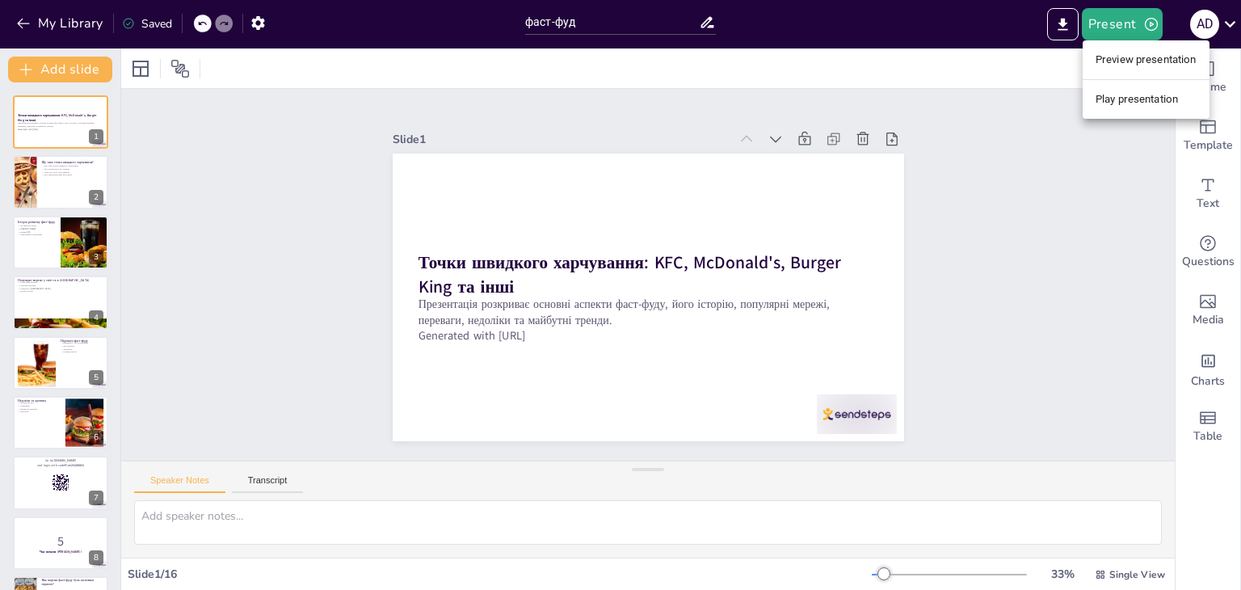
checkbox input "true"
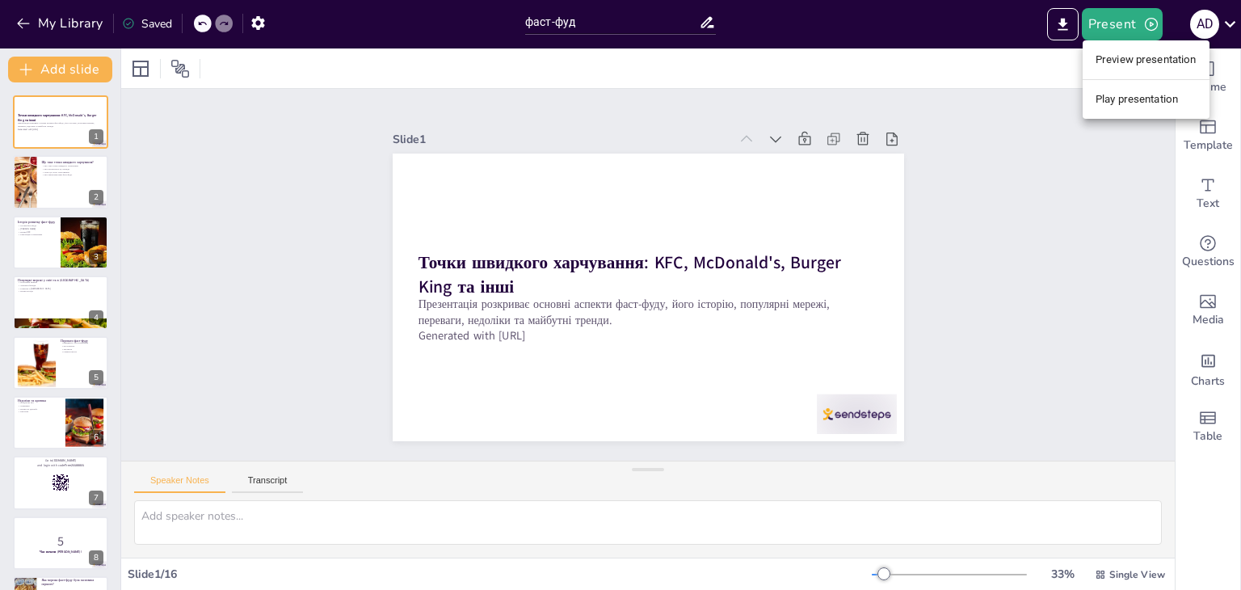
checkbox input "true"
click at [1113, 62] on li "Preview presentation" at bounding box center [1145, 60] width 127 height 26
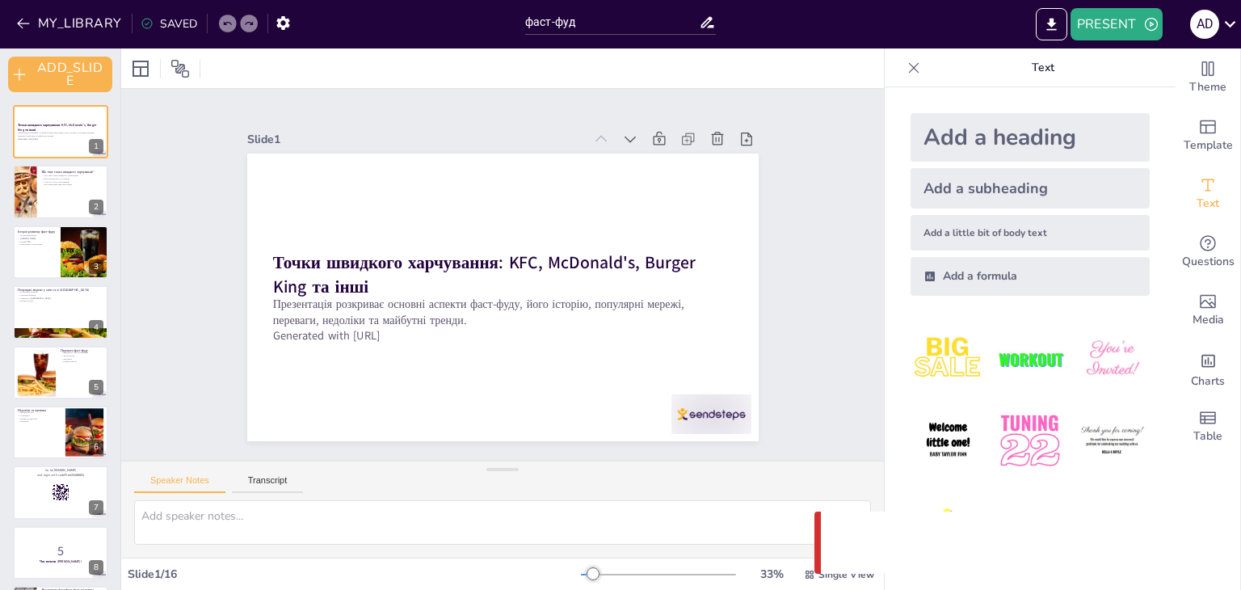
checkbox input "true"
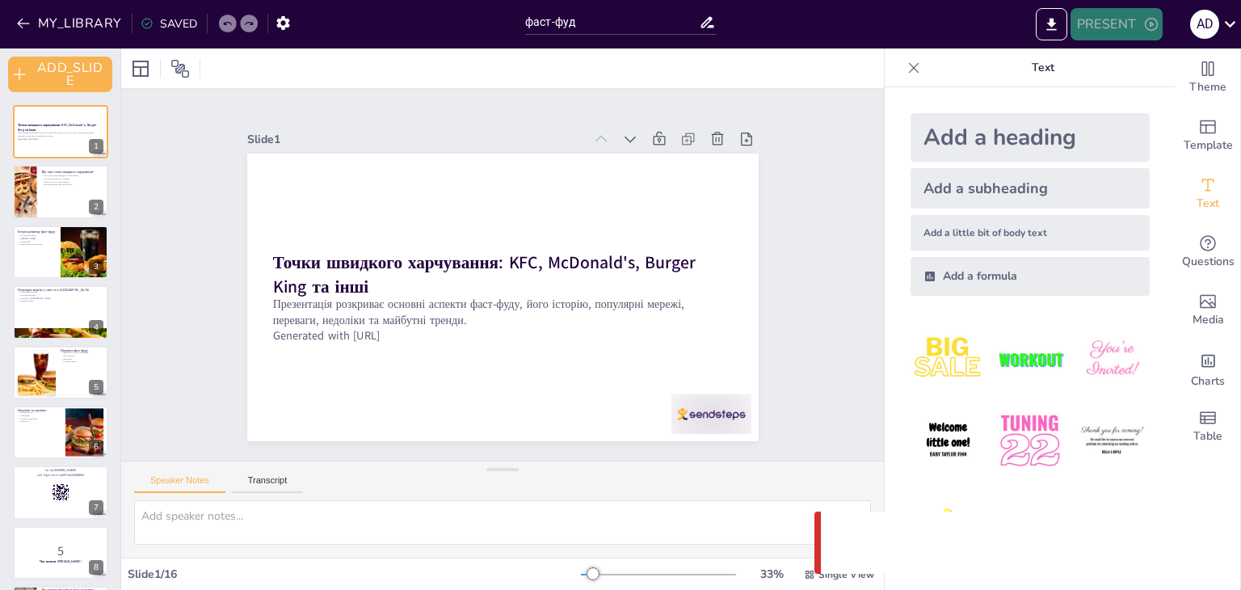
click at [1137, 23] on button "PRESENT" at bounding box center [1116, 24] width 92 height 32
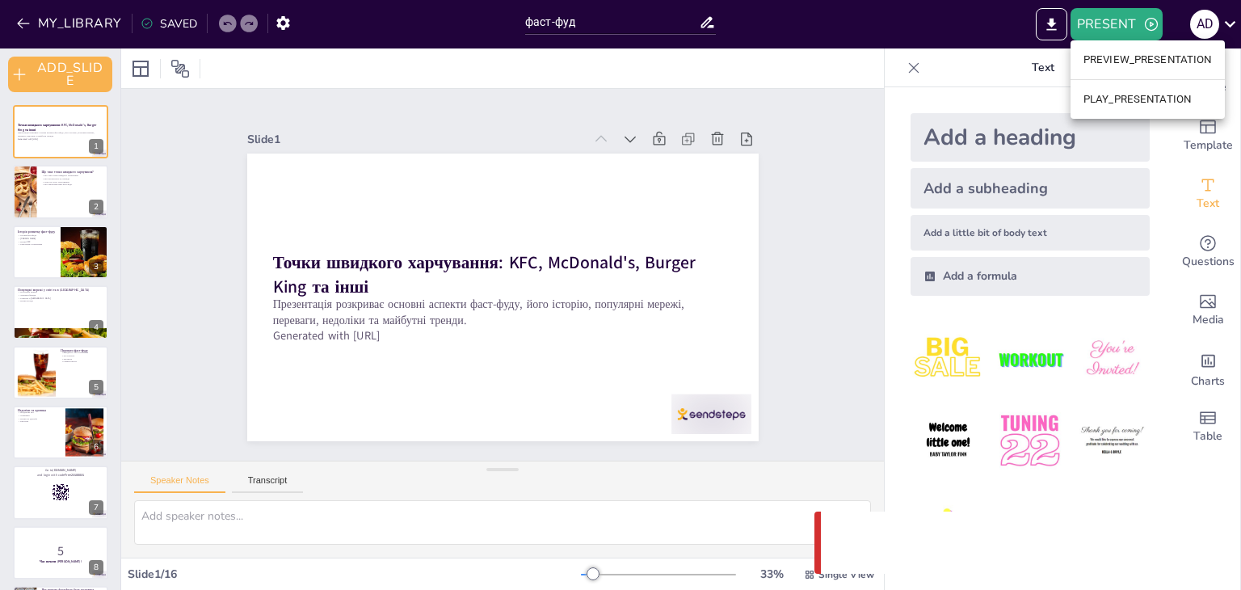
click at [1106, 98] on li "PLAY_PRESENTATION" at bounding box center [1147, 99] width 154 height 26
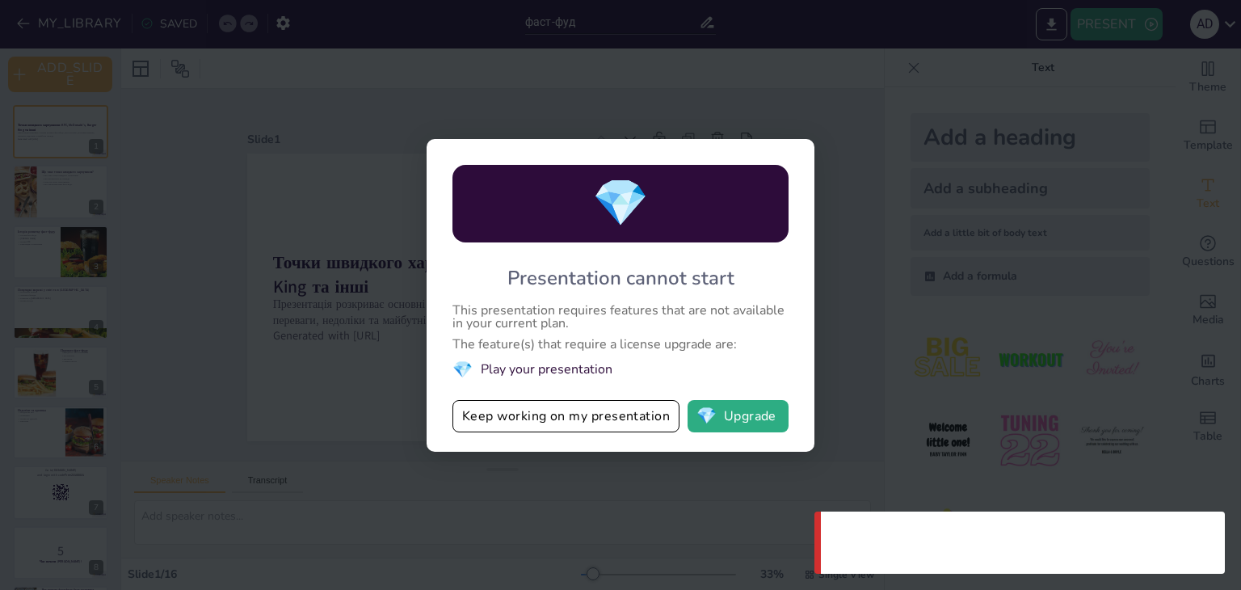
click at [965, 107] on div "💎 Presentation cannot start This presentation requires features that are not av…" at bounding box center [620, 295] width 1241 height 590
click at [1145, 27] on div "💎 Presentation cannot start This presentation requires features that are not av…" at bounding box center [620, 295] width 1241 height 590
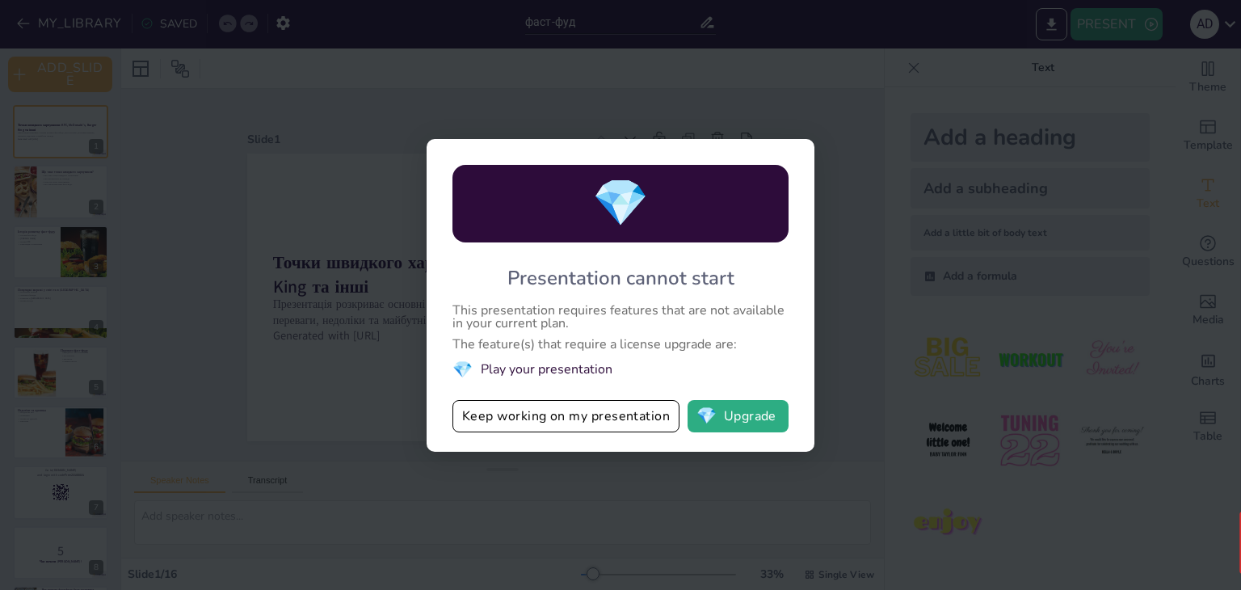
click at [918, 156] on div "💎 Presentation cannot start This presentation requires features that are not av…" at bounding box center [620, 295] width 1241 height 590
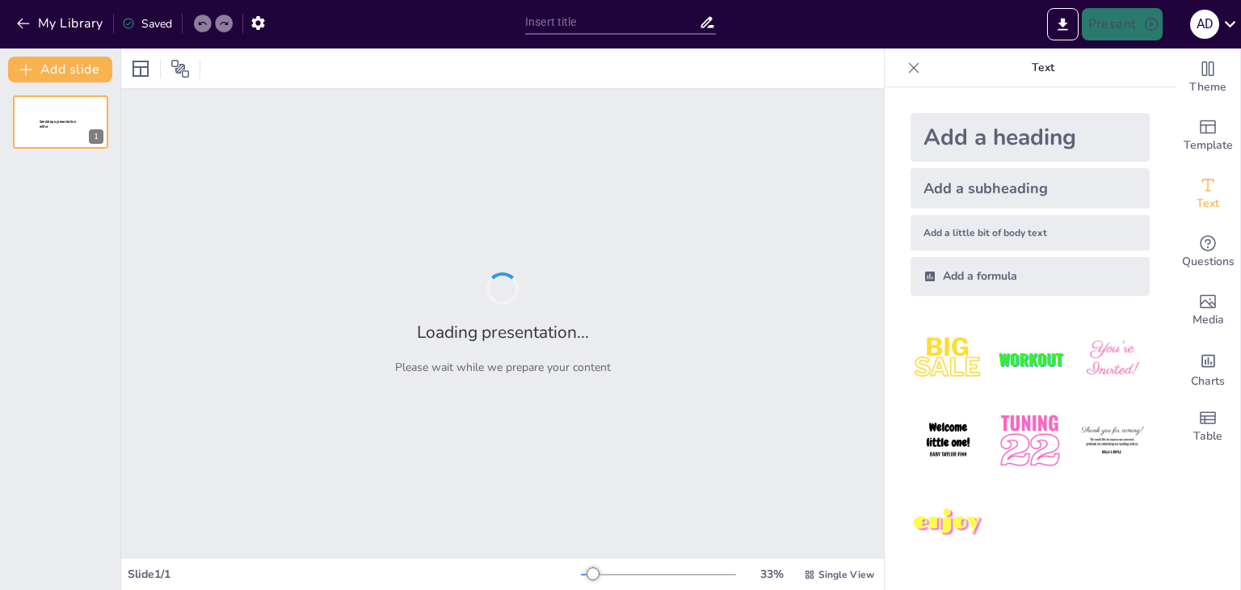
type input "фаст-фуд"
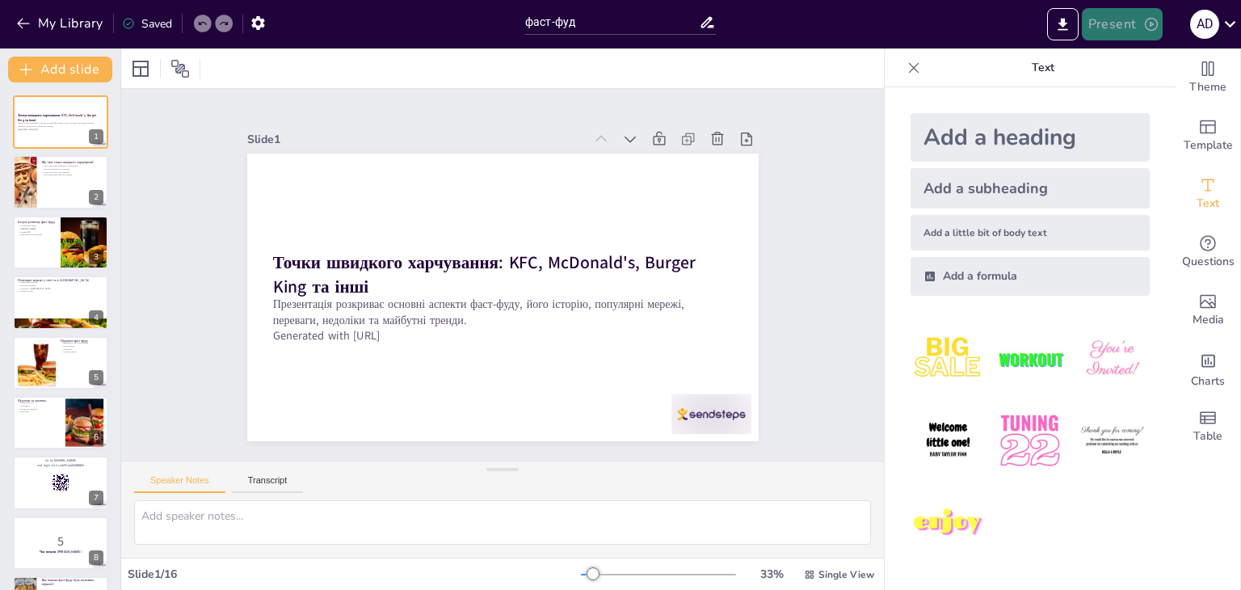
click at [1111, 29] on button "Present" at bounding box center [1122, 24] width 81 height 32
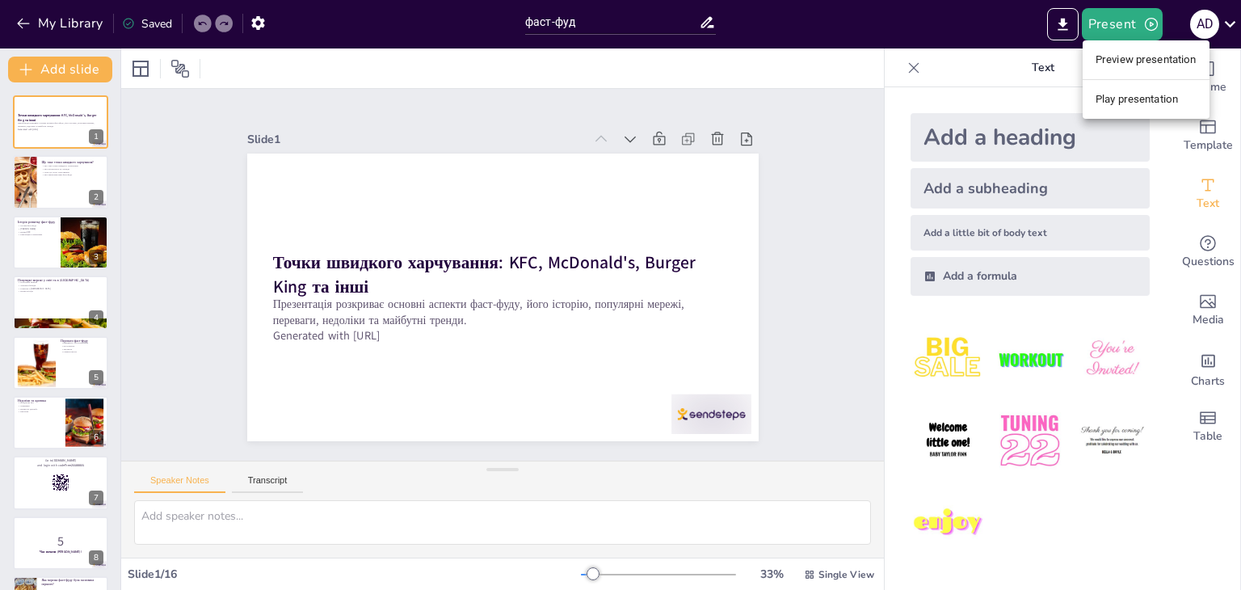
click at [1100, 60] on li "Preview presentation" at bounding box center [1145, 60] width 127 height 26
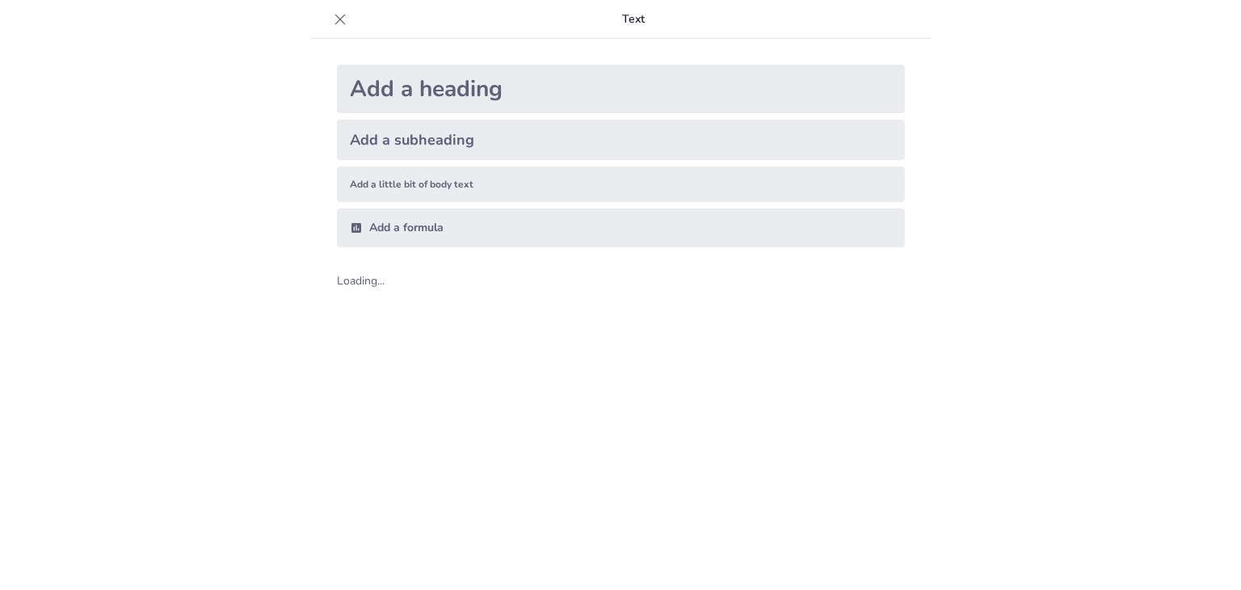
scroll to position [21, 0]
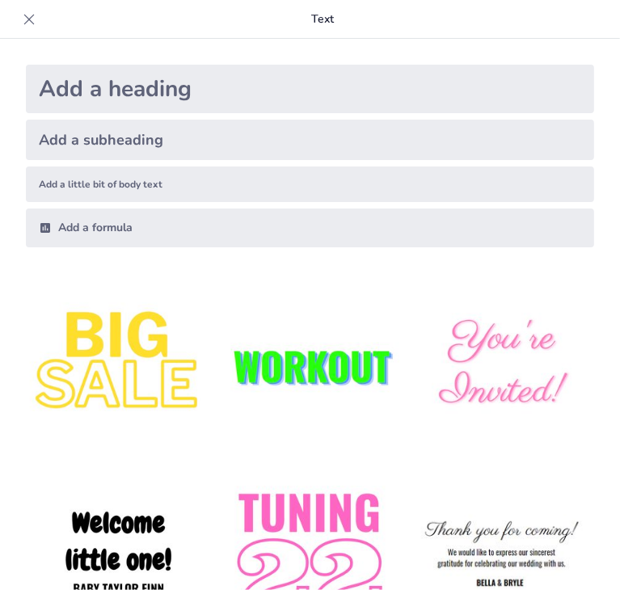
type input "фаст-фуд"
click at [21, 17] on icon at bounding box center [29, 19] width 16 height 16
checkbox input "true"
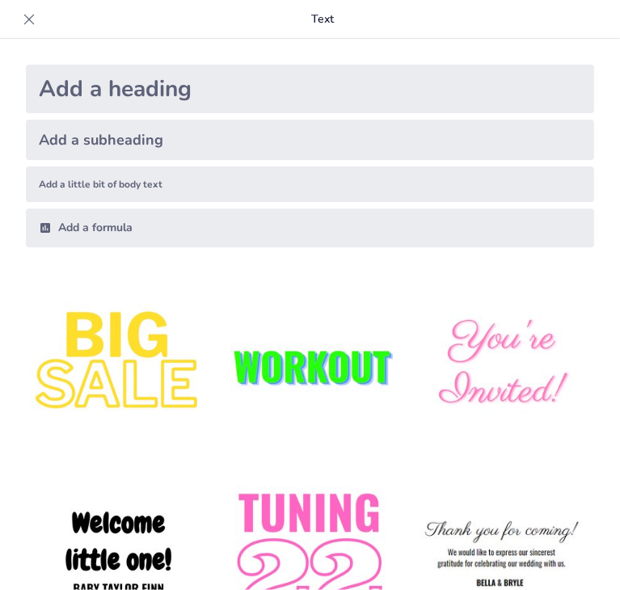
checkbox input "true"
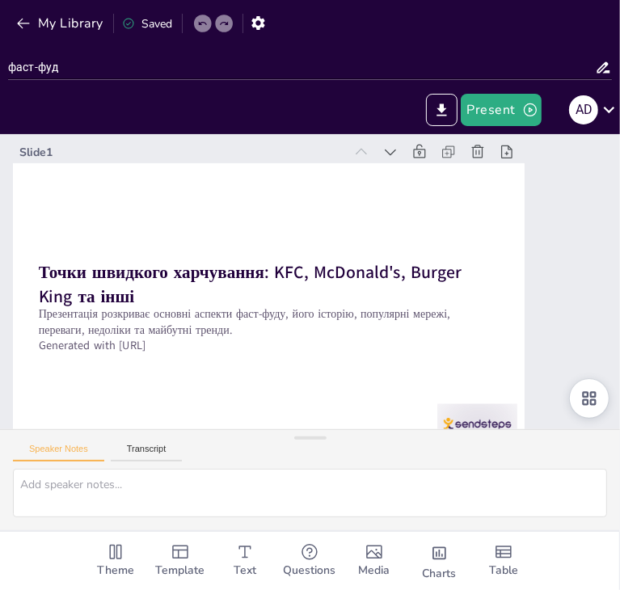
checkbox input "true"
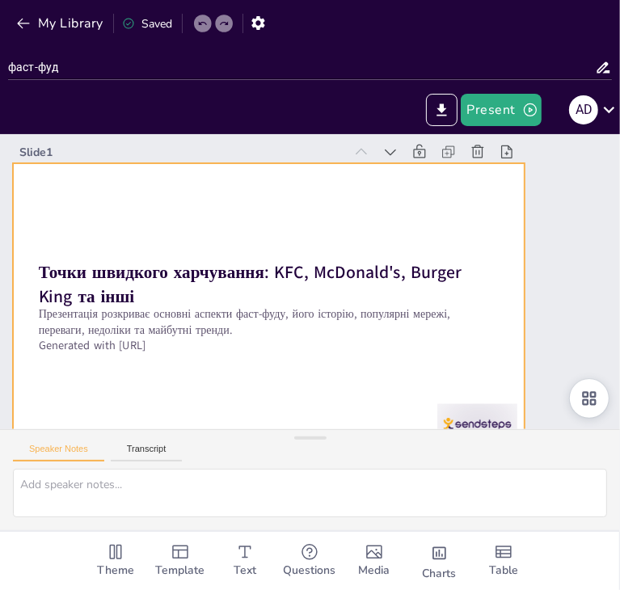
checkbox input "true"
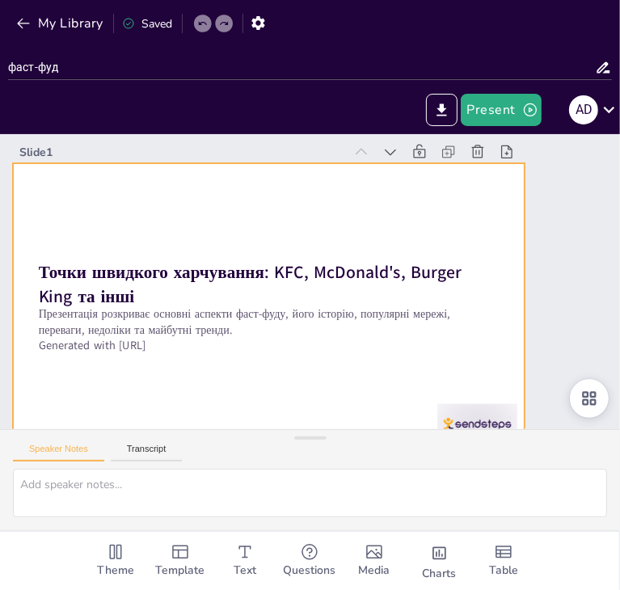
checkbox input "true"
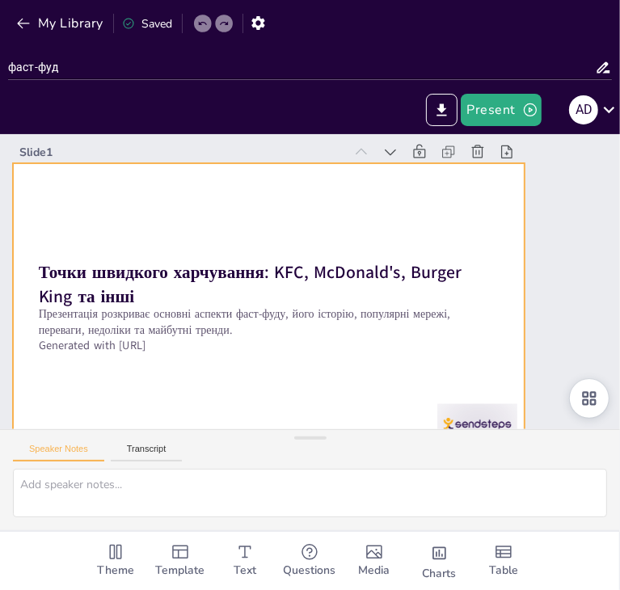
checkbox input "true"
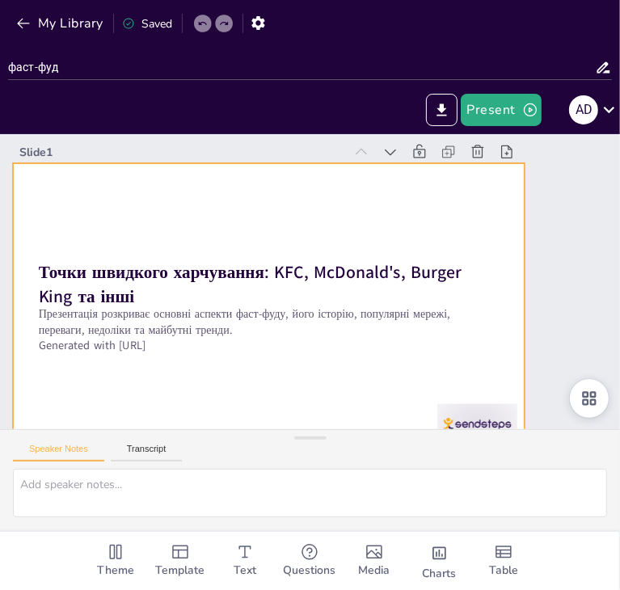
checkbox input "true"
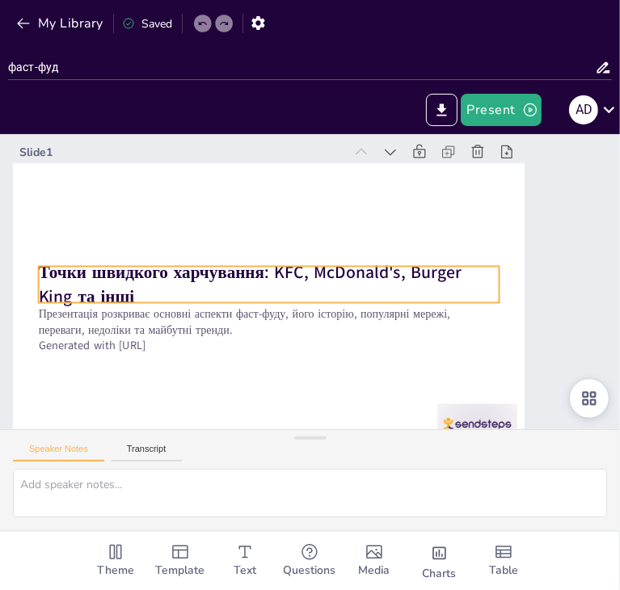
checkbox input "true"
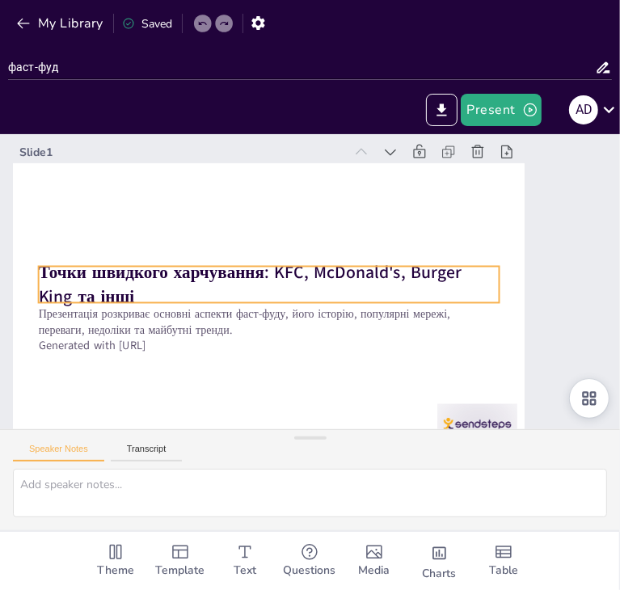
checkbox input "true"
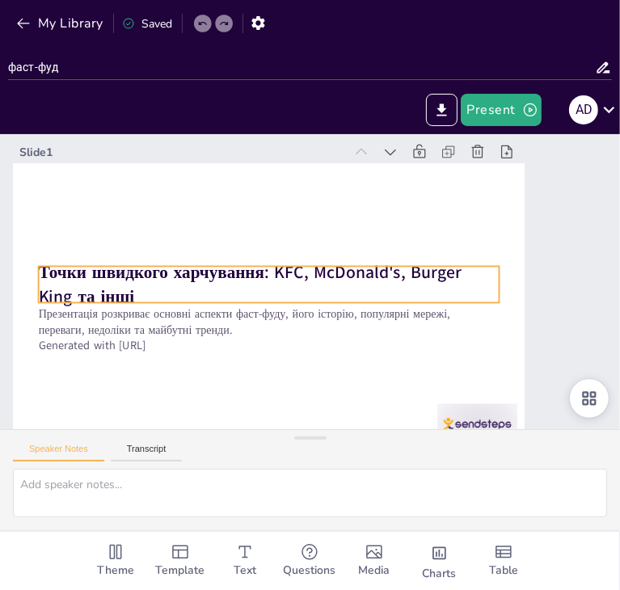
checkbox input "true"
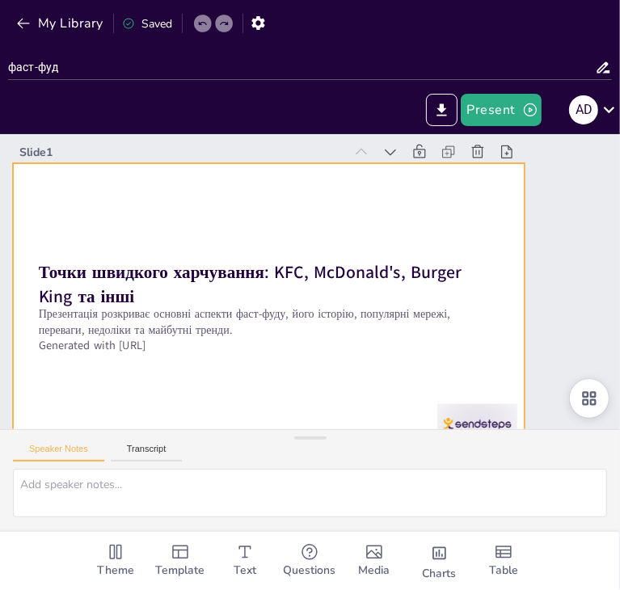
checkbox input "true"
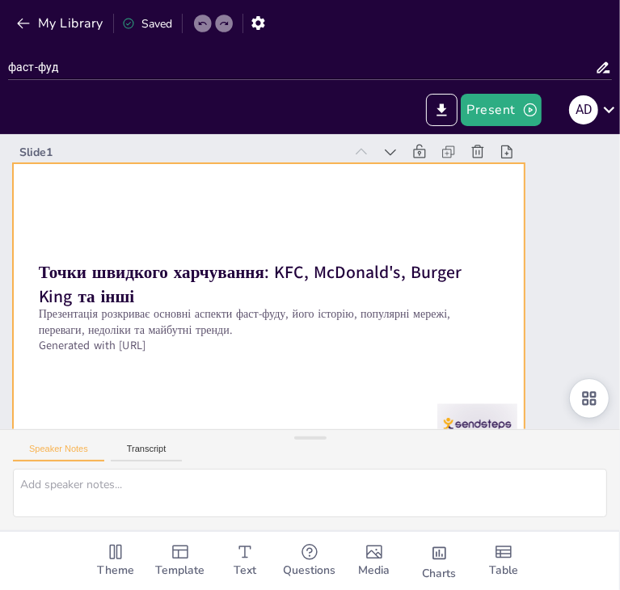
checkbox input "true"
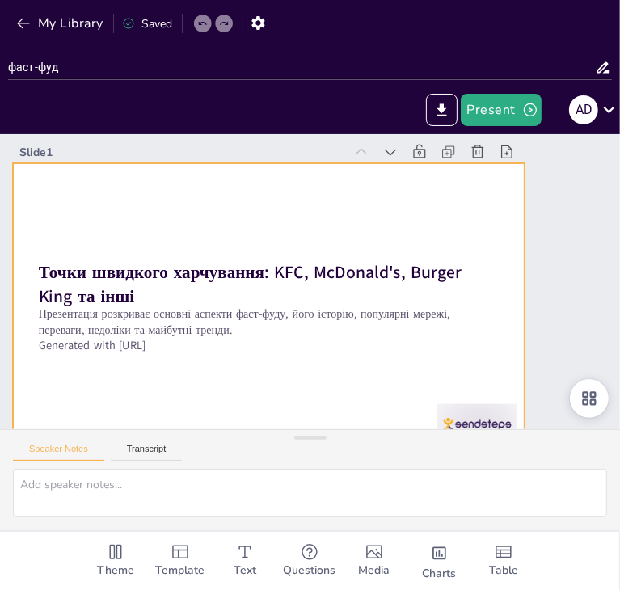
checkbox input "true"
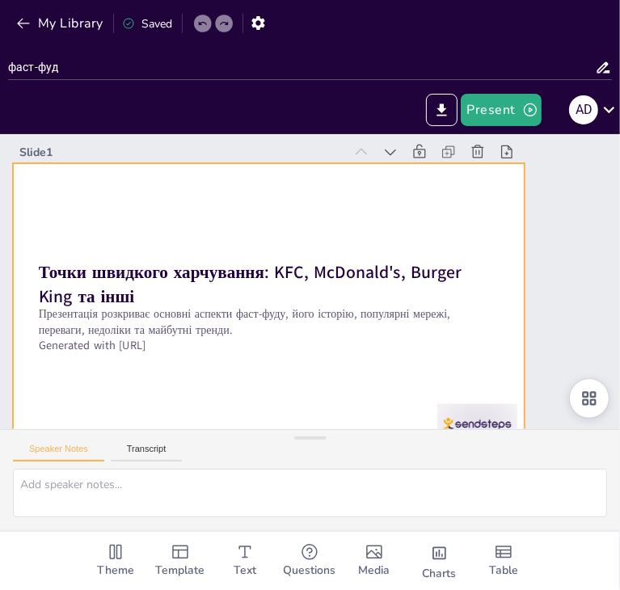
checkbox input "true"
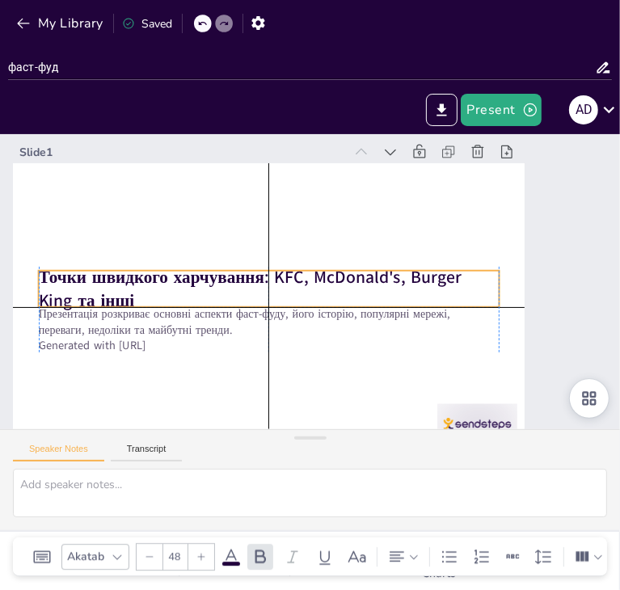
checkbox input "true"
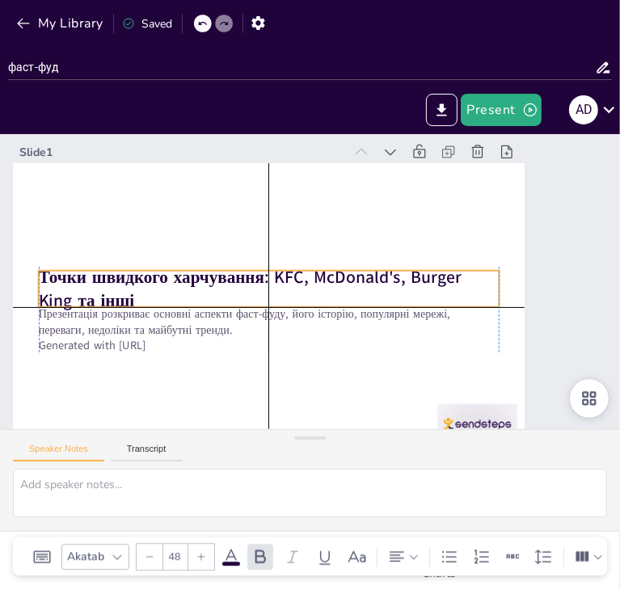
checkbox input "true"
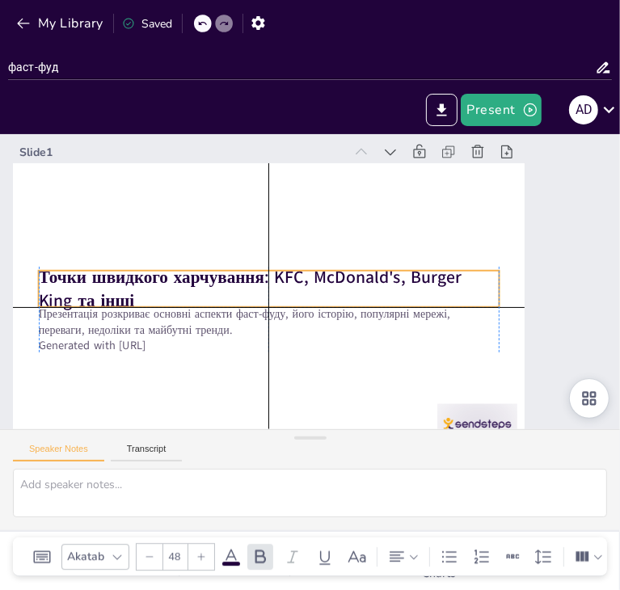
click at [258, 115] on div "Точки швидкого харчування: KFC, McDonald's, Burger King та інші Презентація роз…" at bounding box center [184, 73] width 146 height 84
checkbox input "true"
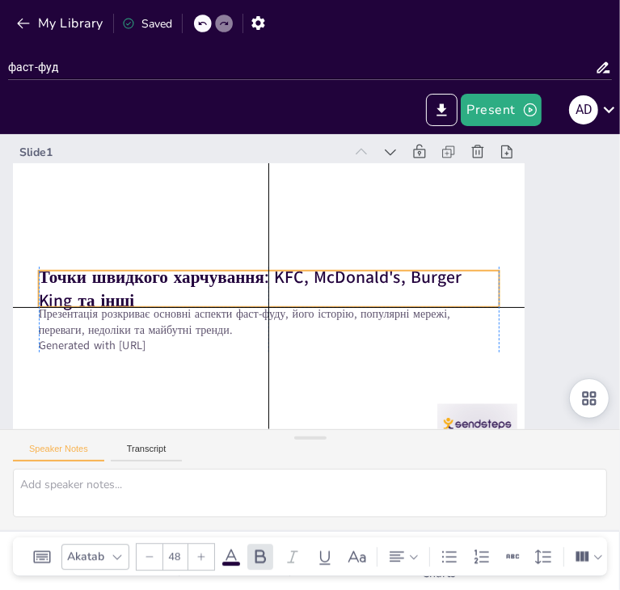
checkbox input "true"
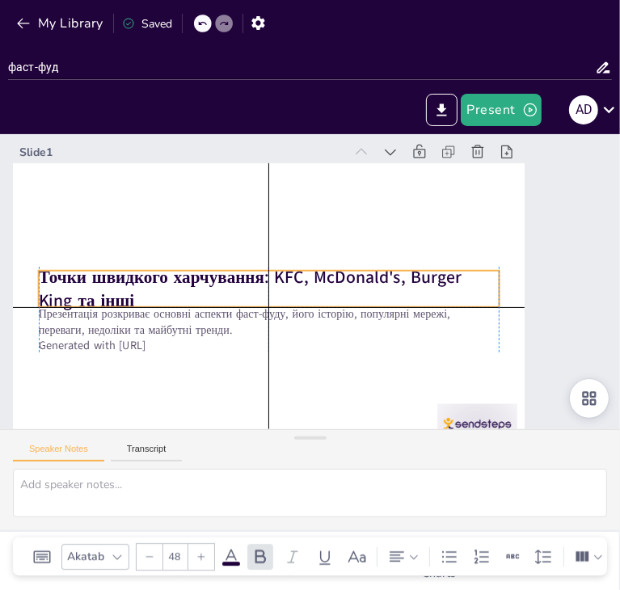
checkbox input "true"
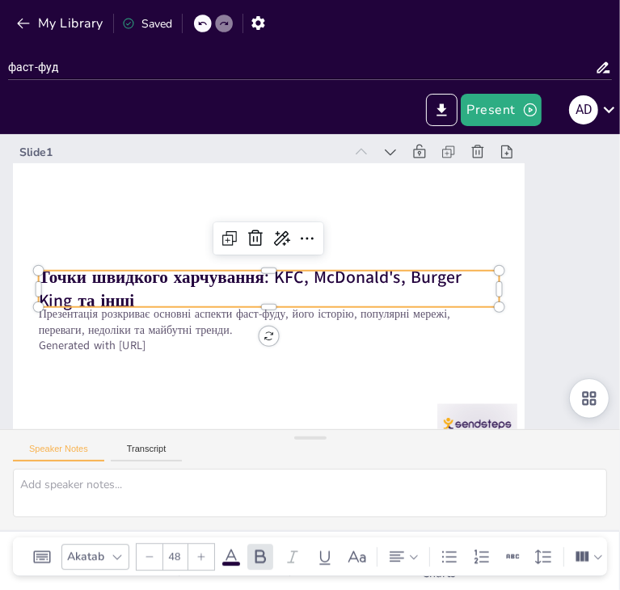
checkbox input "true"
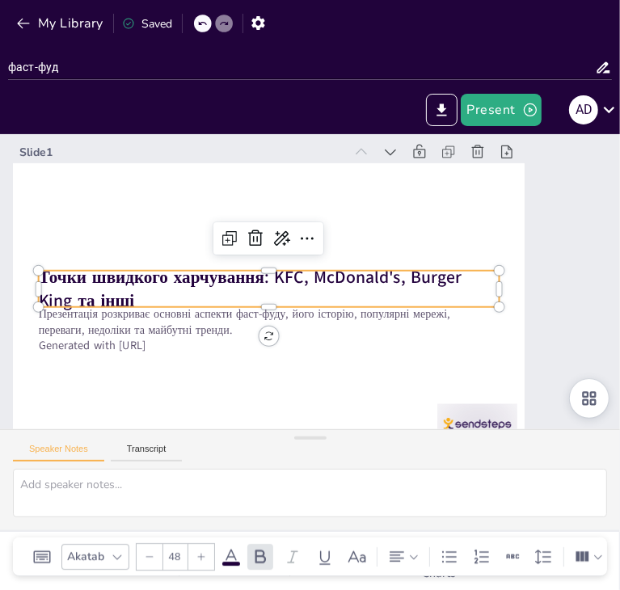
checkbox input "true"
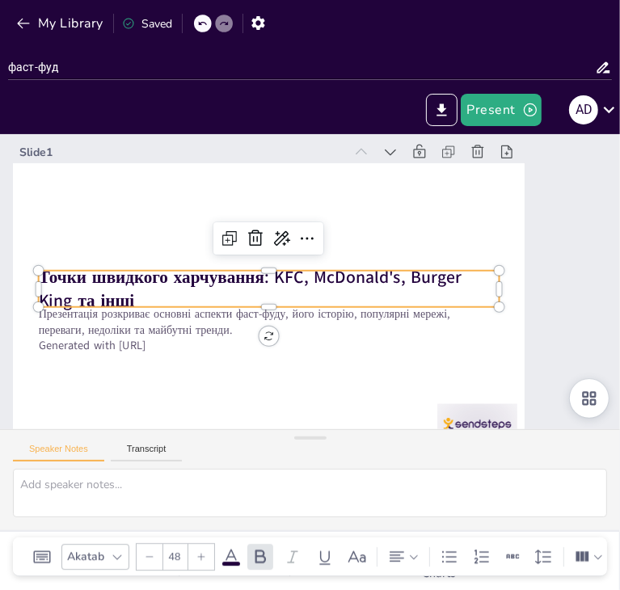
click at [458, 224] on div at bounding box center [350, 256] width 511 height 288
checkbox input "true"
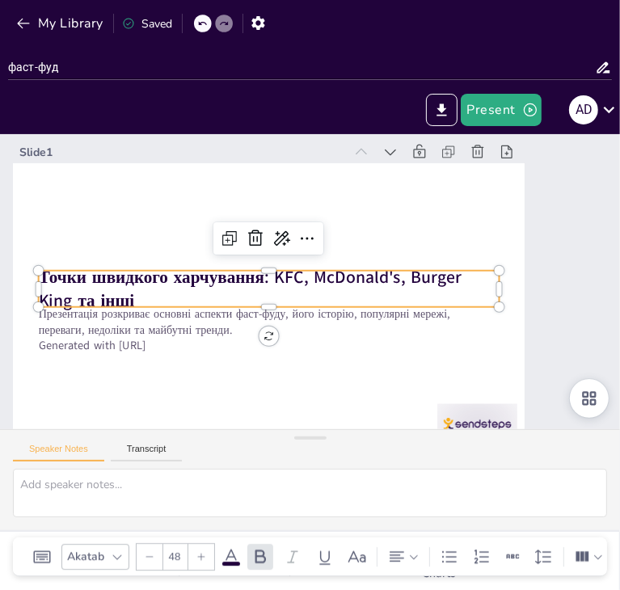
checkbox input "true"
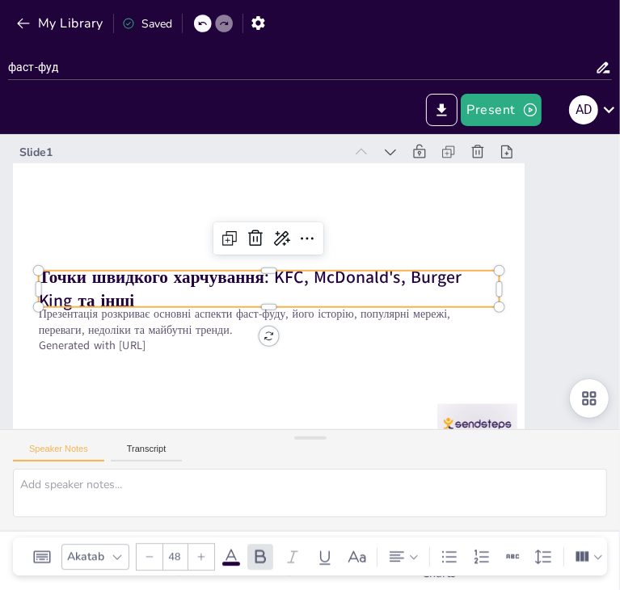
checkbox input "true"
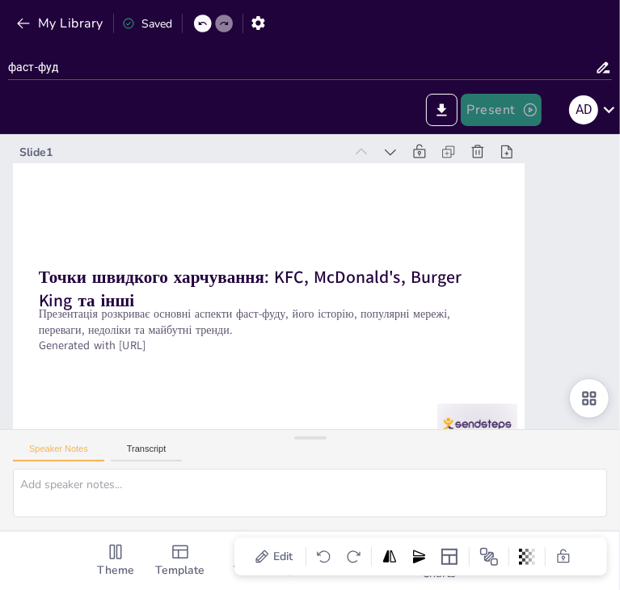
checkbox input "true"
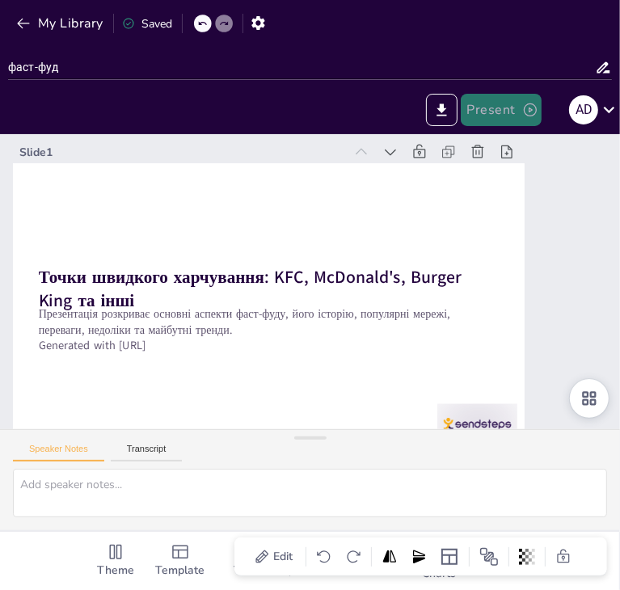
checkbox input "true"
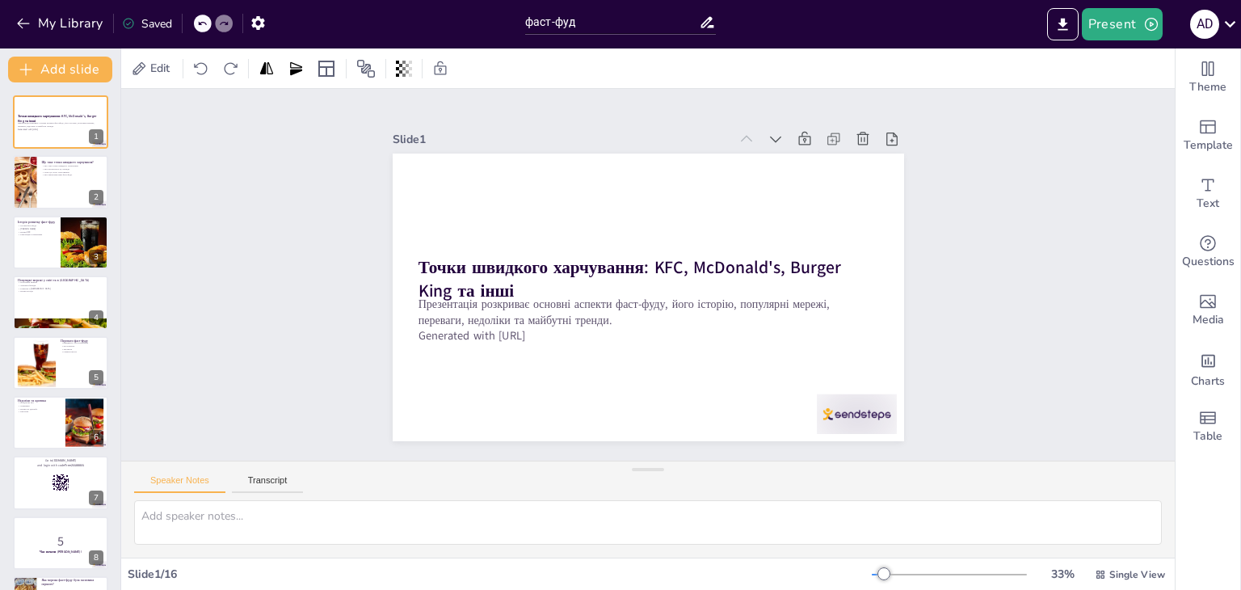
checkbox input "true"
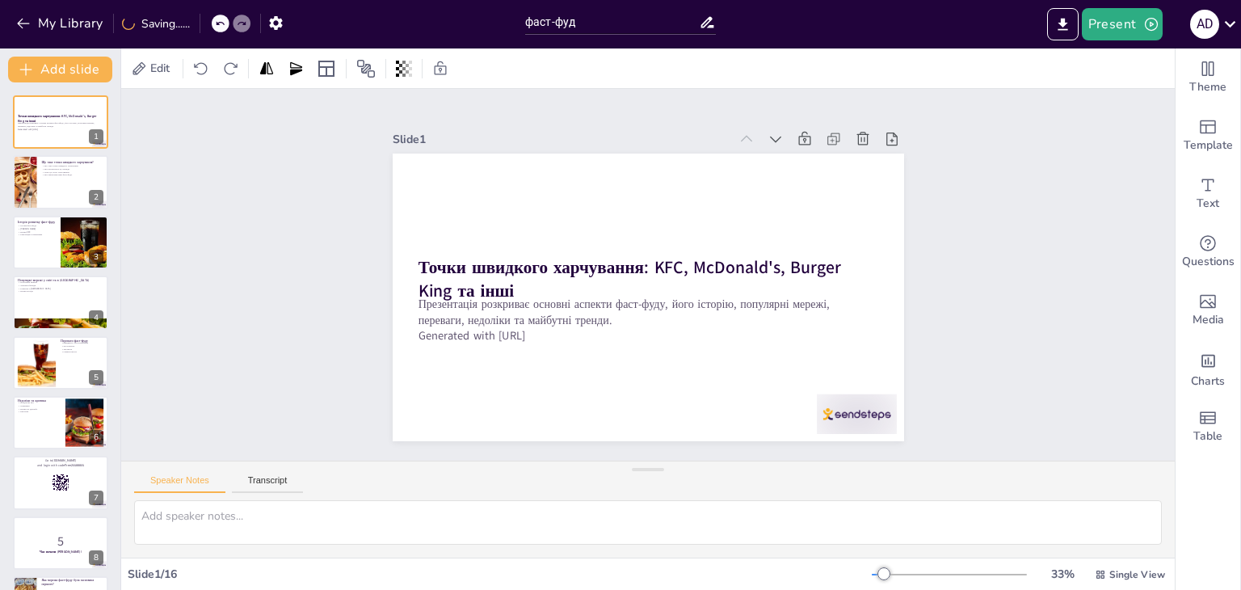
checkbox input "true"
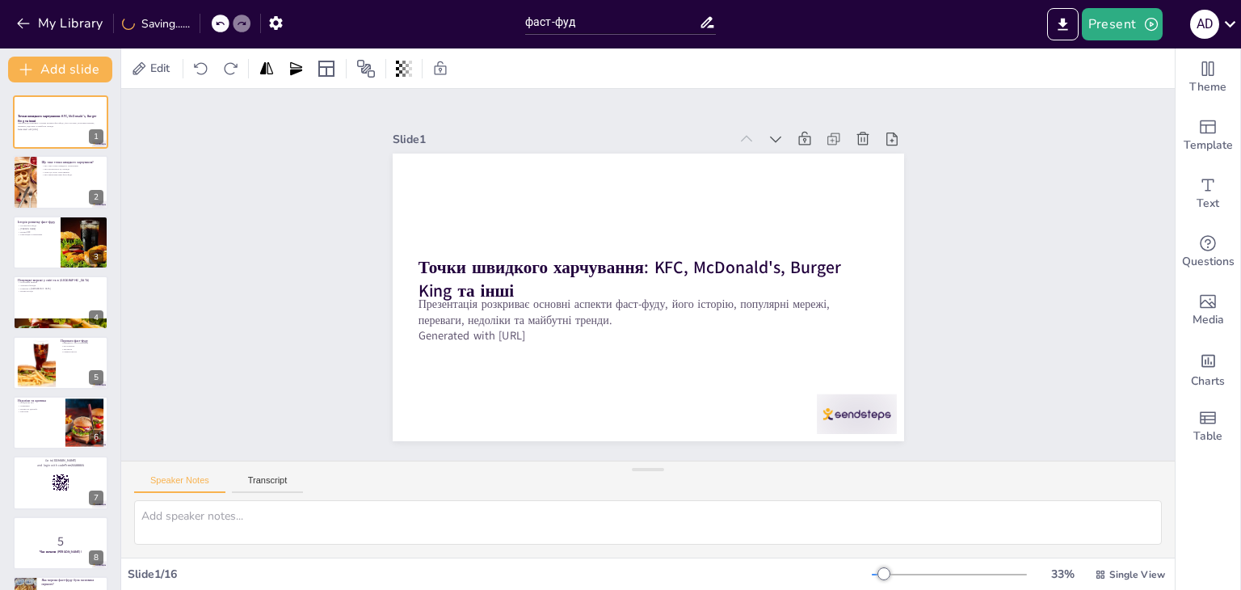
checkbox input "true"
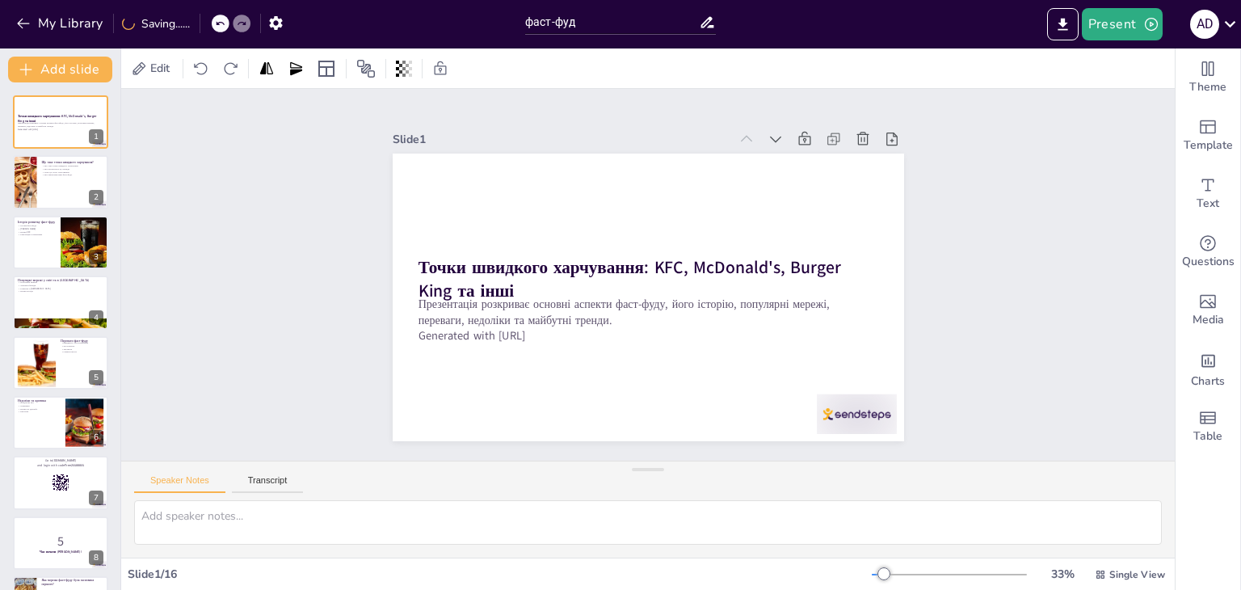
checkbox input "true"
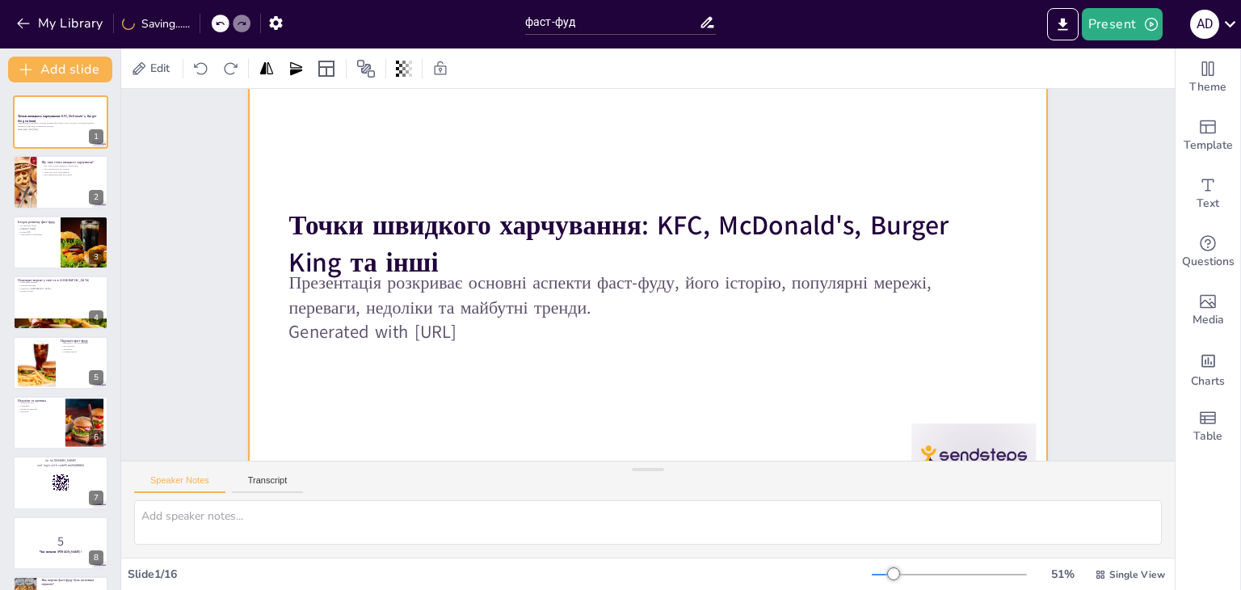
checkbox input "true"
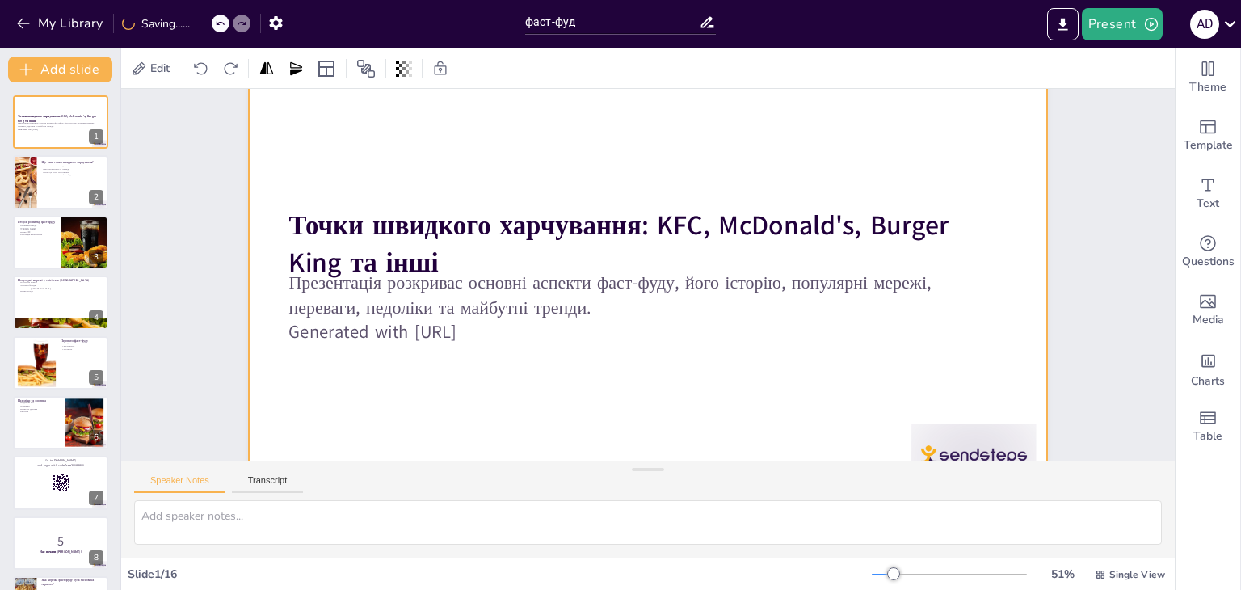
checkbox input "true"
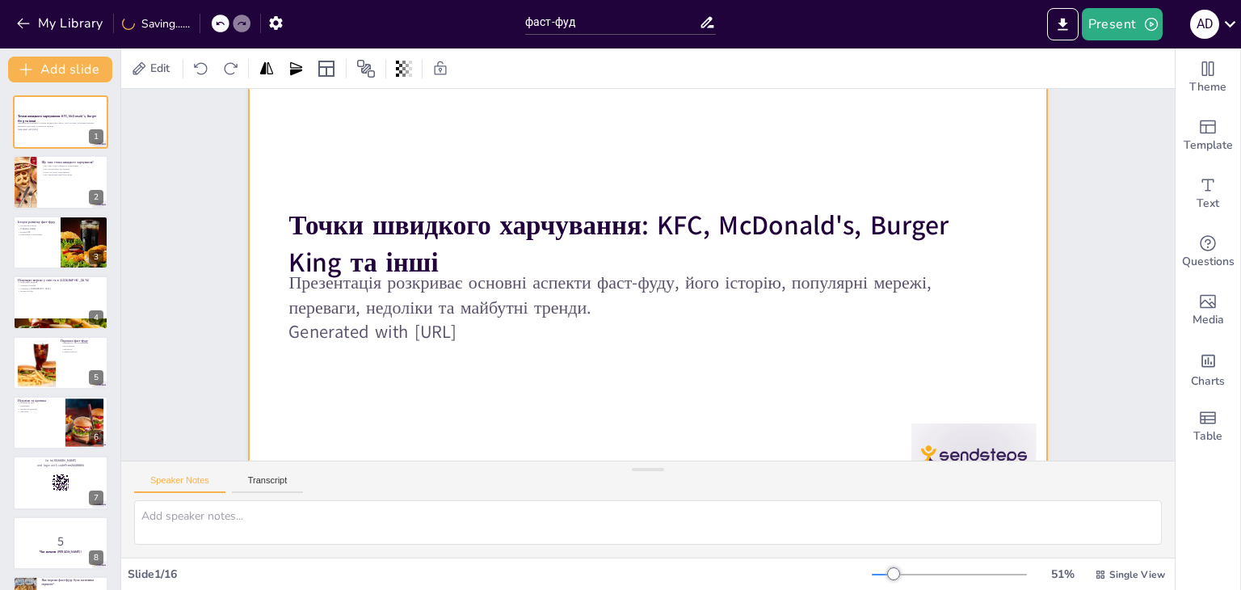
scroll to position [135, 0]
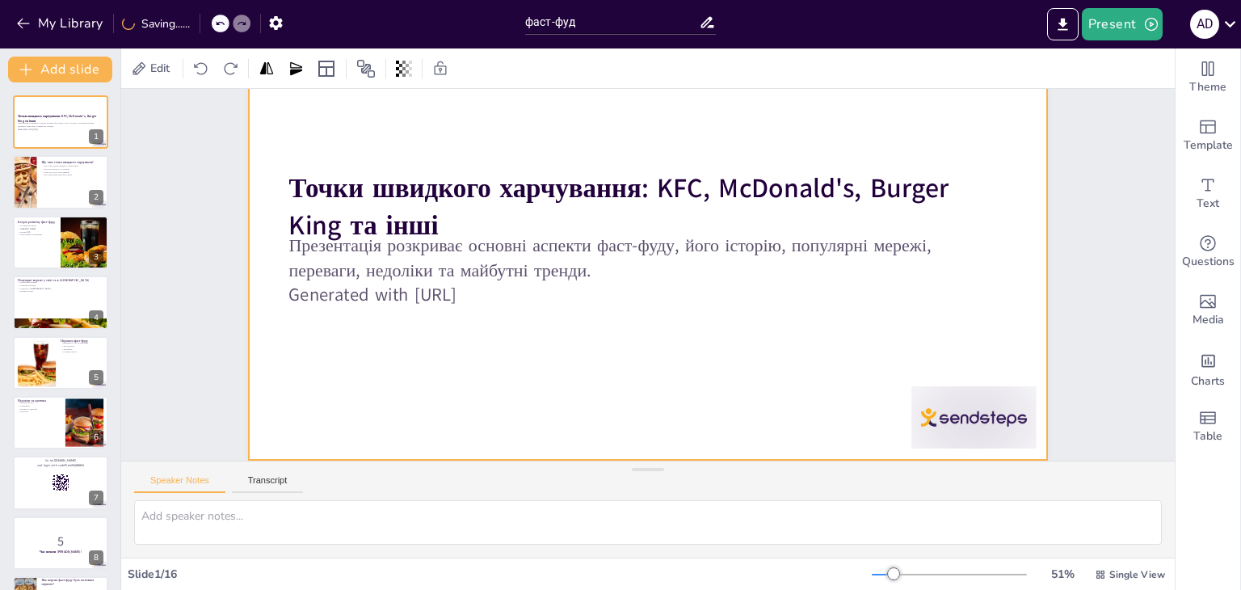
checkbox input "true"
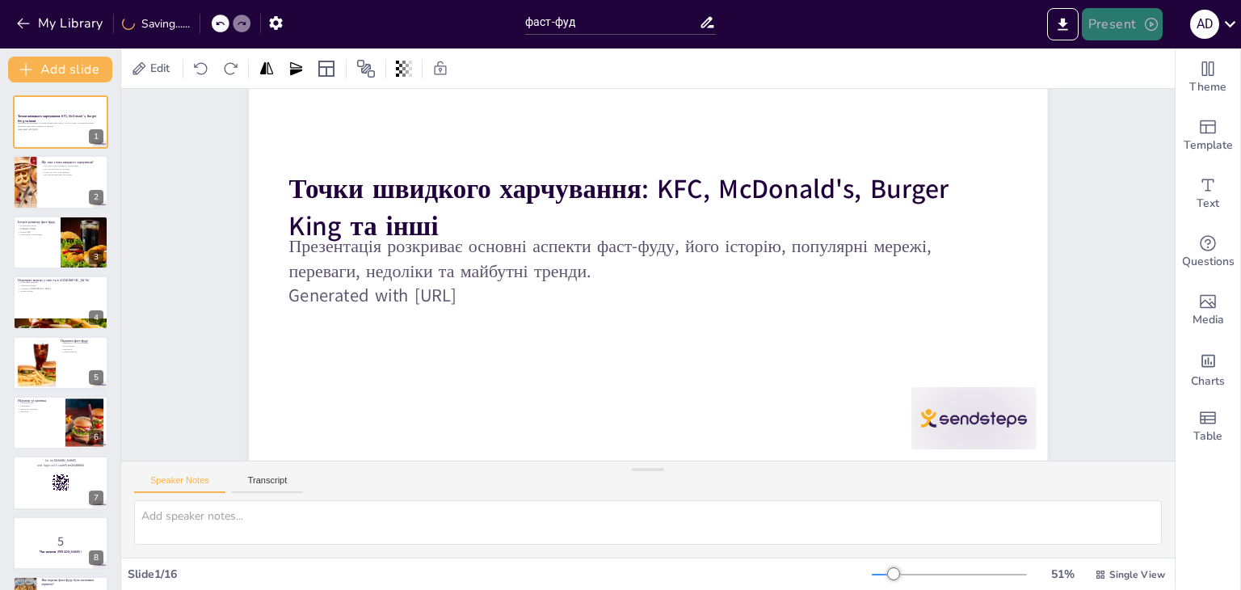
click at [619, 33] on button "Present" at bounding box center [1122, 24] width 81 height 32
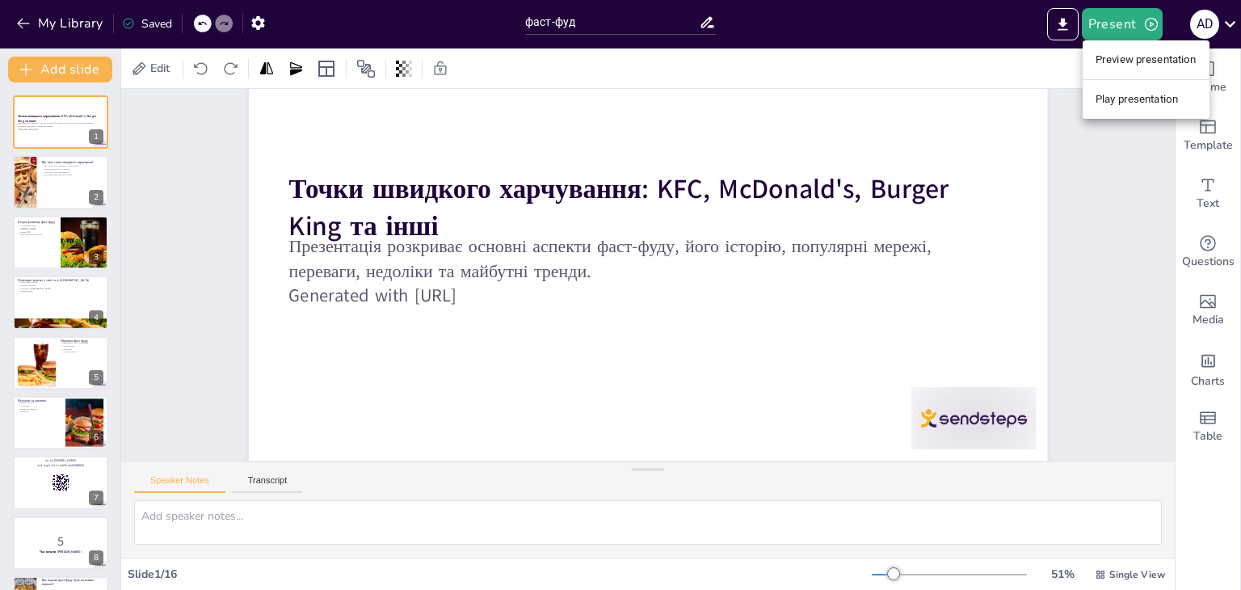
click at [619, 58] on li "Preview presentation" at bounding box center [1145, 60] width 127 height 26
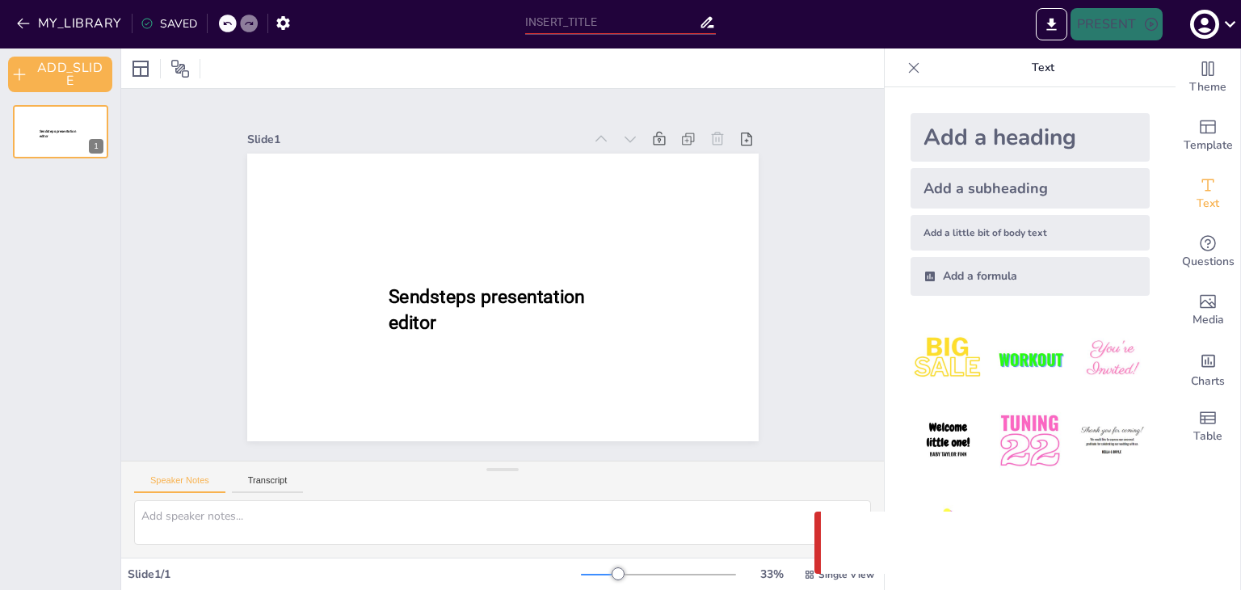
type input "фаст-фуд"
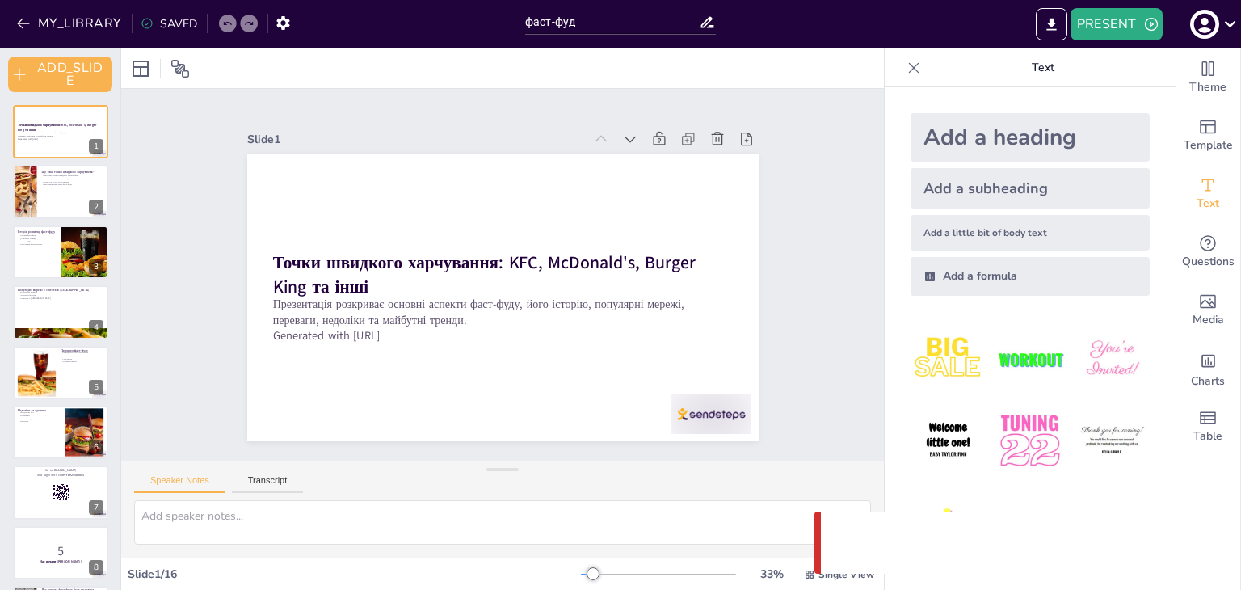
checkbox input "true"
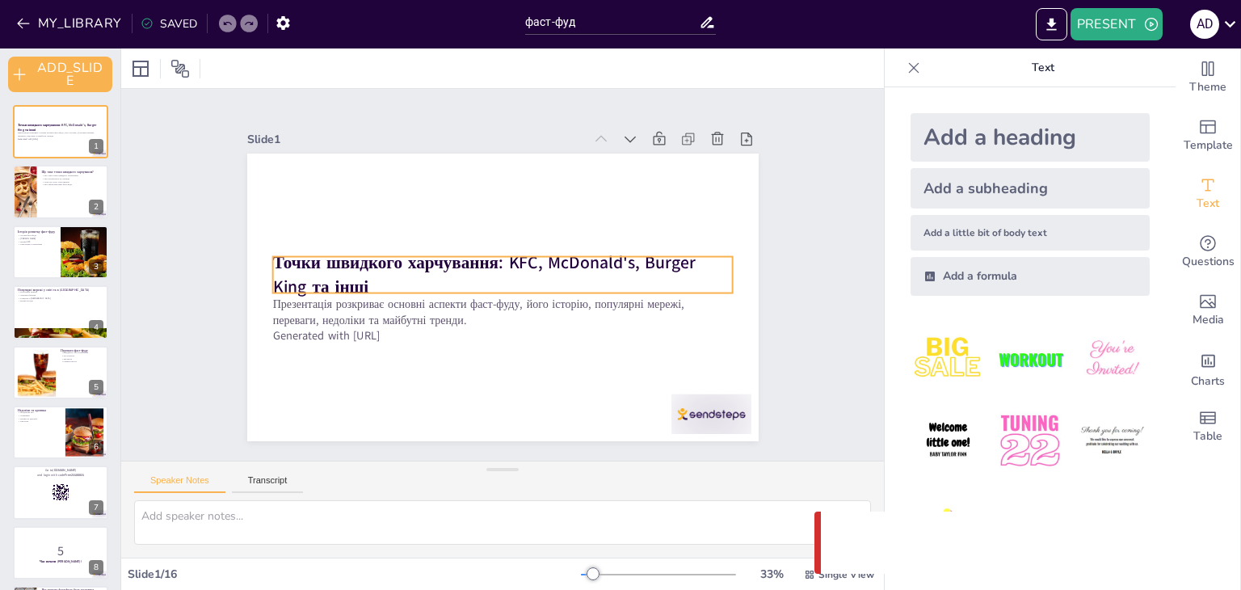
checkbox input "true"
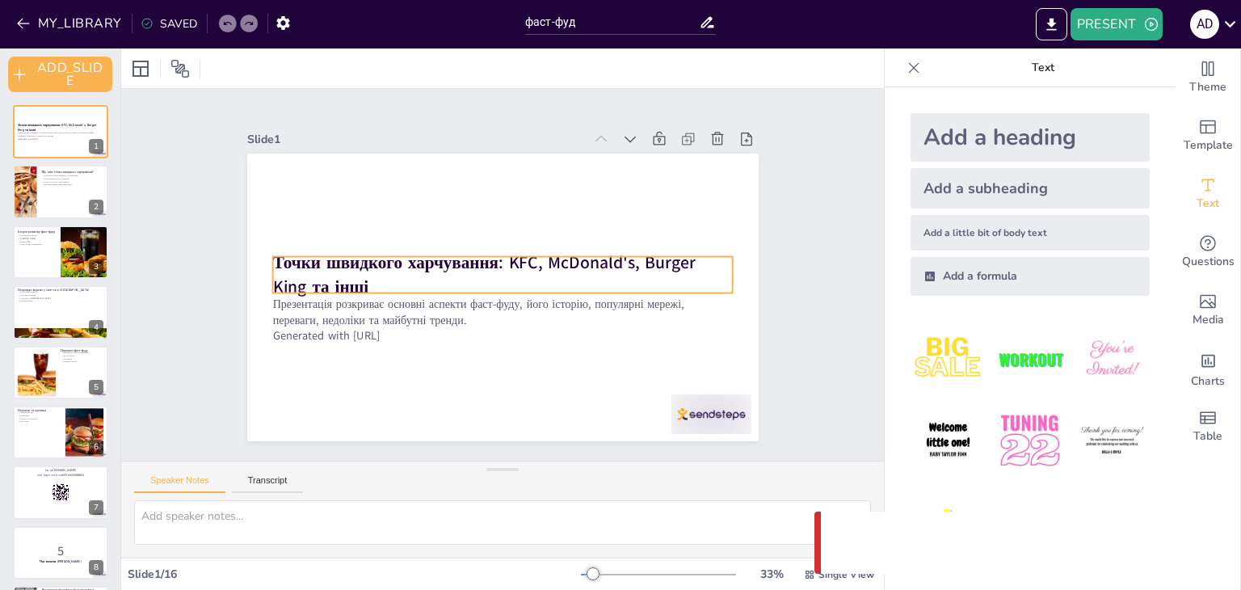
checkbox input "true"
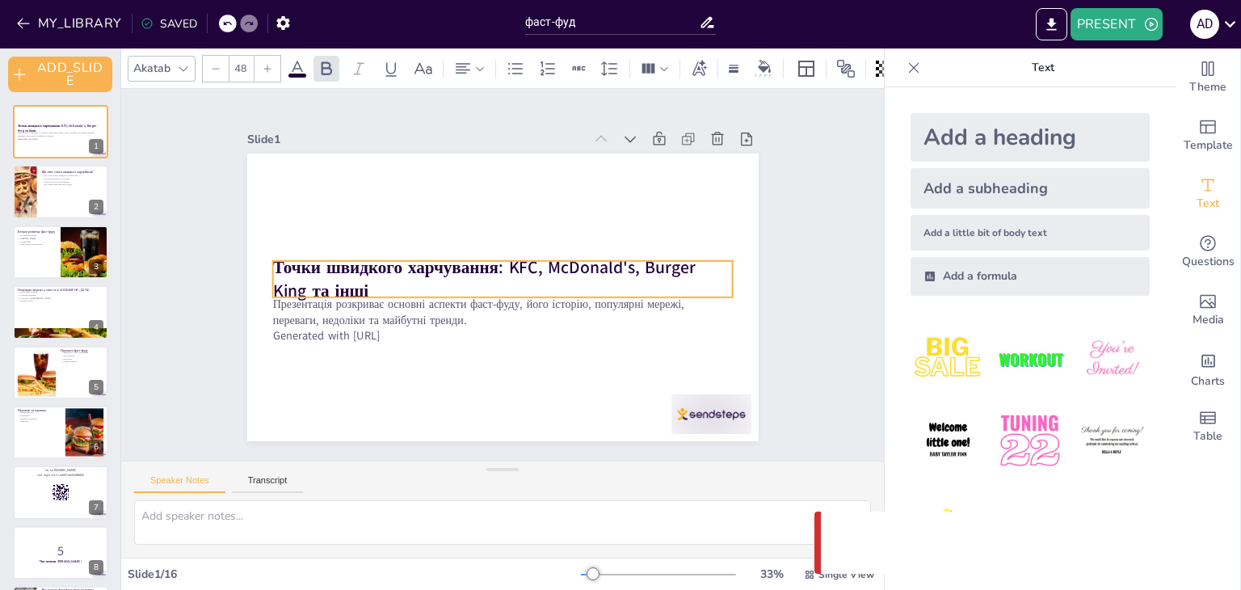
checkbox input "true"
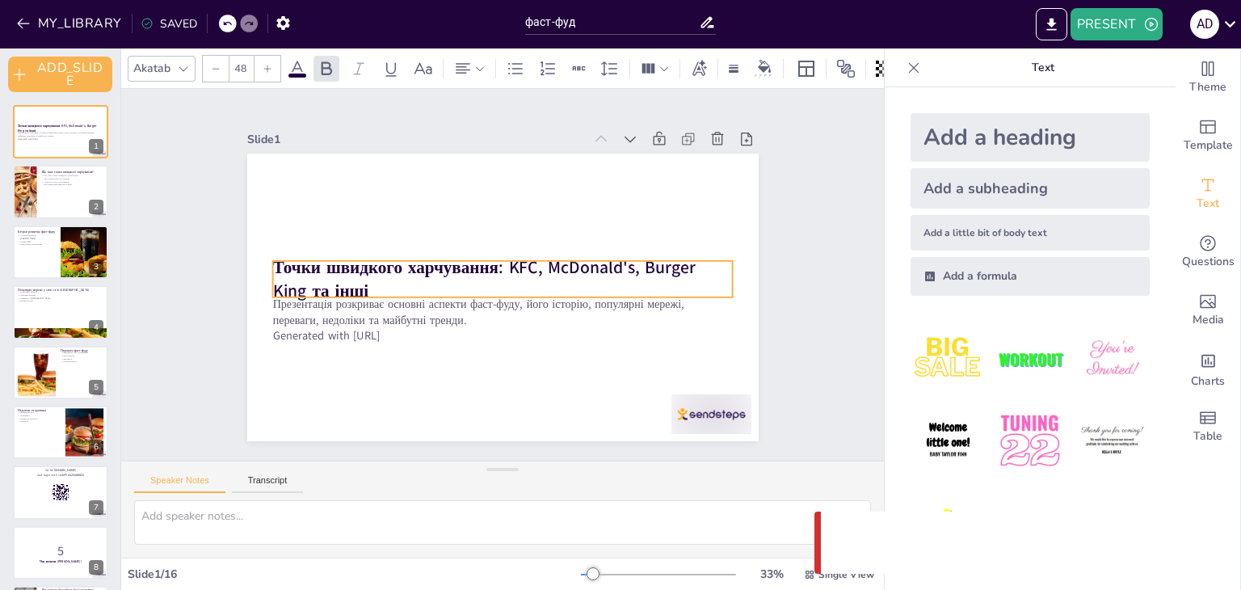
checkbox input "true"
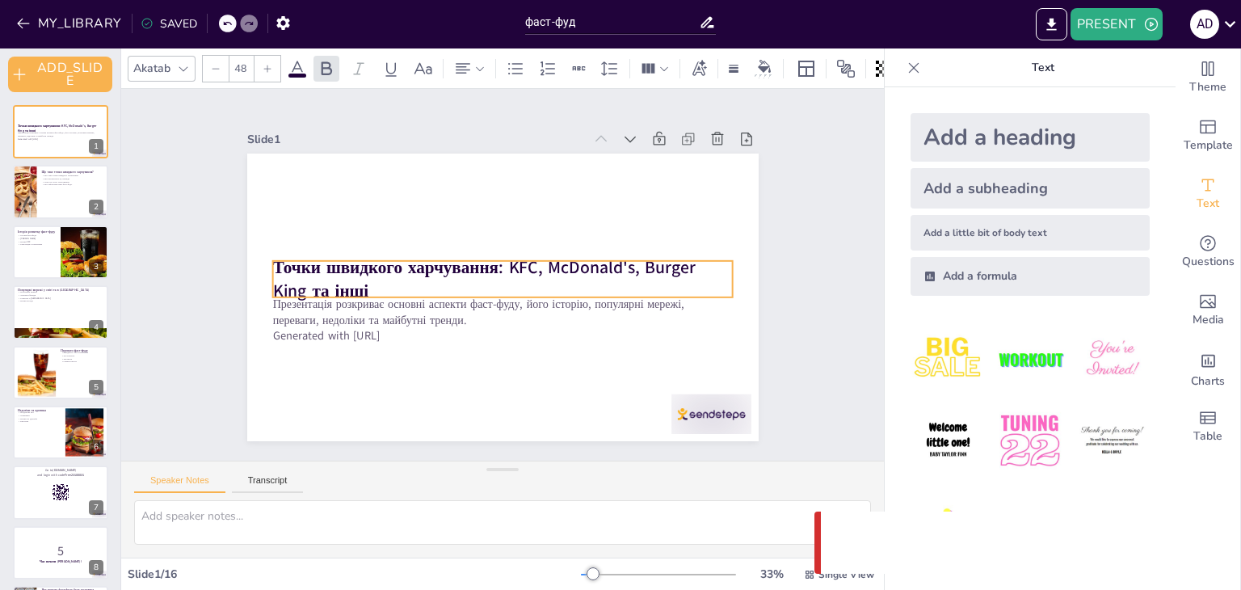
checkbox input "true"
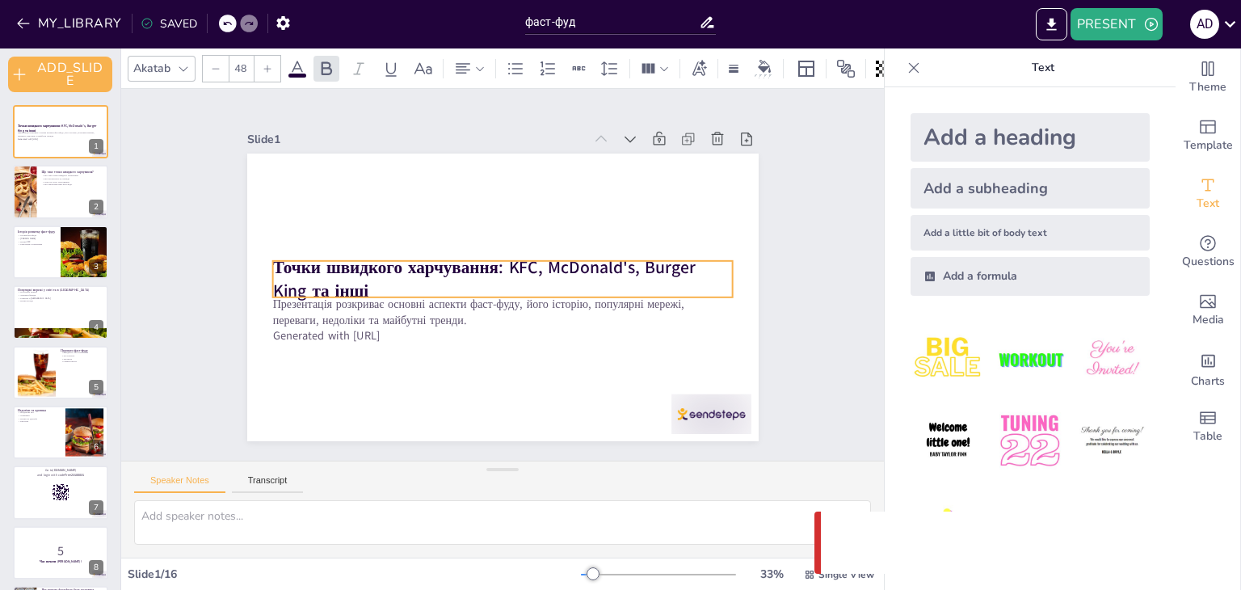
checkbox input "true"
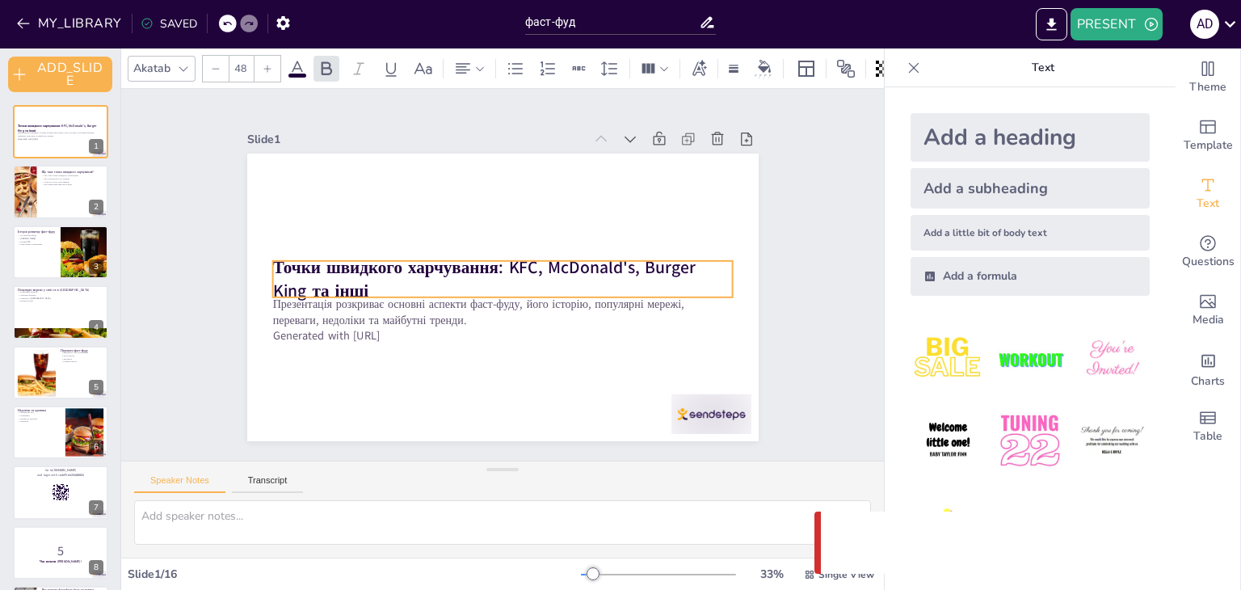
checkbox input "true"
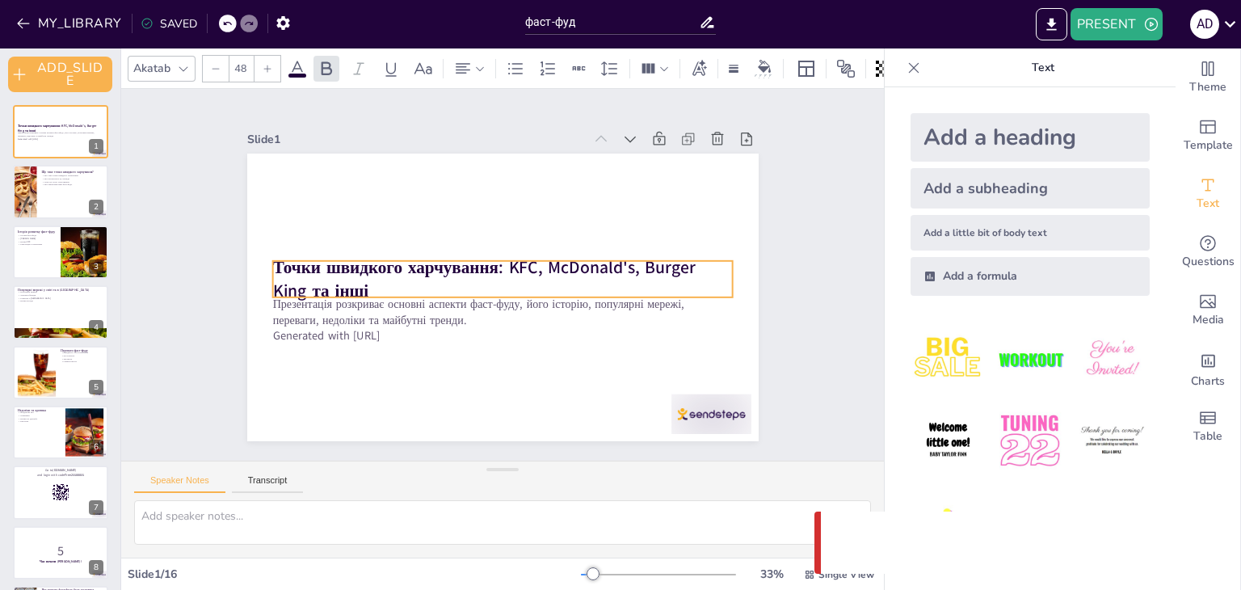
checkbox input "true"
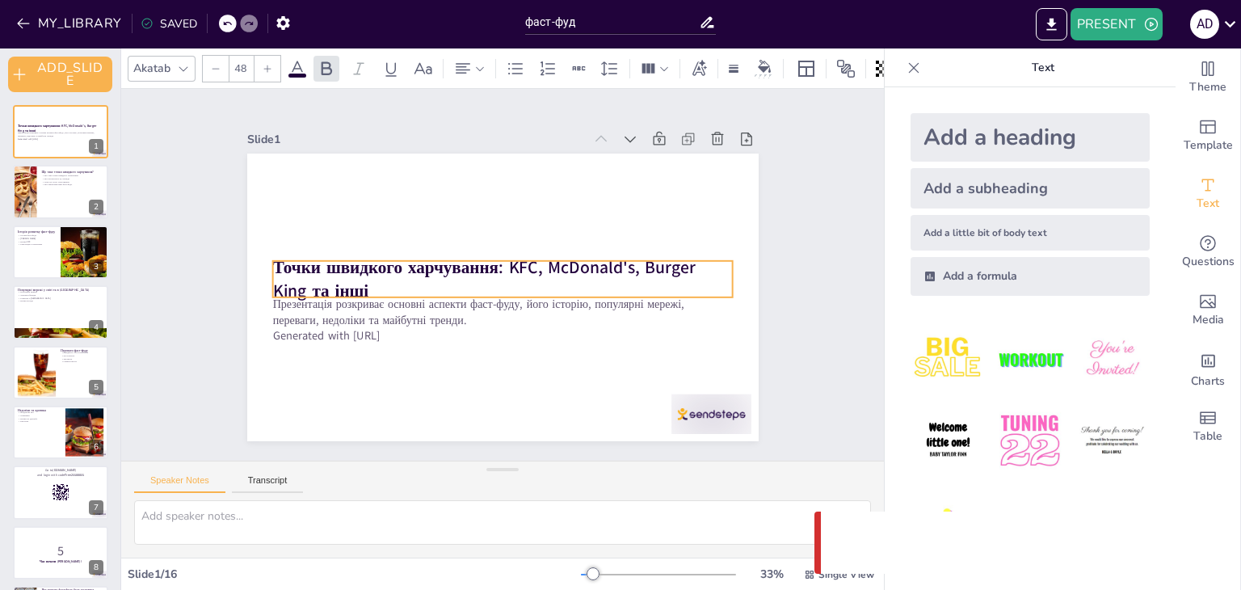
checkbox input "true"
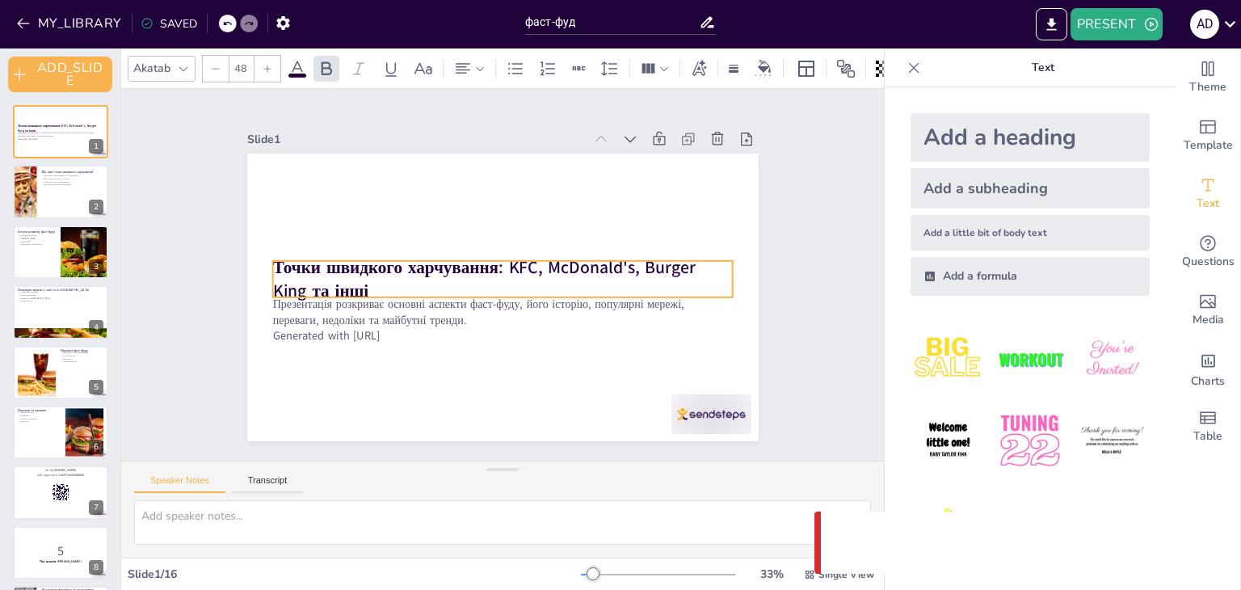
checkbox input "true"
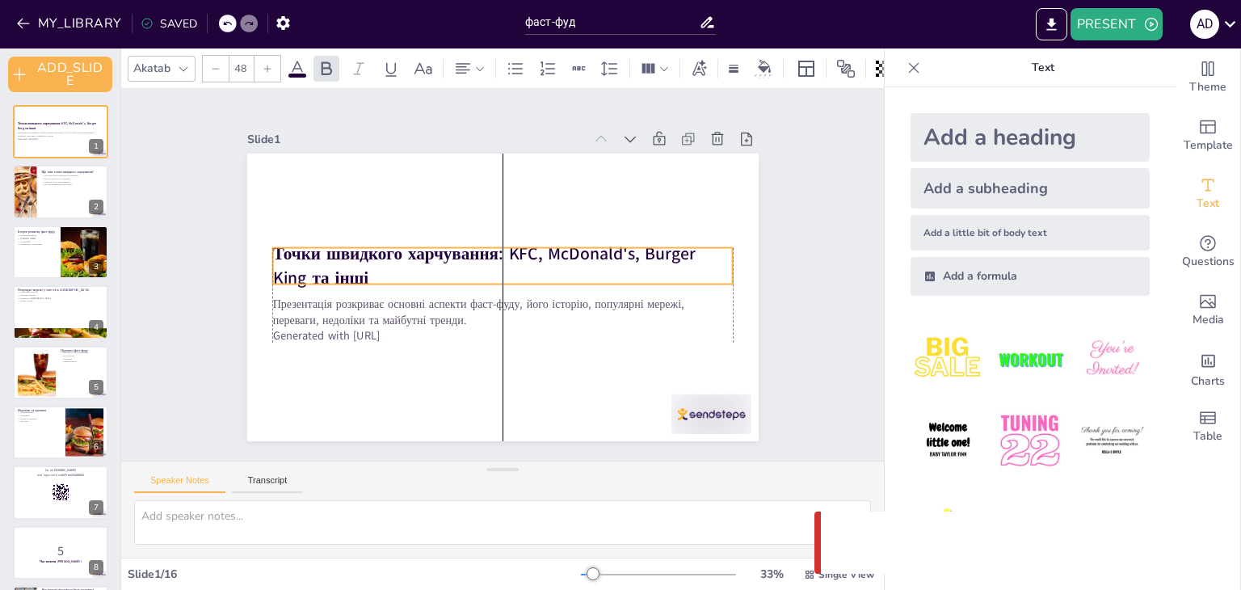
checkbox input "true"
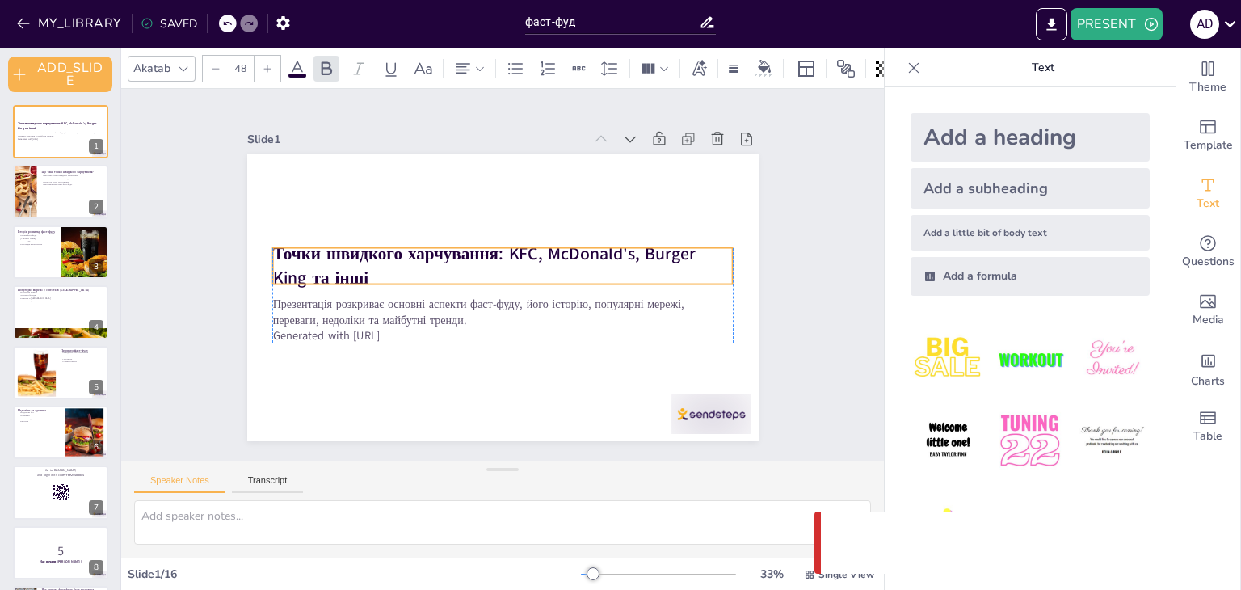
checkbox input "true"
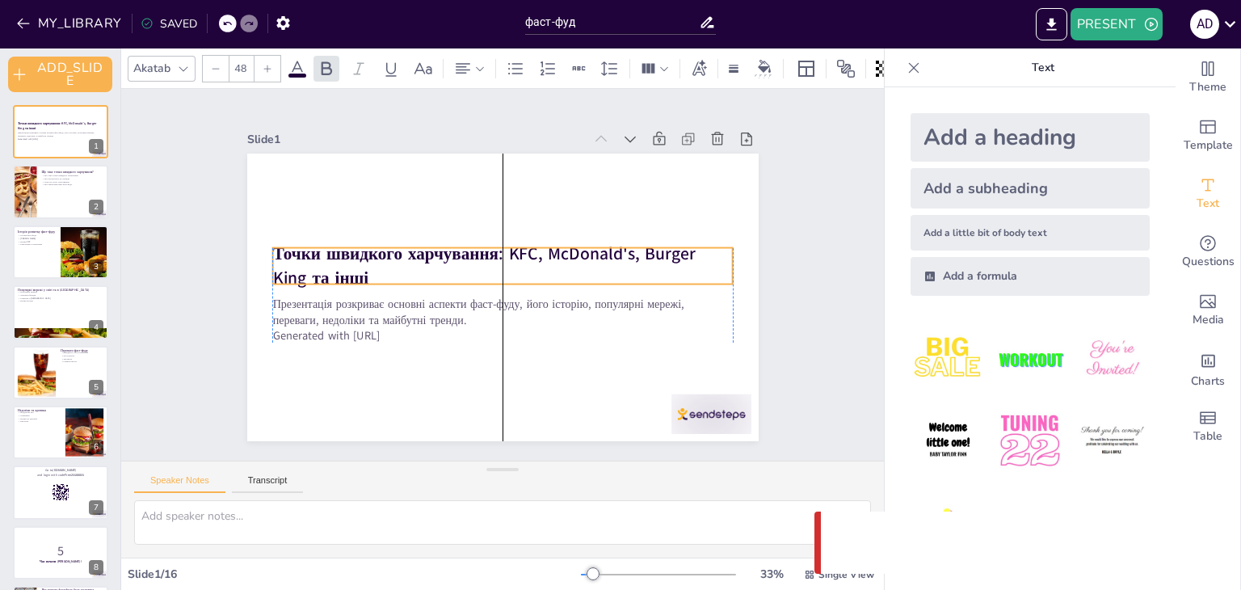
checkbox input "true"
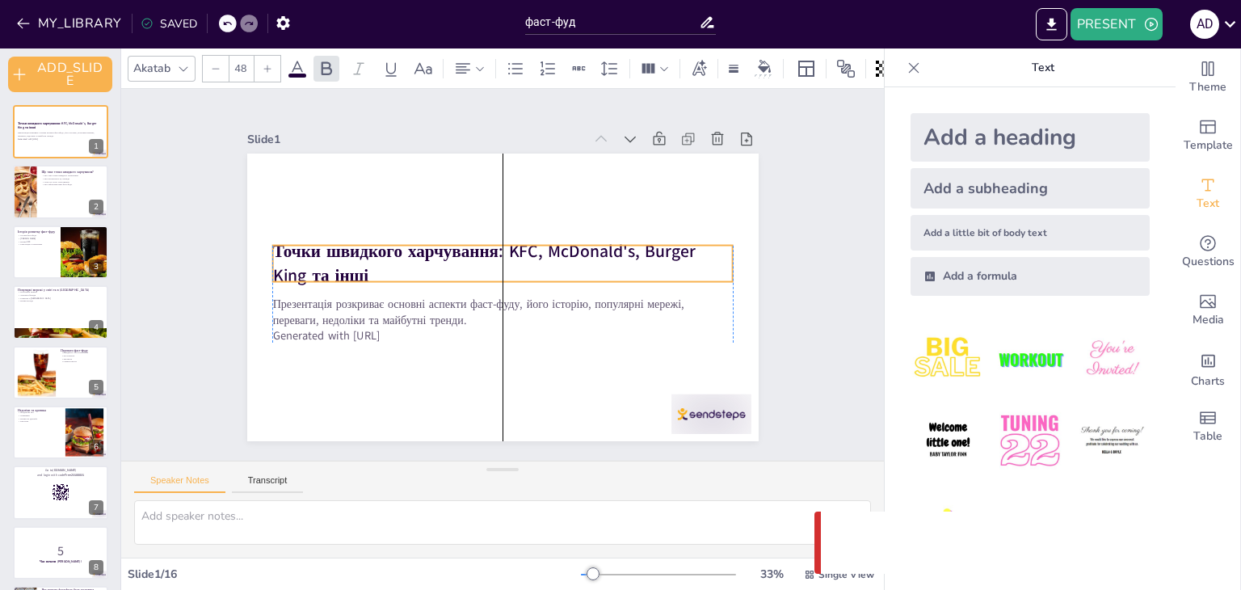
drag, startPoint x: 418, startPoint y: 266, endPoint x: 417, endPoint y: 254, distance: 11.3
click at [417, 254] on strong "Точки швидкого харчування: KFC, McDonald's, Burger King та інші" at bounding box center [483, 263] width 422 height 47
checkbox input "true"
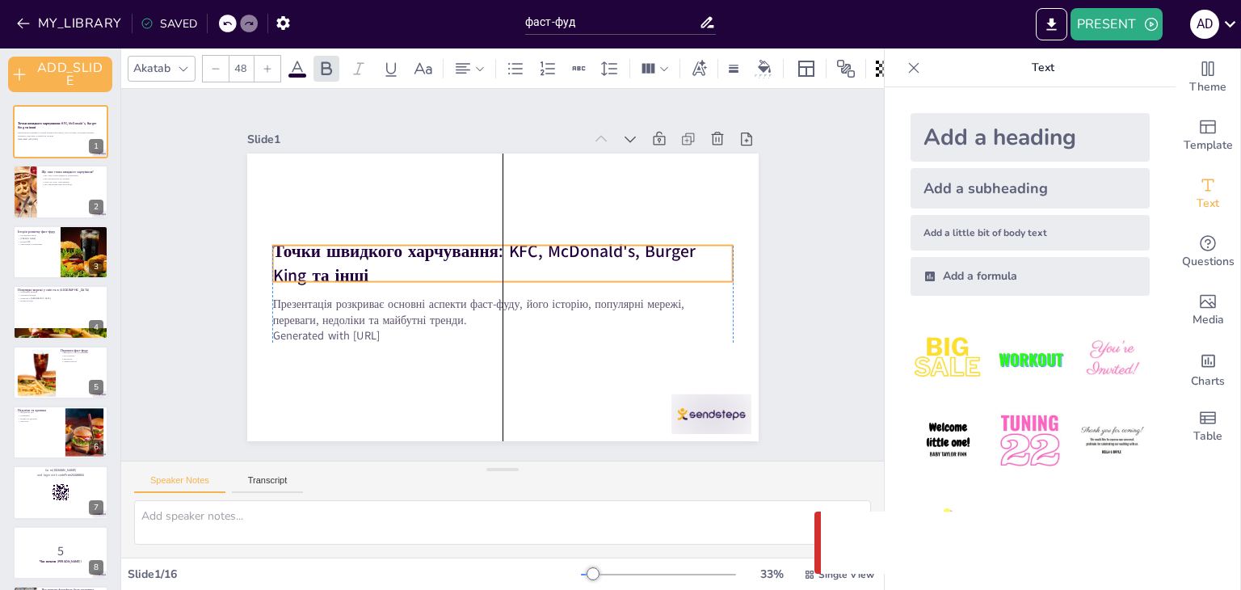
checkbox input "true"
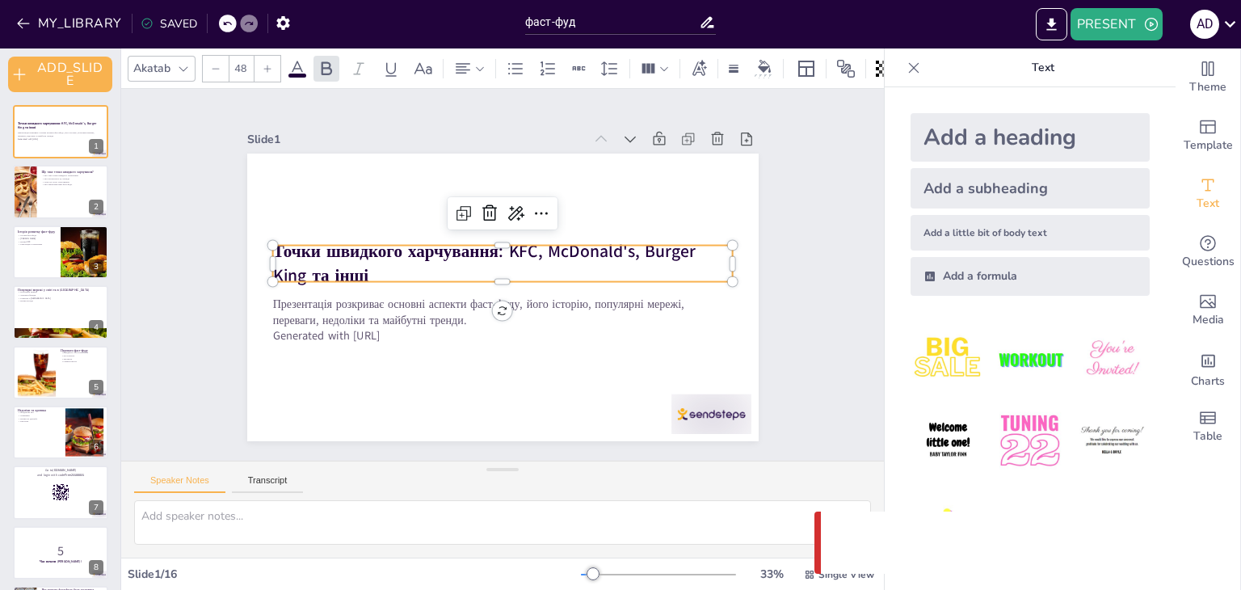
checkbox input "true"
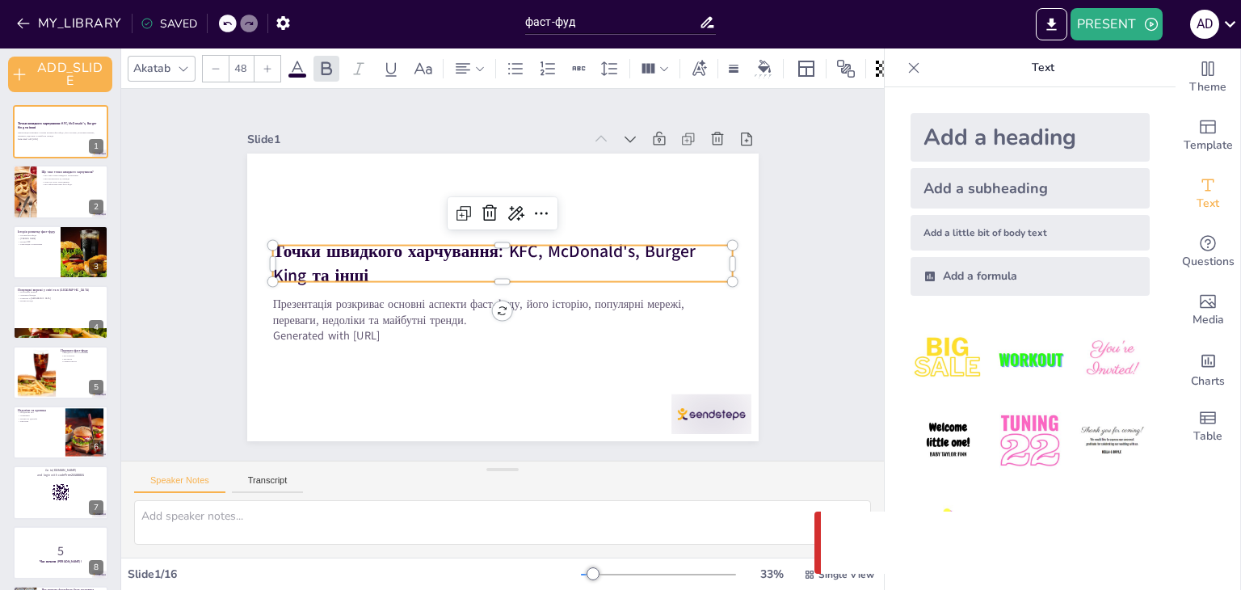
checkbox input "true"
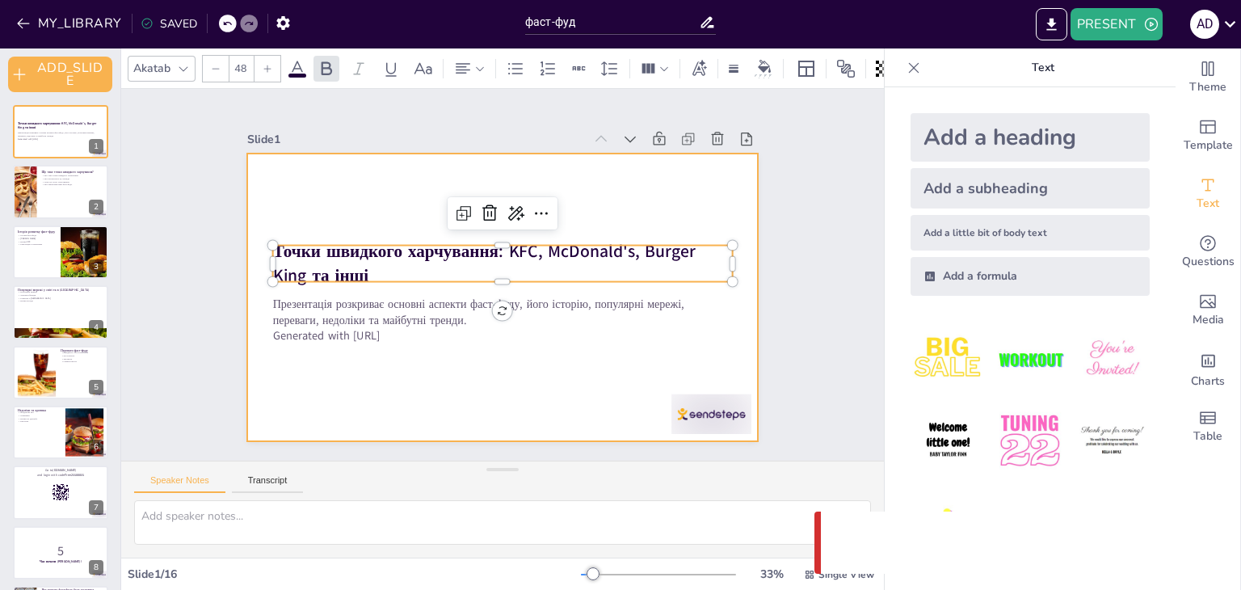
checkbox input "true"
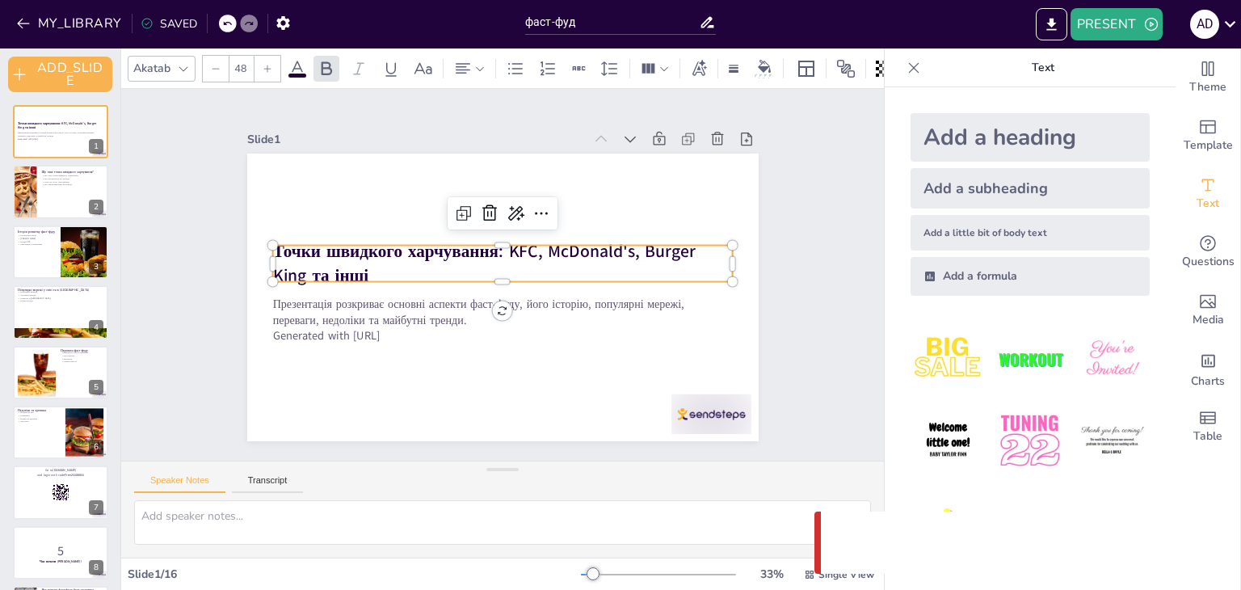
checkbox input "true"
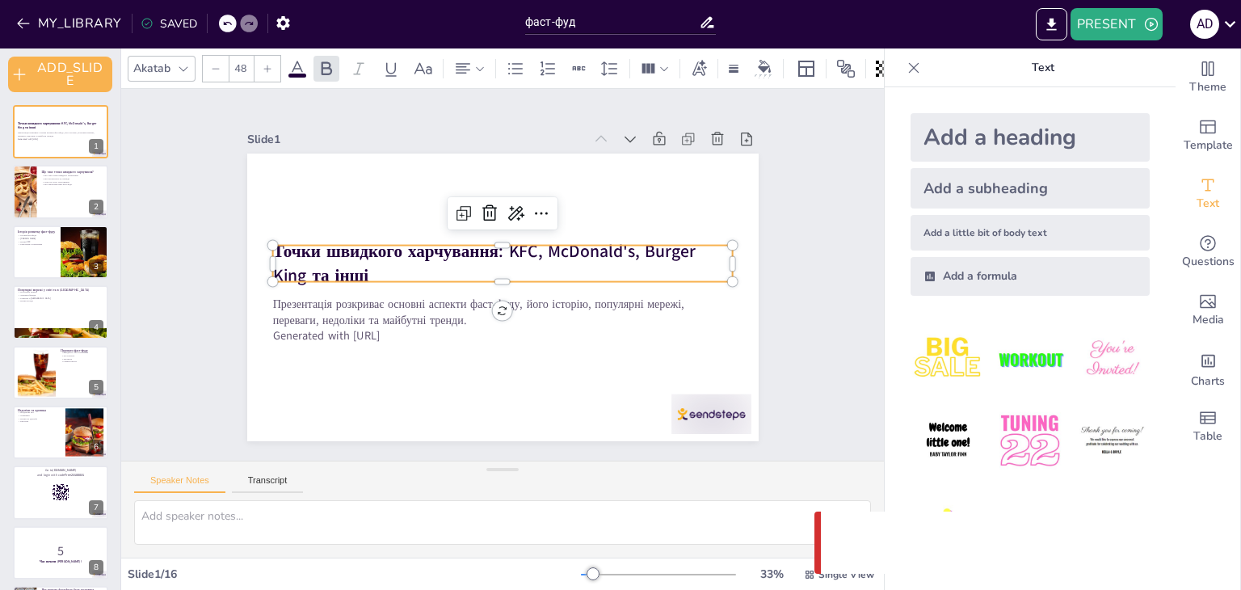
click at [811, 169] on div "Slide 1 Точки швидкого харчування: KFC, McDonald's, Burger King та інші Презент…" at bounding box center [502, 275] width 763 height 372
checkbox input "true"
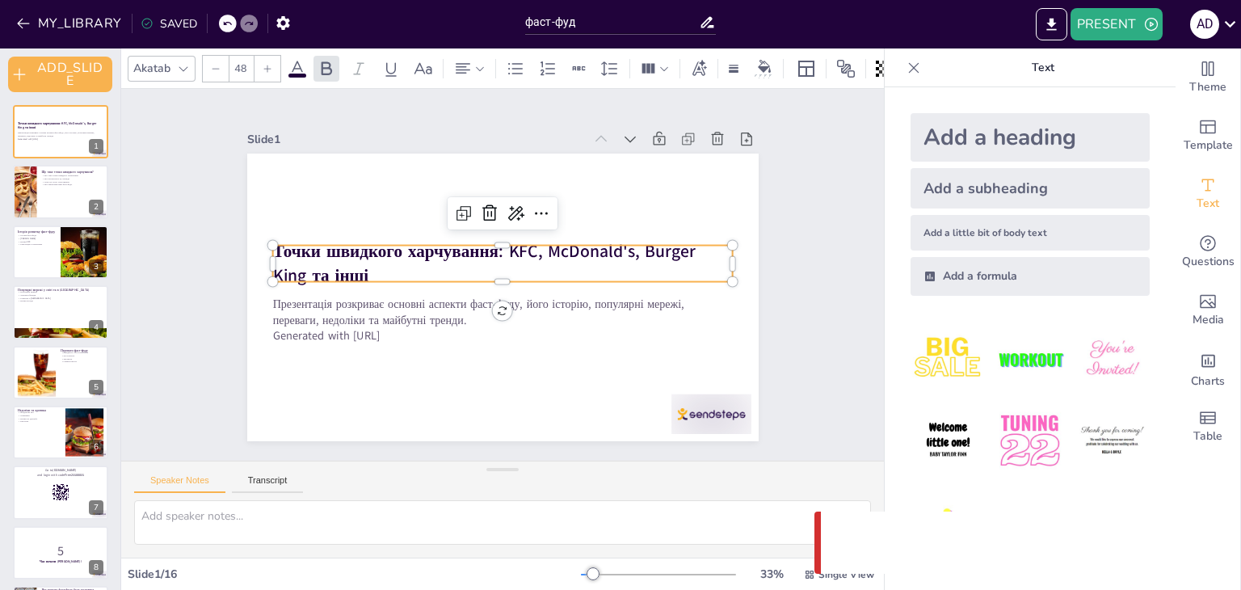
checkbox input "true"
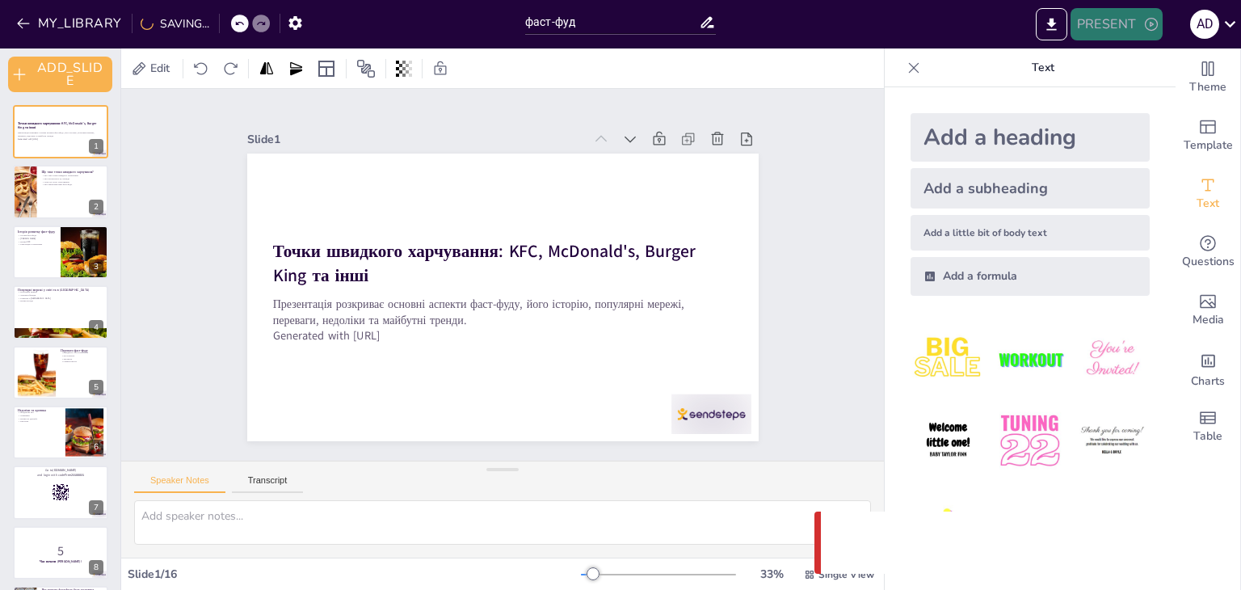
click at [1154, 15] on button "PRESENT" at bounding box center [1116, 24] width 92 height 32
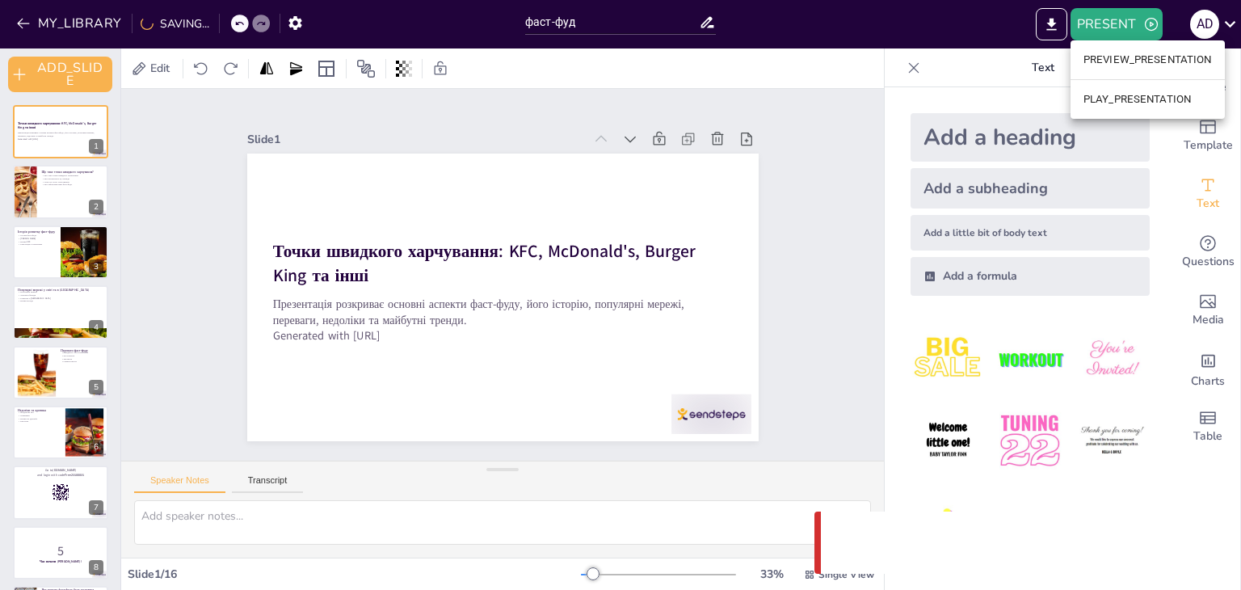
click at [1087, 57] on li "PREVIEW_PRESENTATION" at bounding box center [1147, 60] width 154 height 26
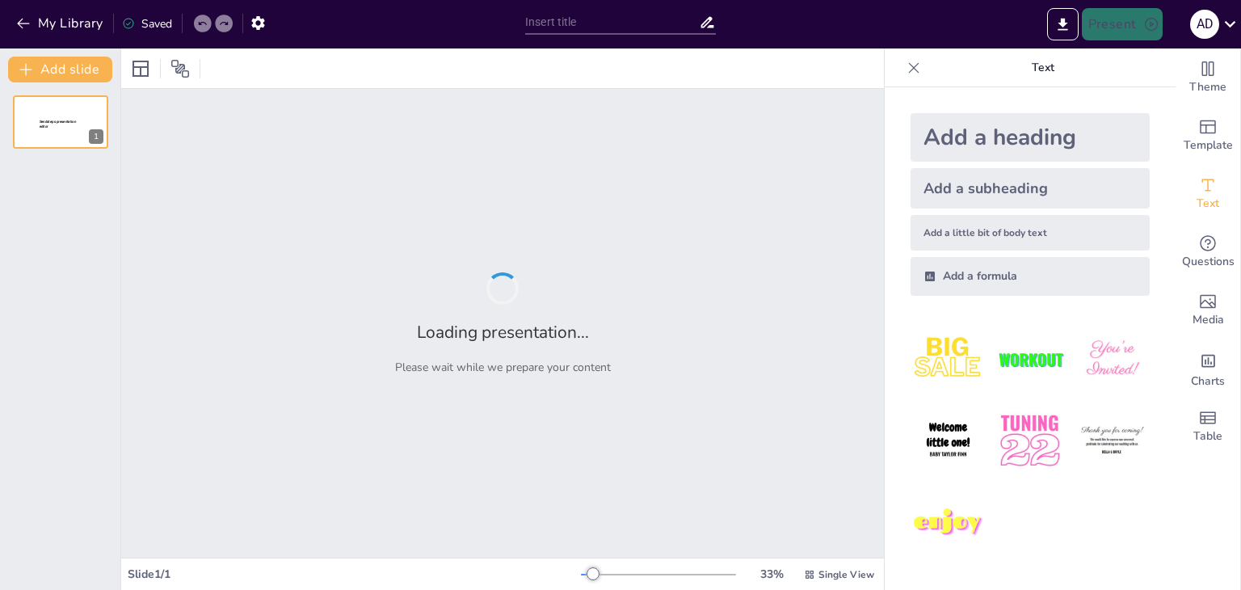
type input "фаст-фуд"
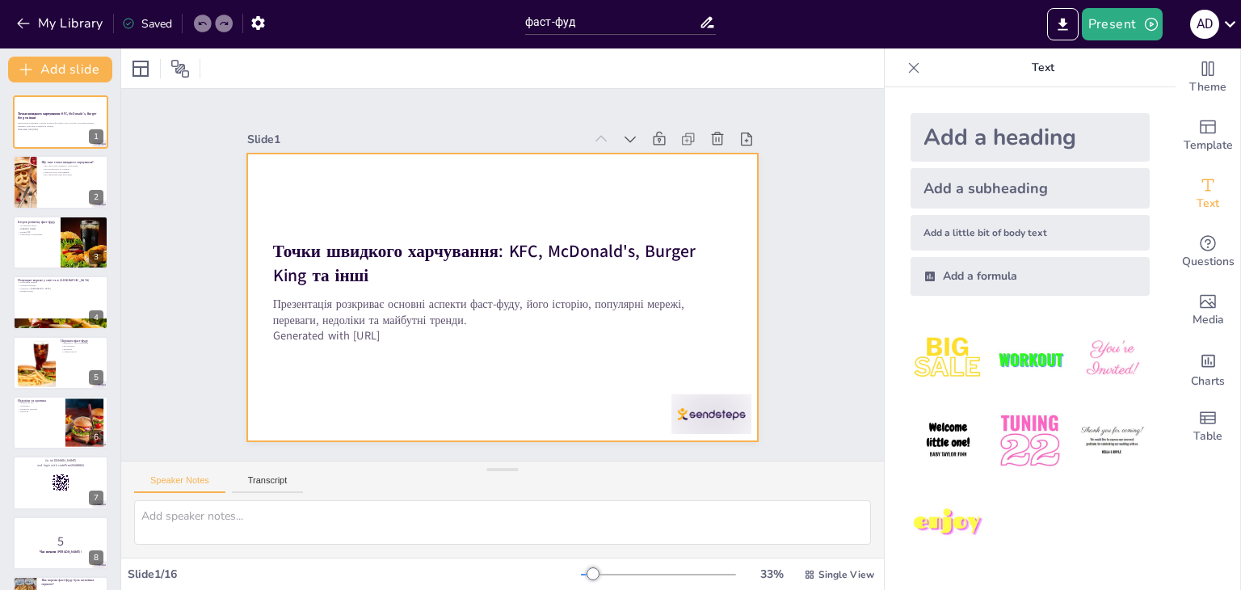
checkbox input "true"
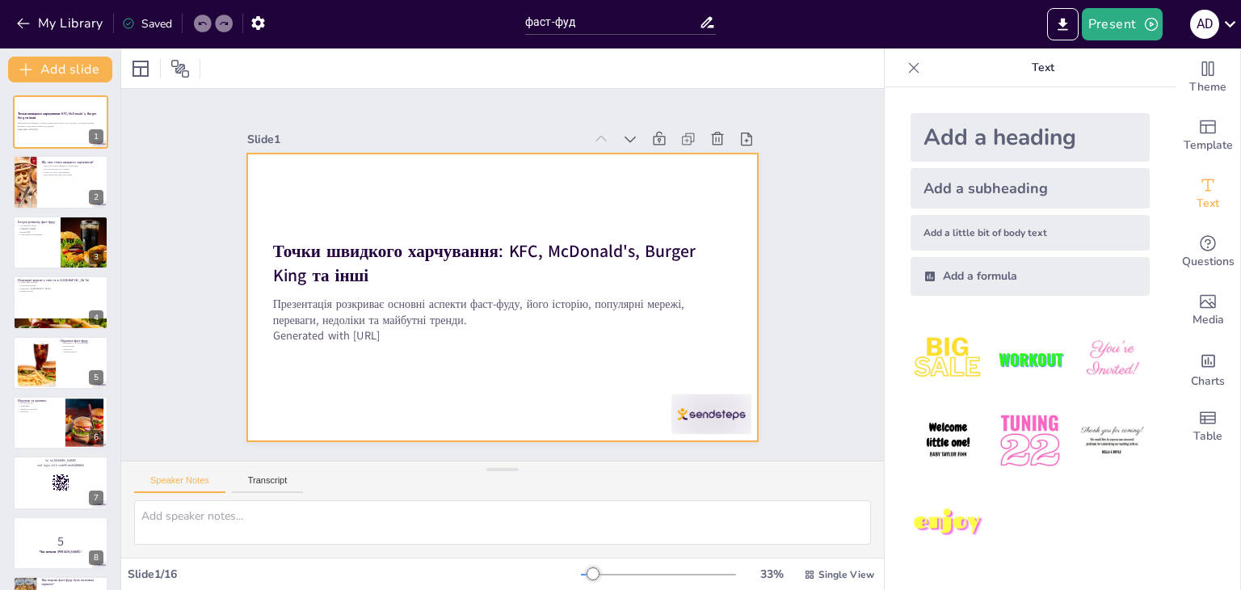
checkbox input "true"
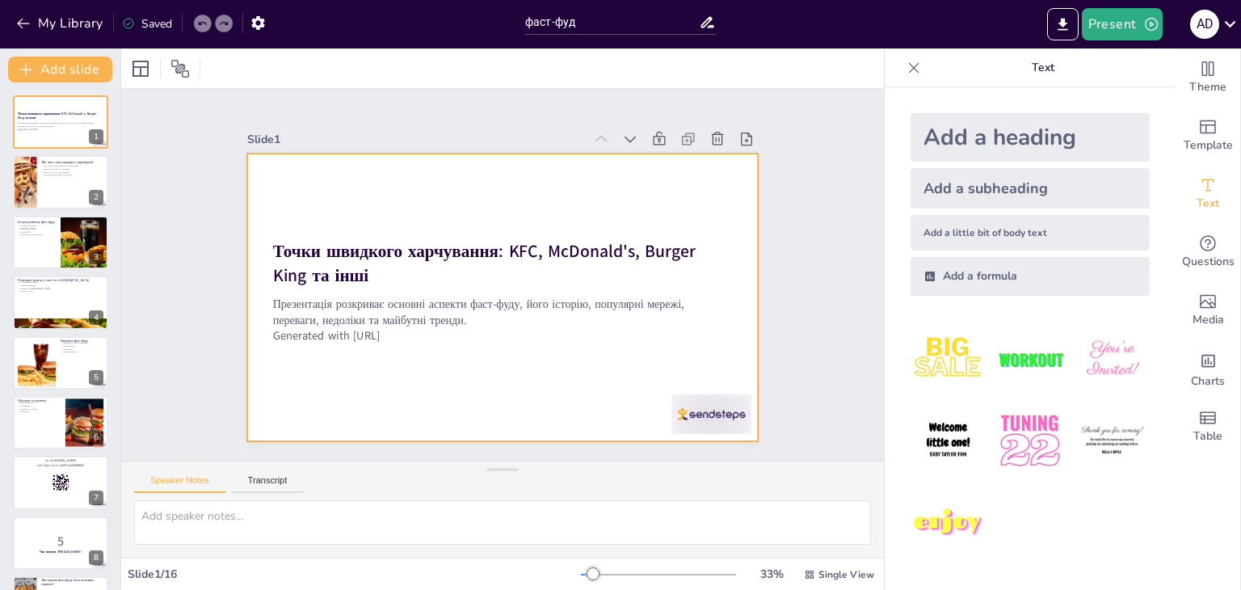
checkbox input "true"
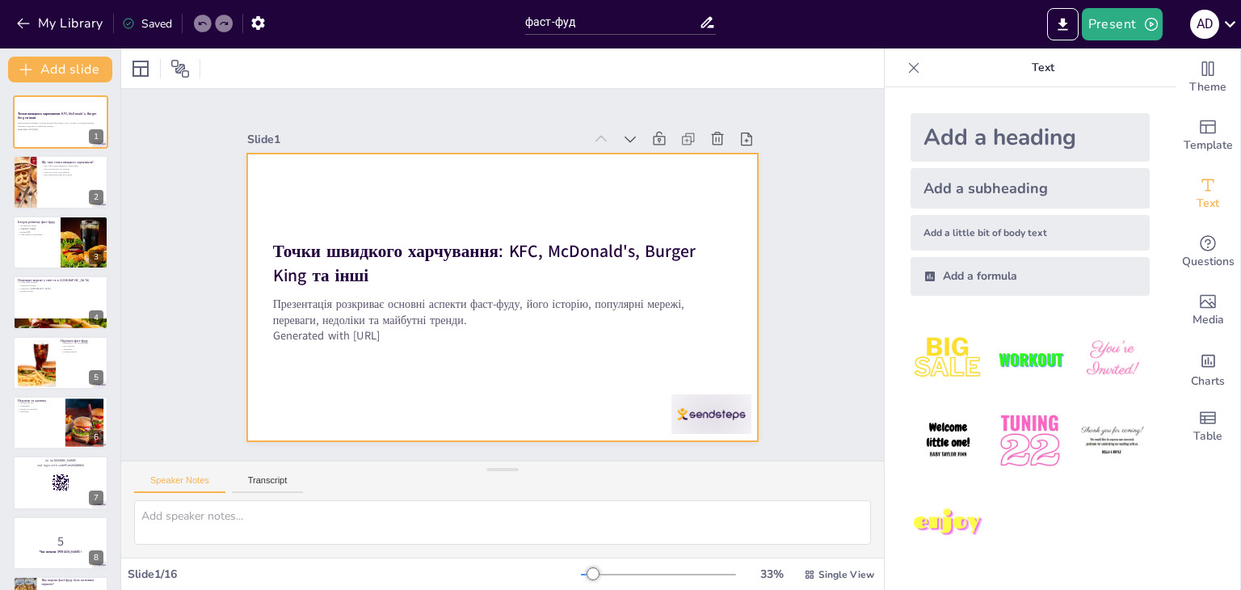
checkbox input "true"
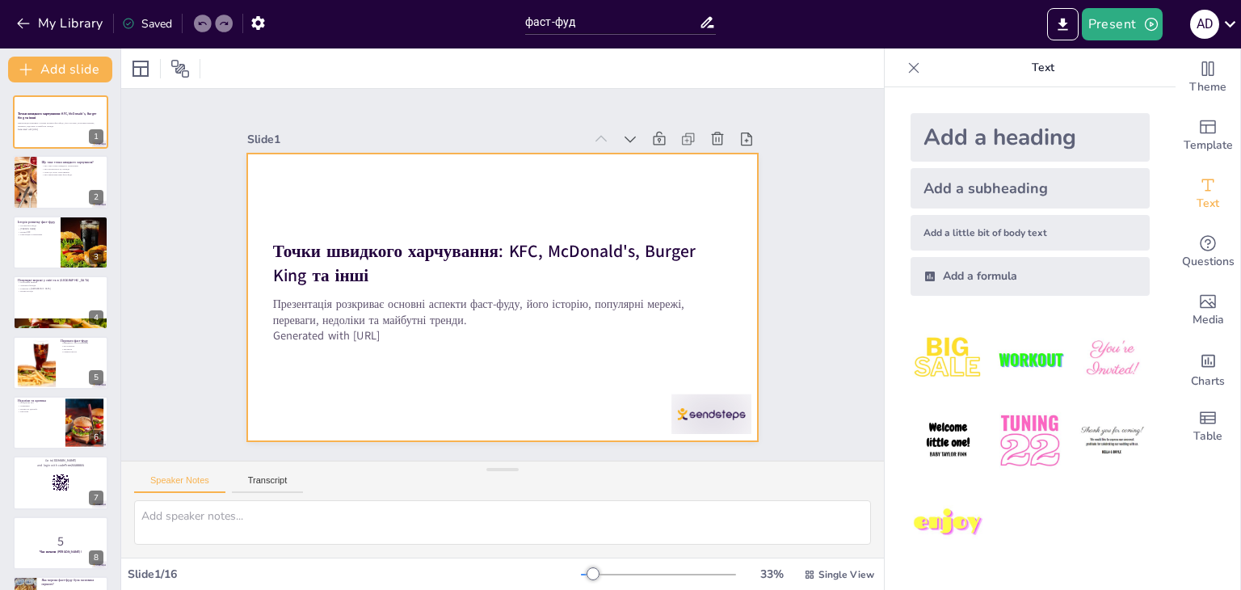
checkbox input "true"
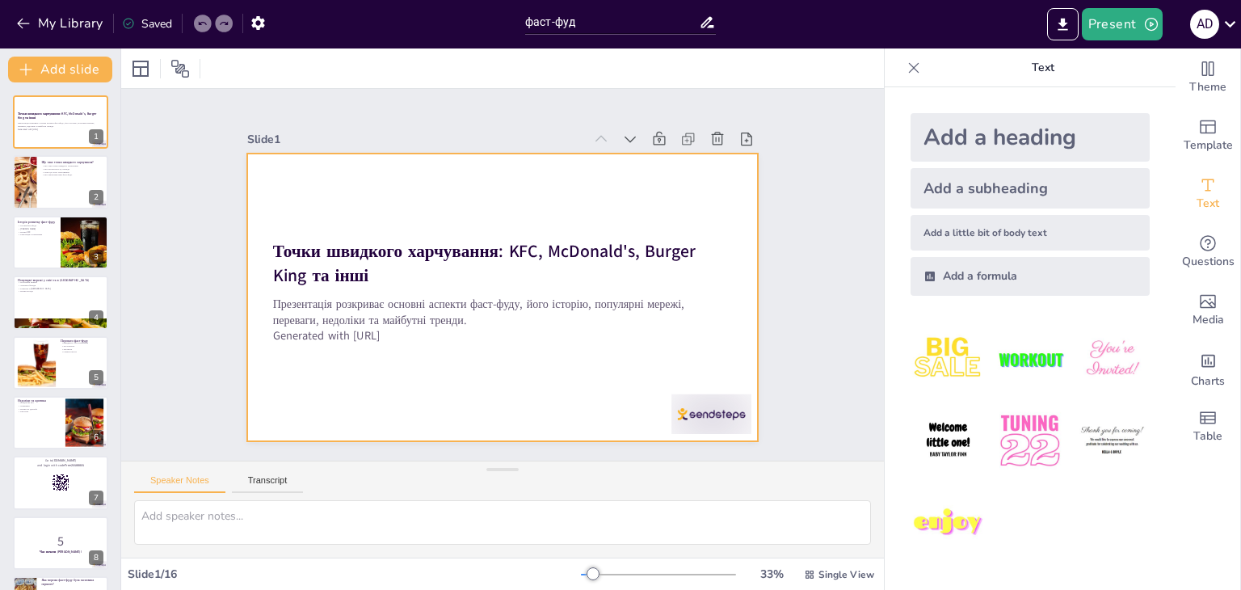
checkbox input "true"
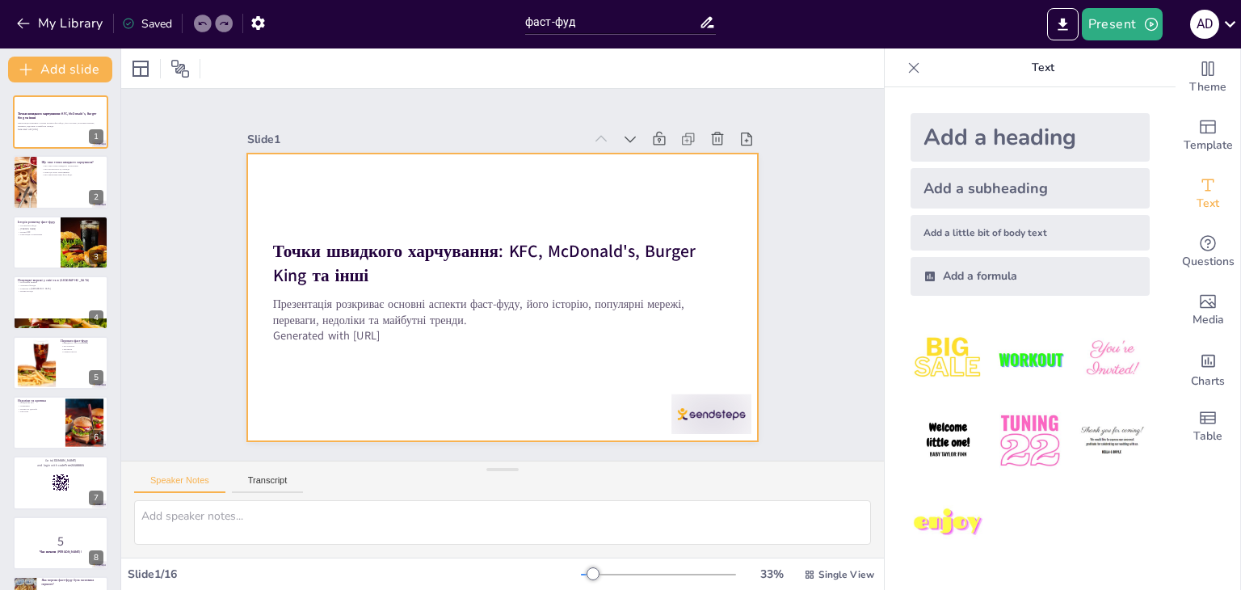
checkbox input "true"
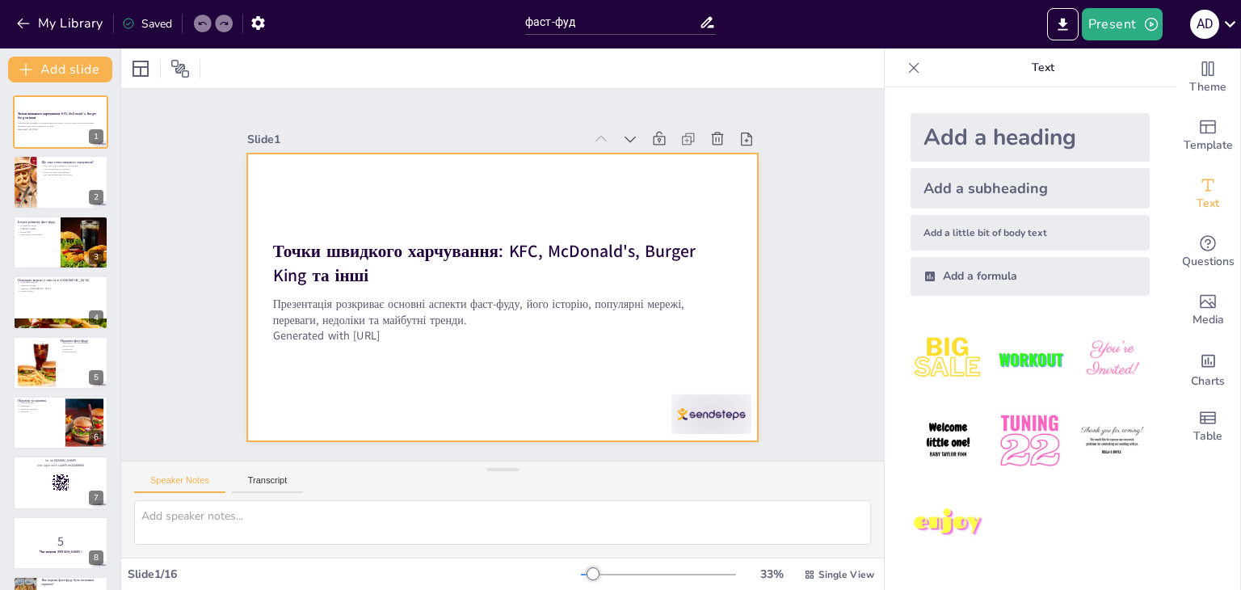
checkbox input "true"
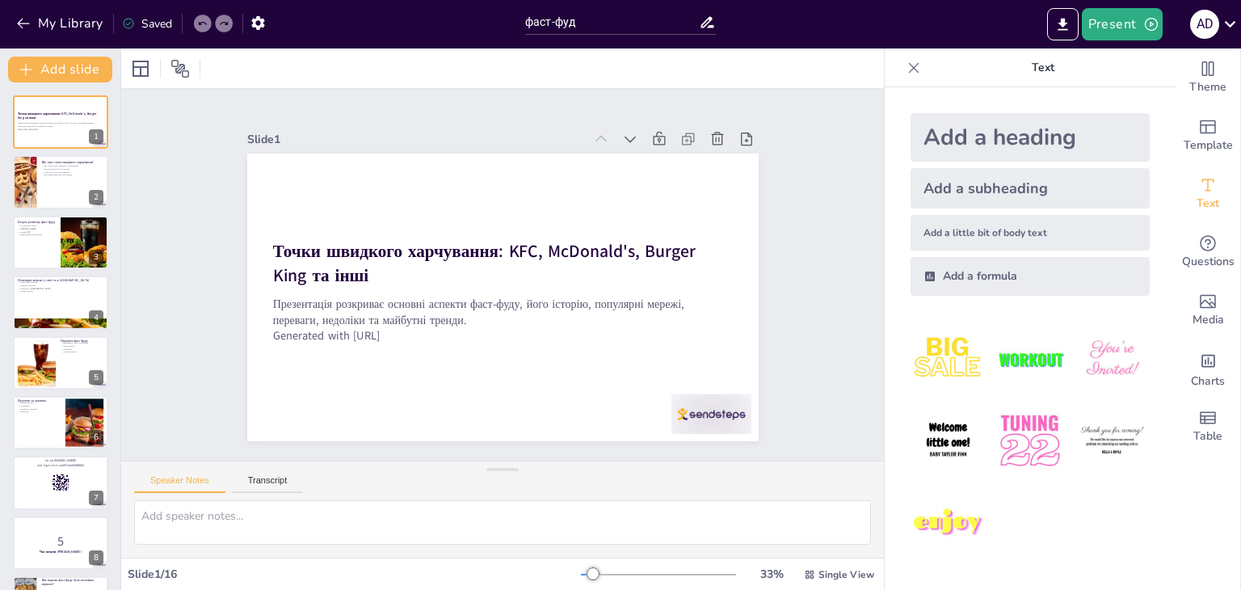
checkbox input "true"
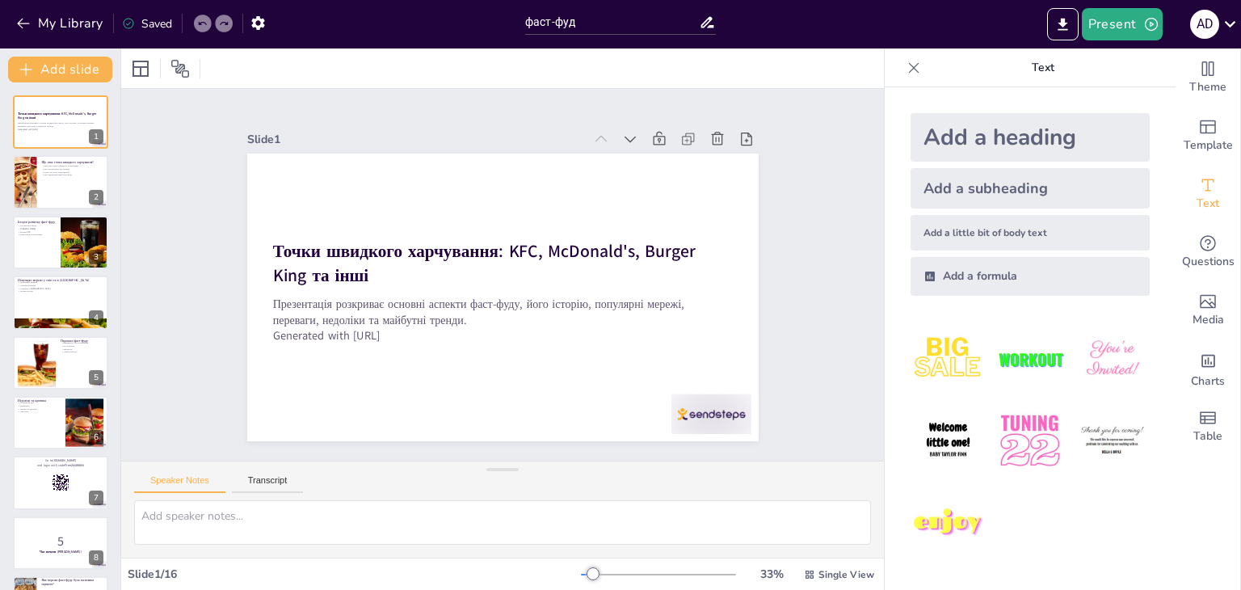
checkbox input "true"
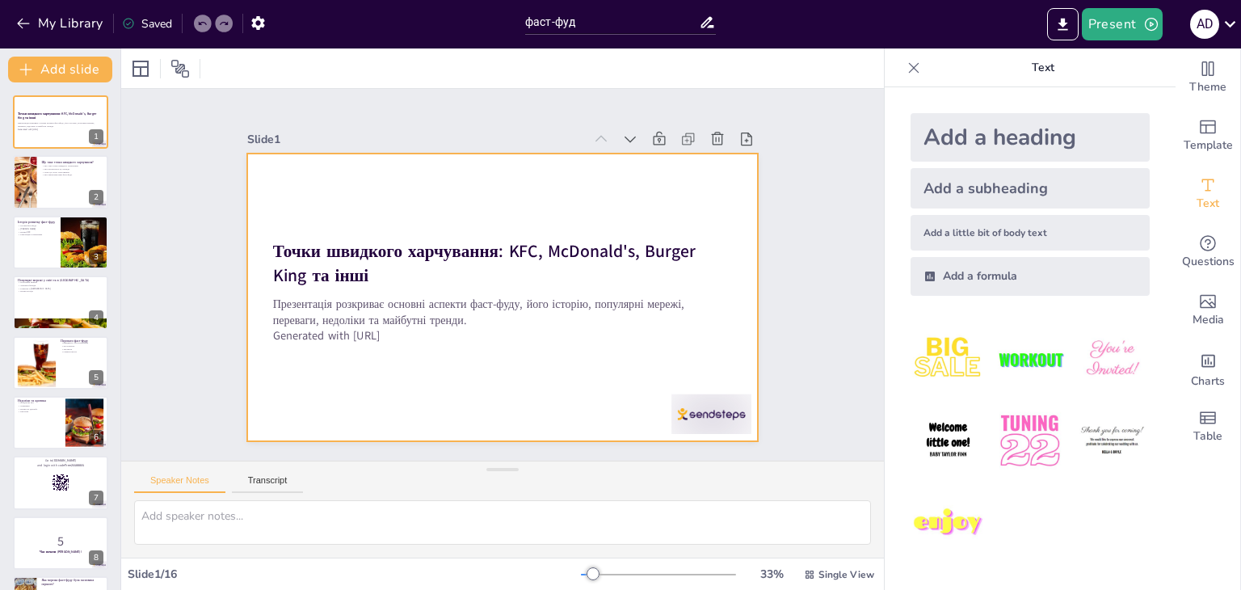
checkbox input "true"
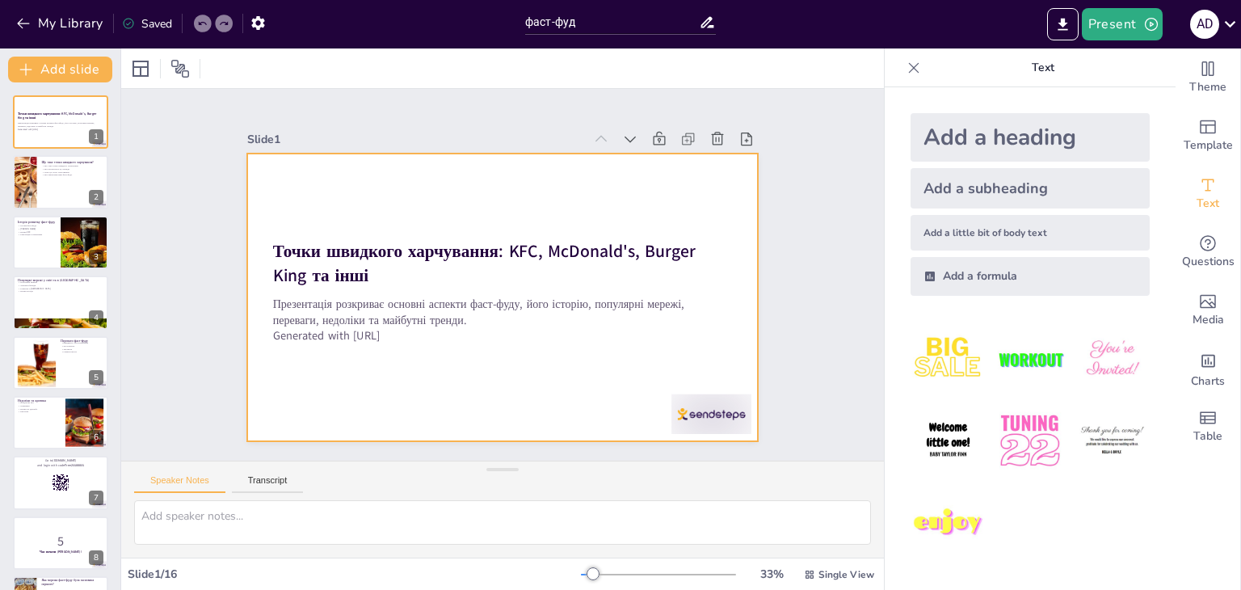
checkbox input "true"
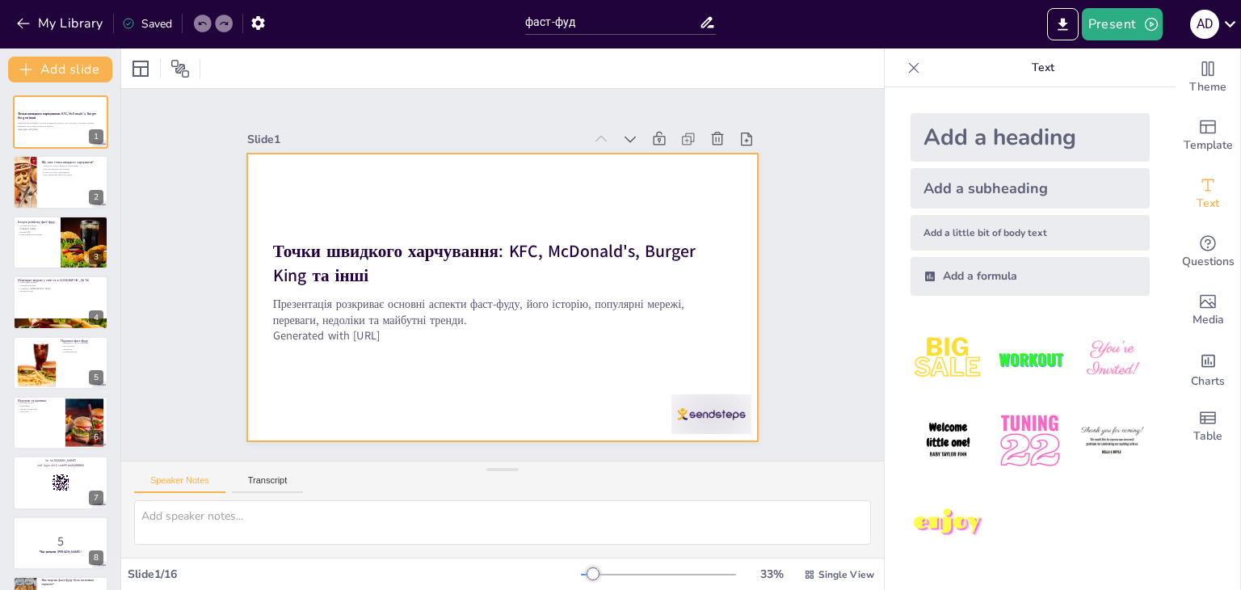
checkbox input "true"
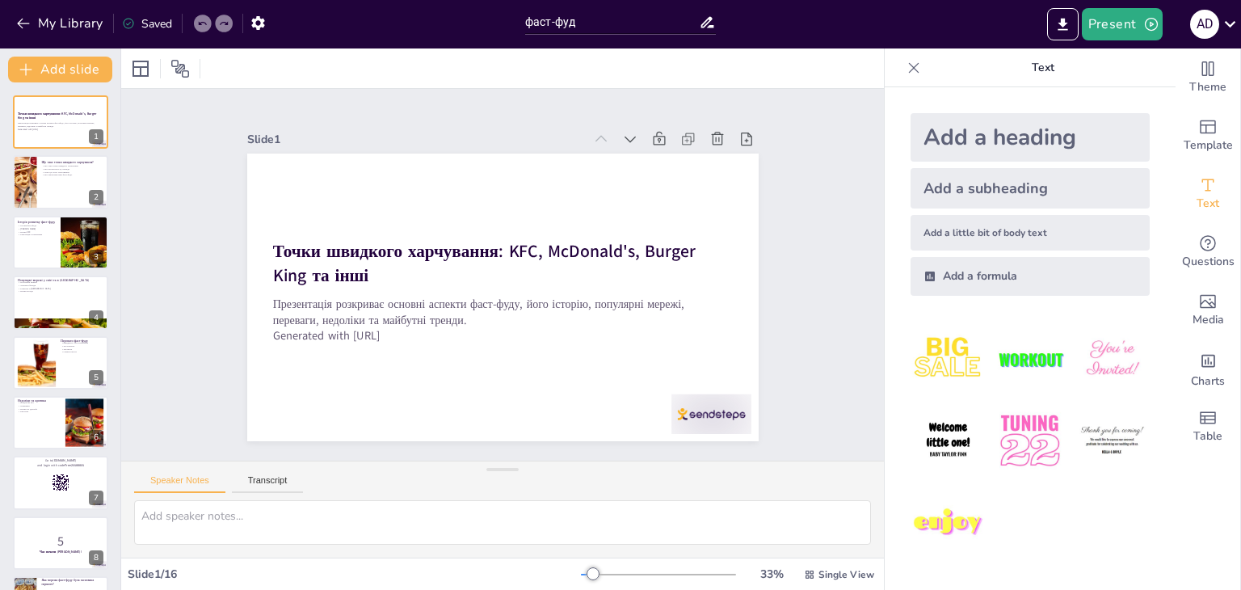
checkbox input "true"
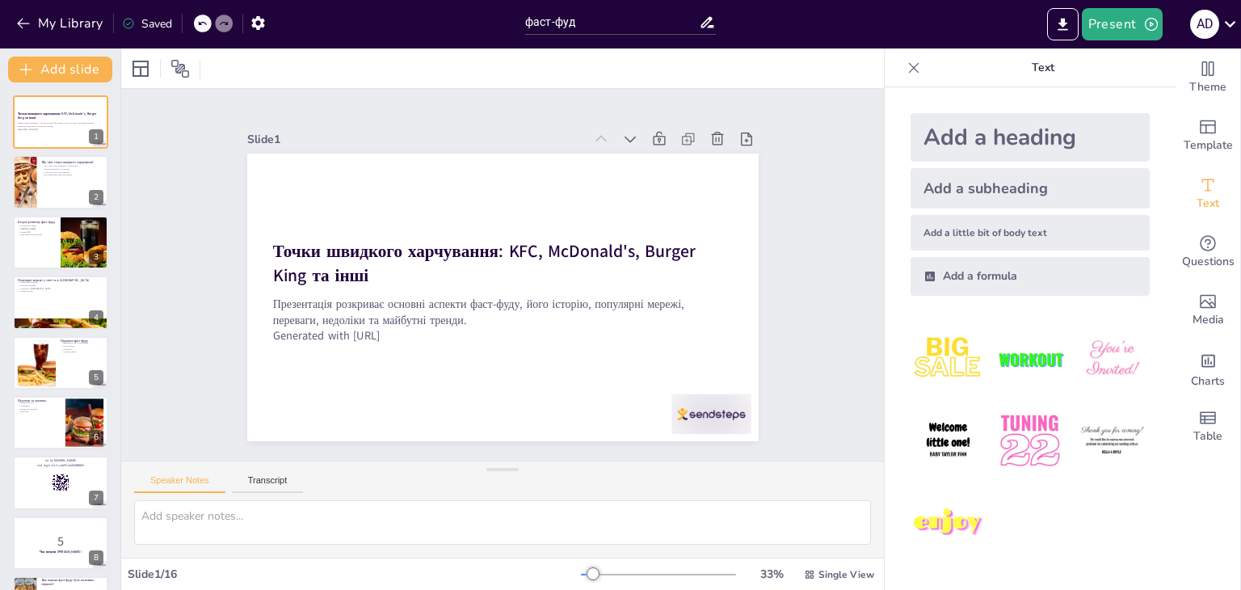
checkbox input "true"
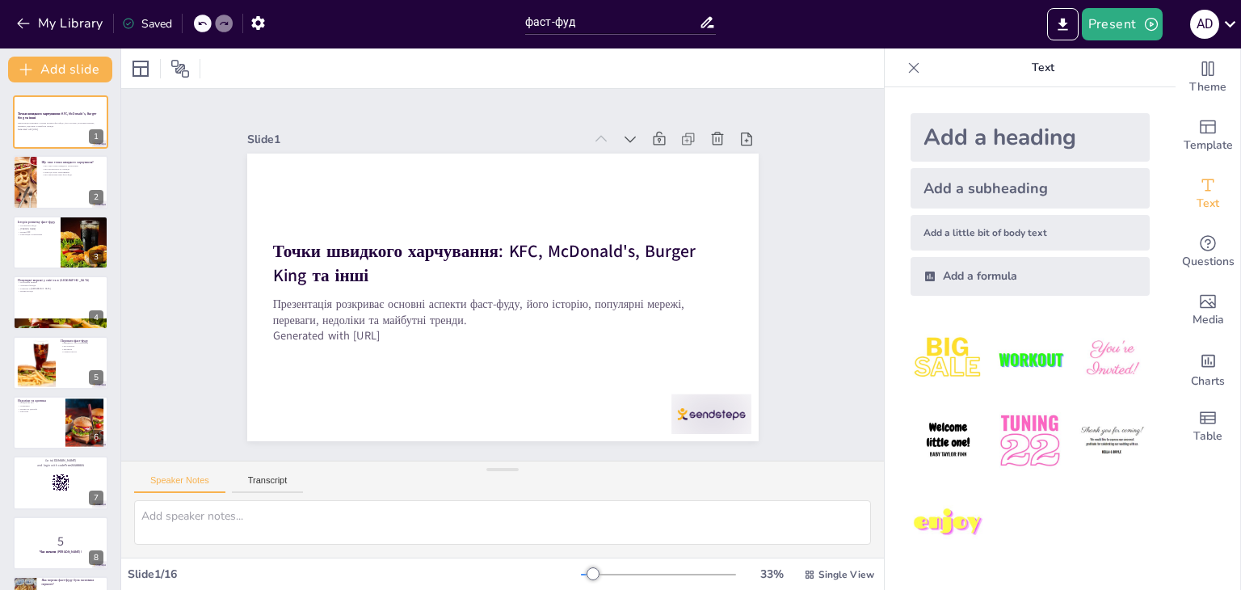
checkbox input "true"
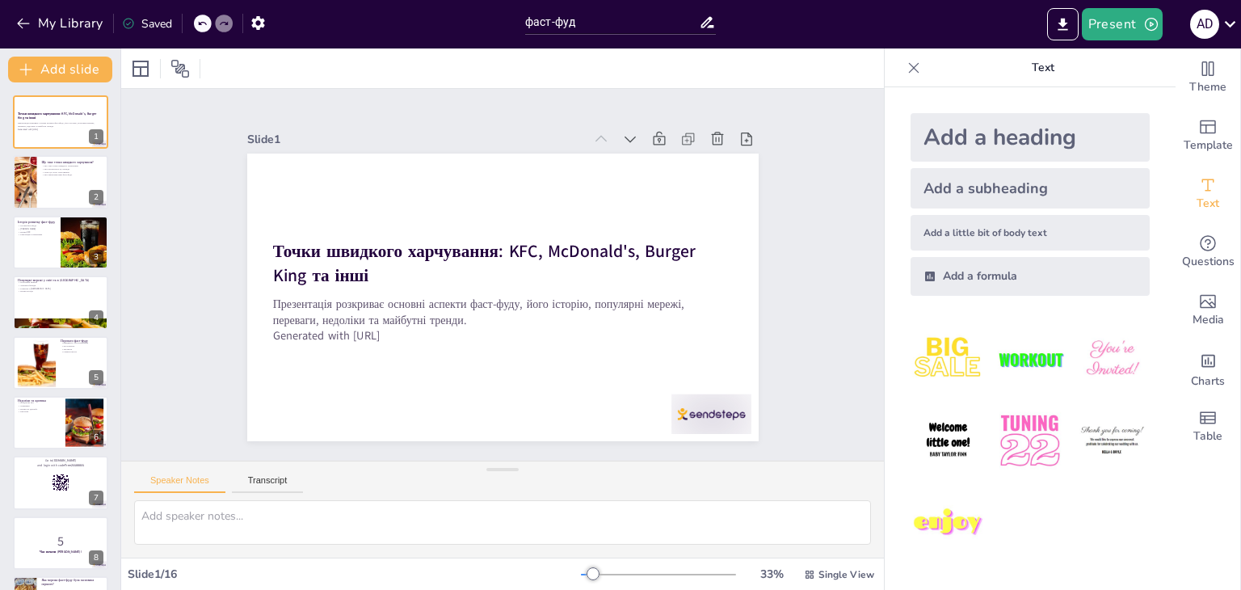
checkbox input "true"
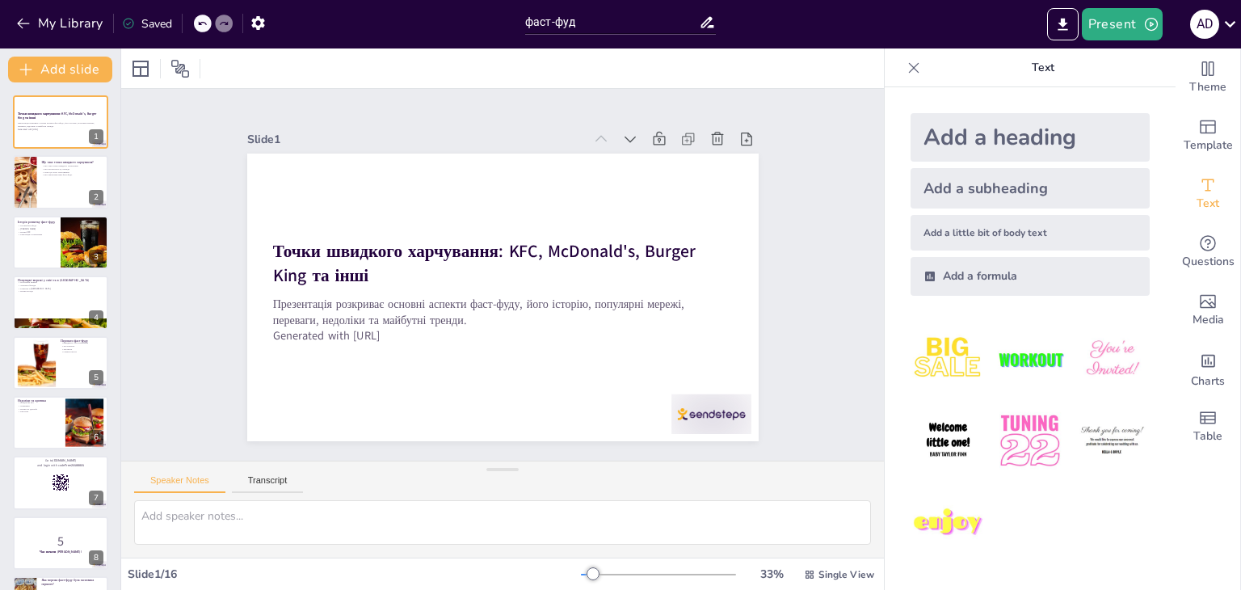
checkbox input "true"
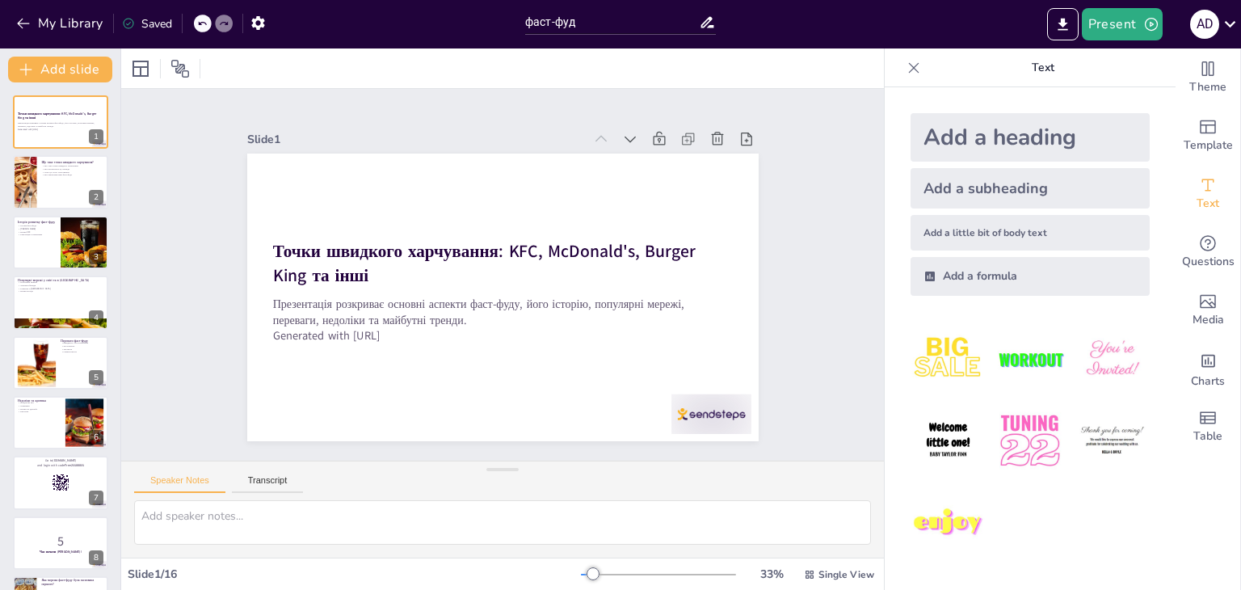
checkbox input "true"
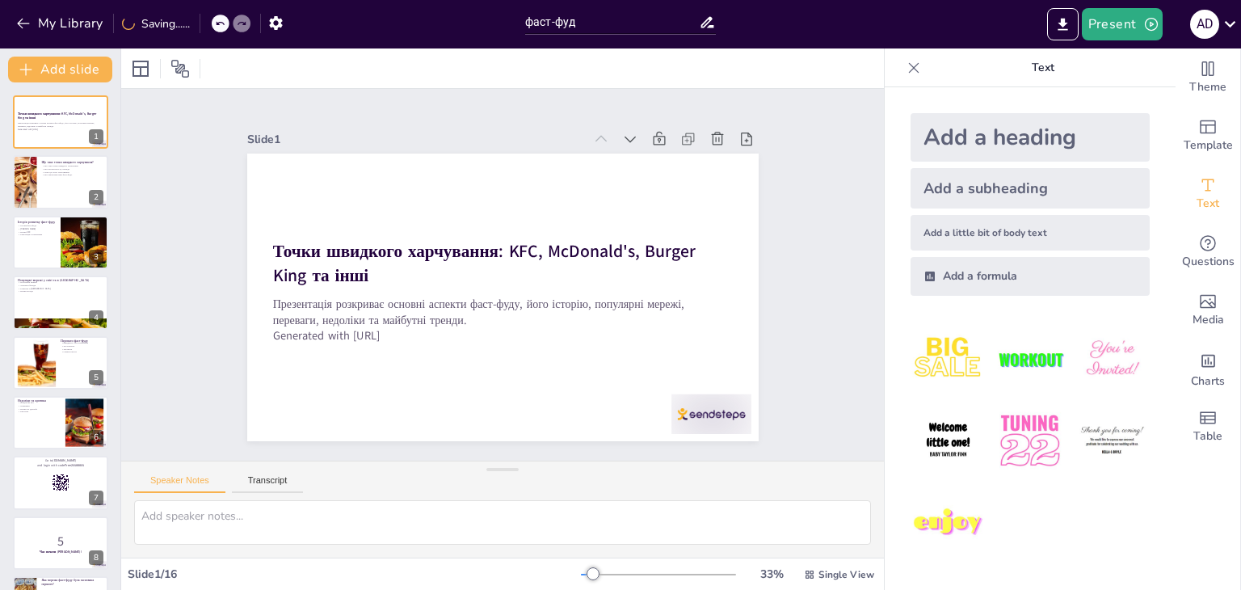
checkbox input "true"
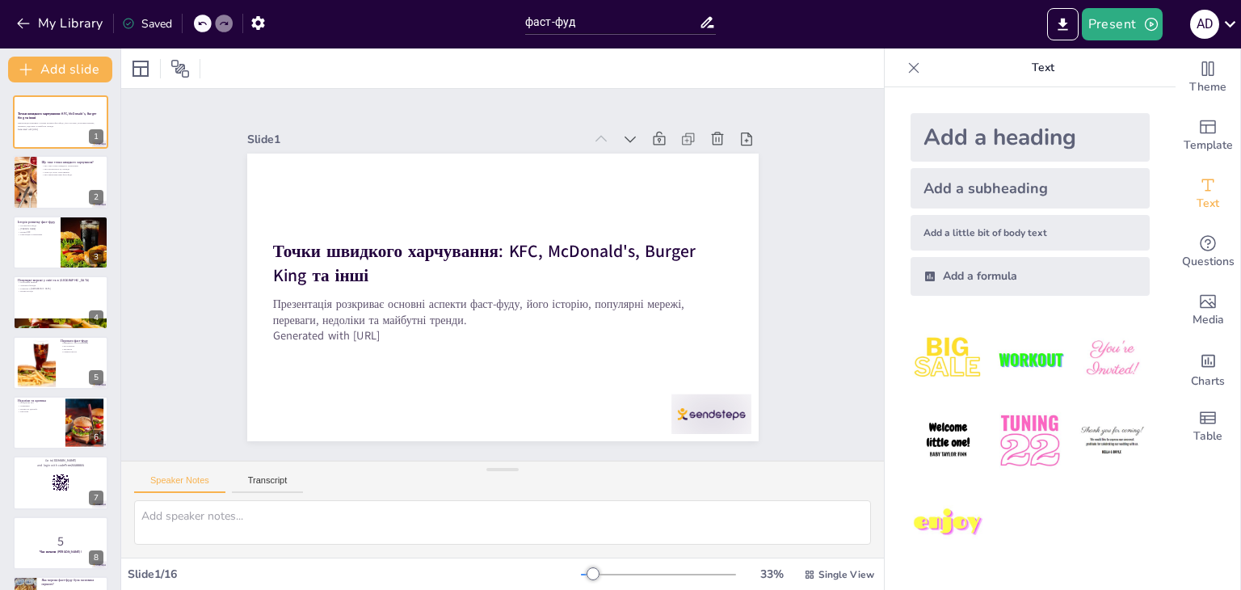
checkbox input "true"
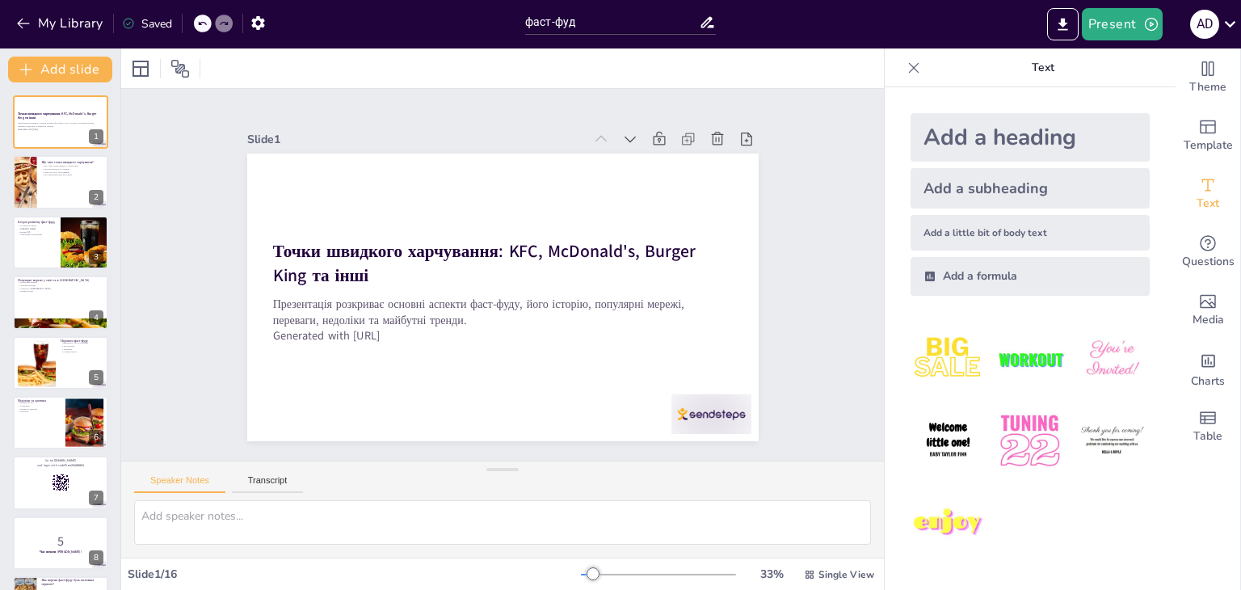
checkbox input "true"
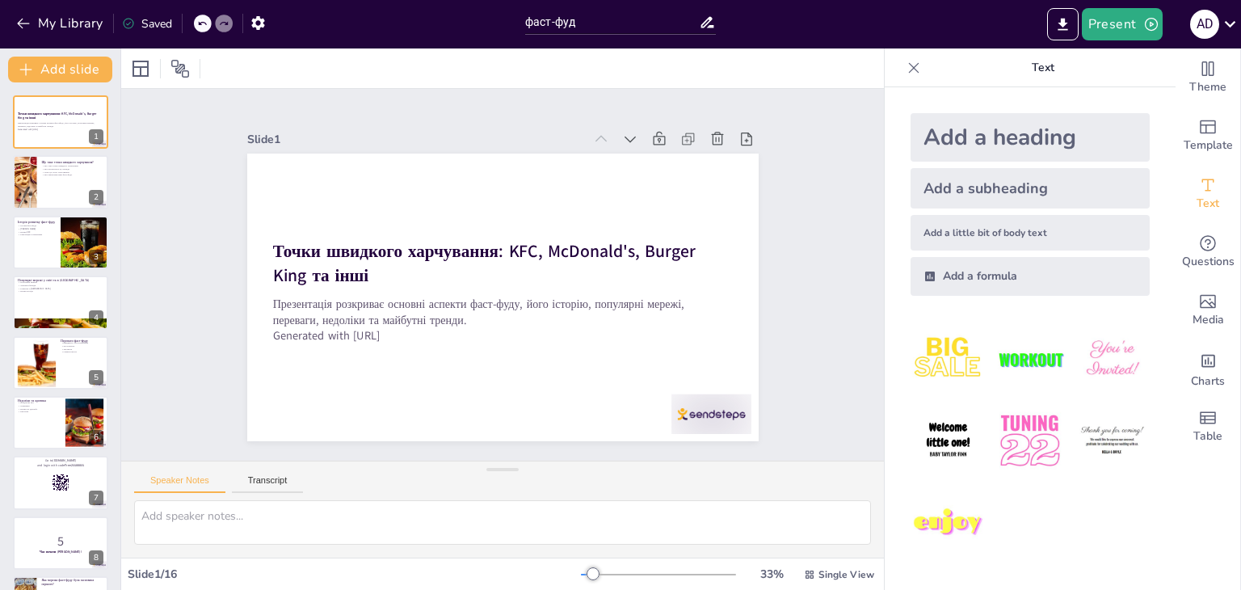
checkbox input "true"
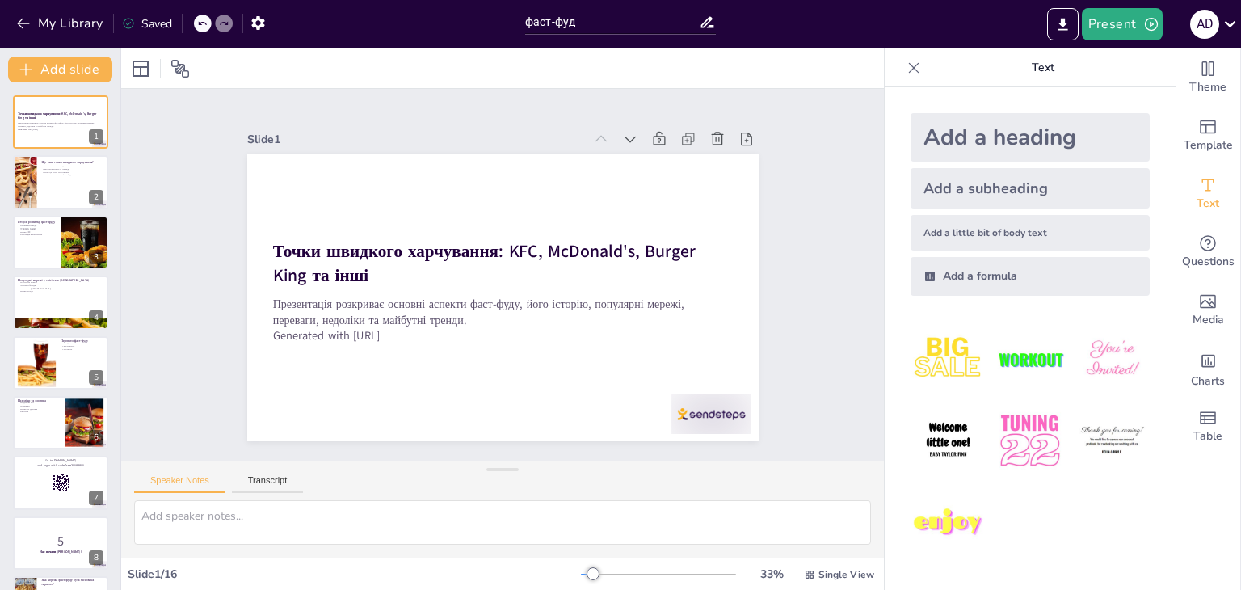
checkbox input "true"
